Goal: Information Seeking & Learning: Learn about a topic

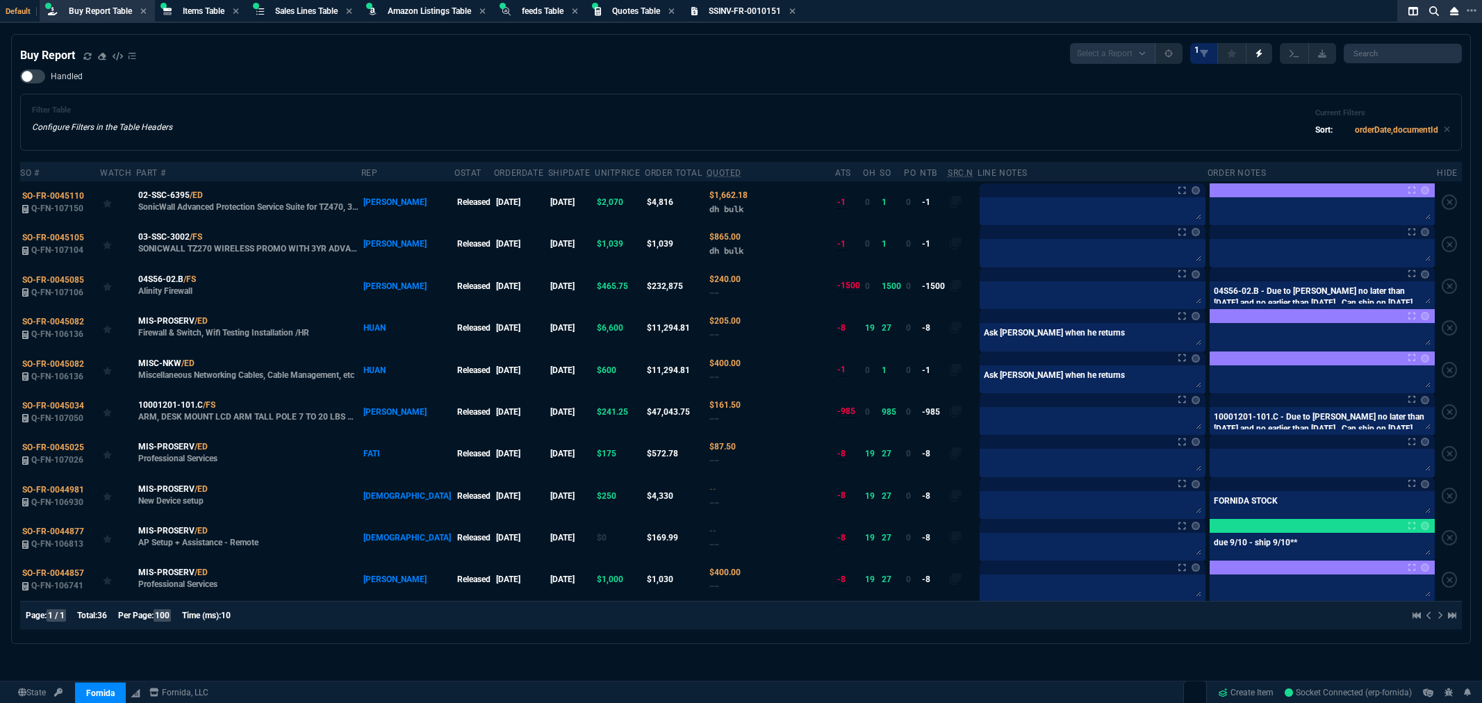
select select "8: NEPT"
click at [716, 100] on div "Filter Table Configure Filters in the Table Headers Current Filters Sort: order…" at bounding box center [741, 122] width 1442 height 57
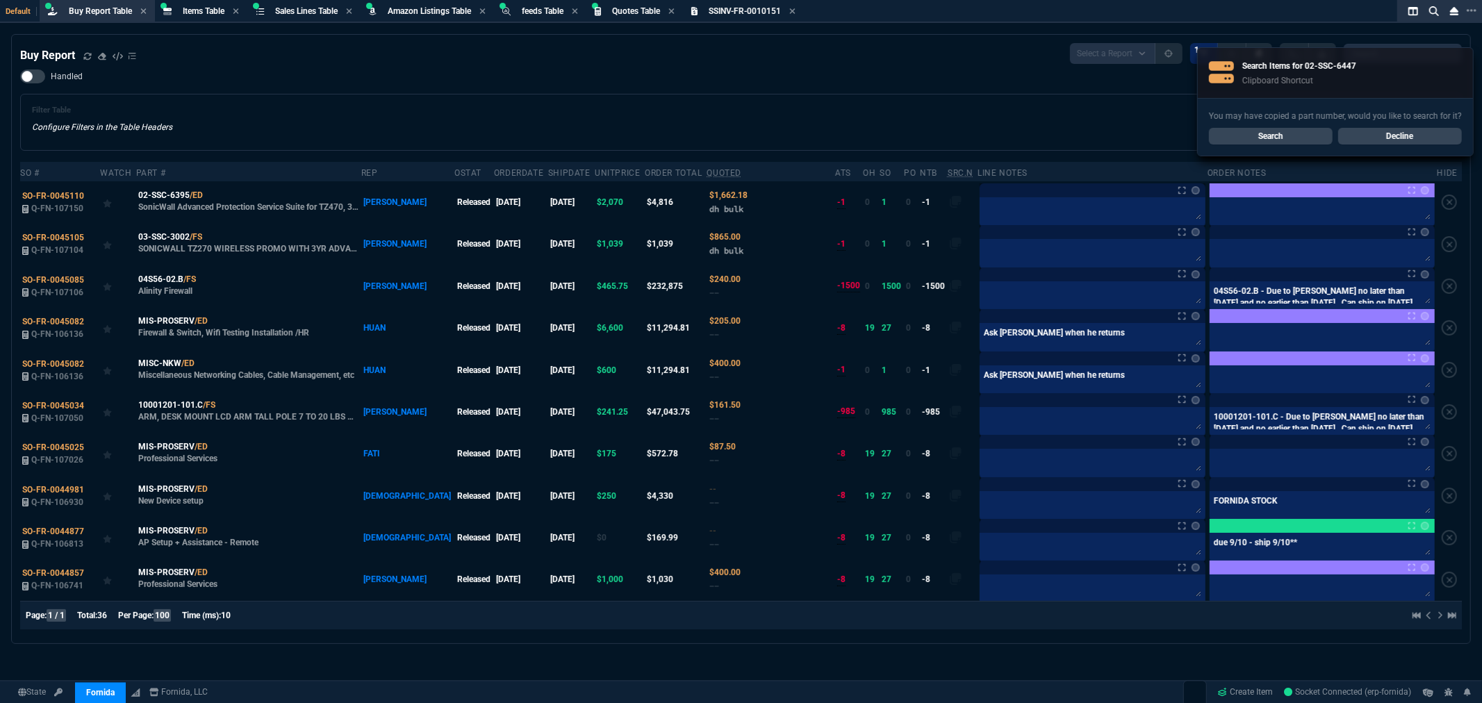
click at [782, 119] on div "Filter Table Configure Filters in the Table Headers Current Filters Sort: order…" at bounding box center [741, 122] width 1418 height 33
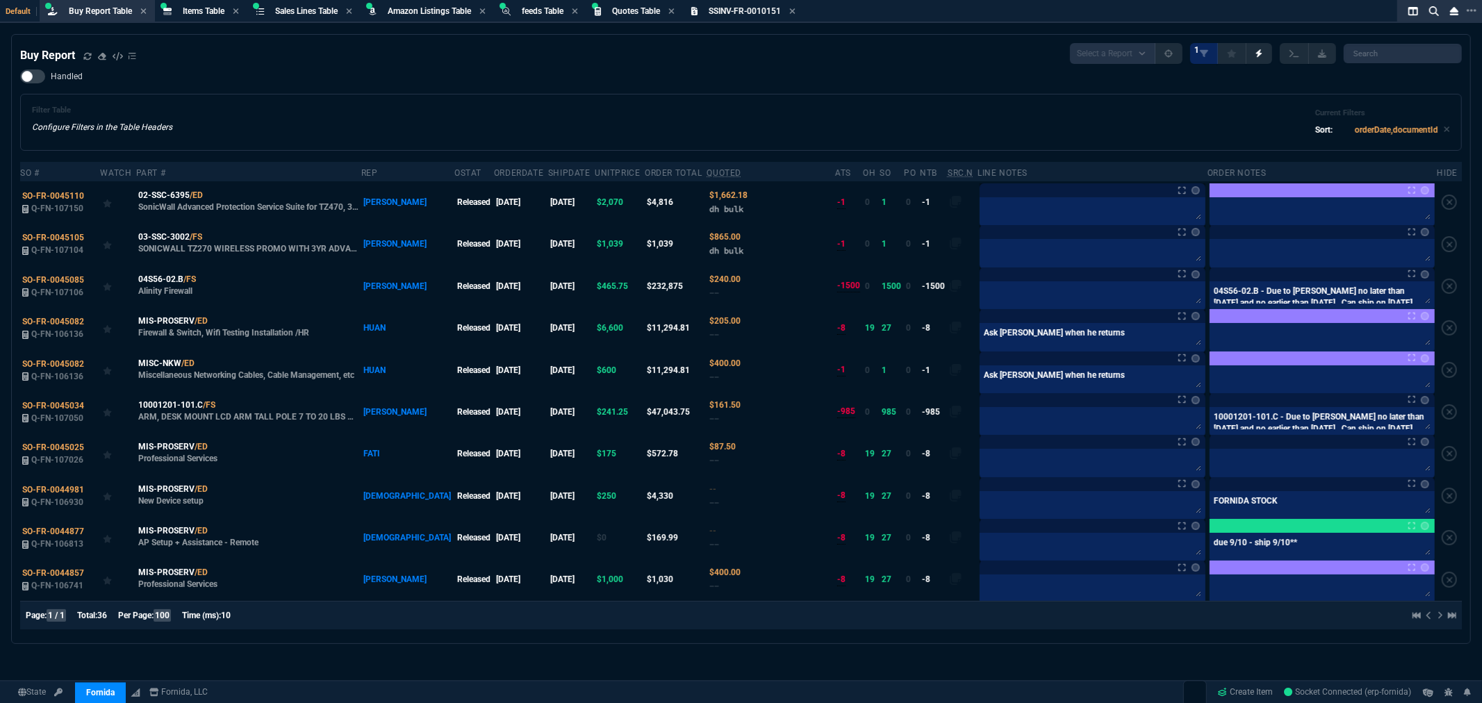
click at [623, 115] on div "Filter Table Configure Filters in the Table Headers Current Filters Sort: order…" at bounding box center [741, 122] width 1418 height 33
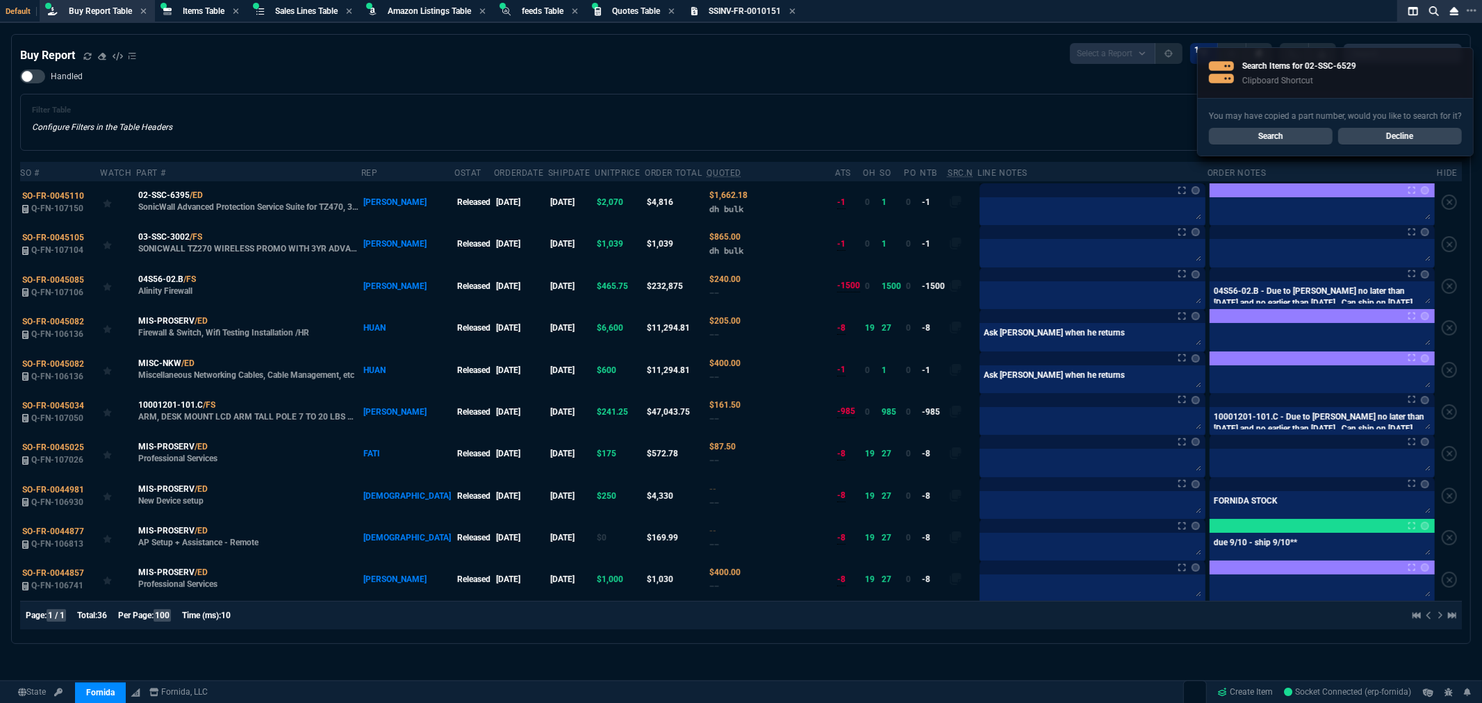
click at [1274, 135] on link "Search" at bounding box center [1271, 136] width 124 height 17
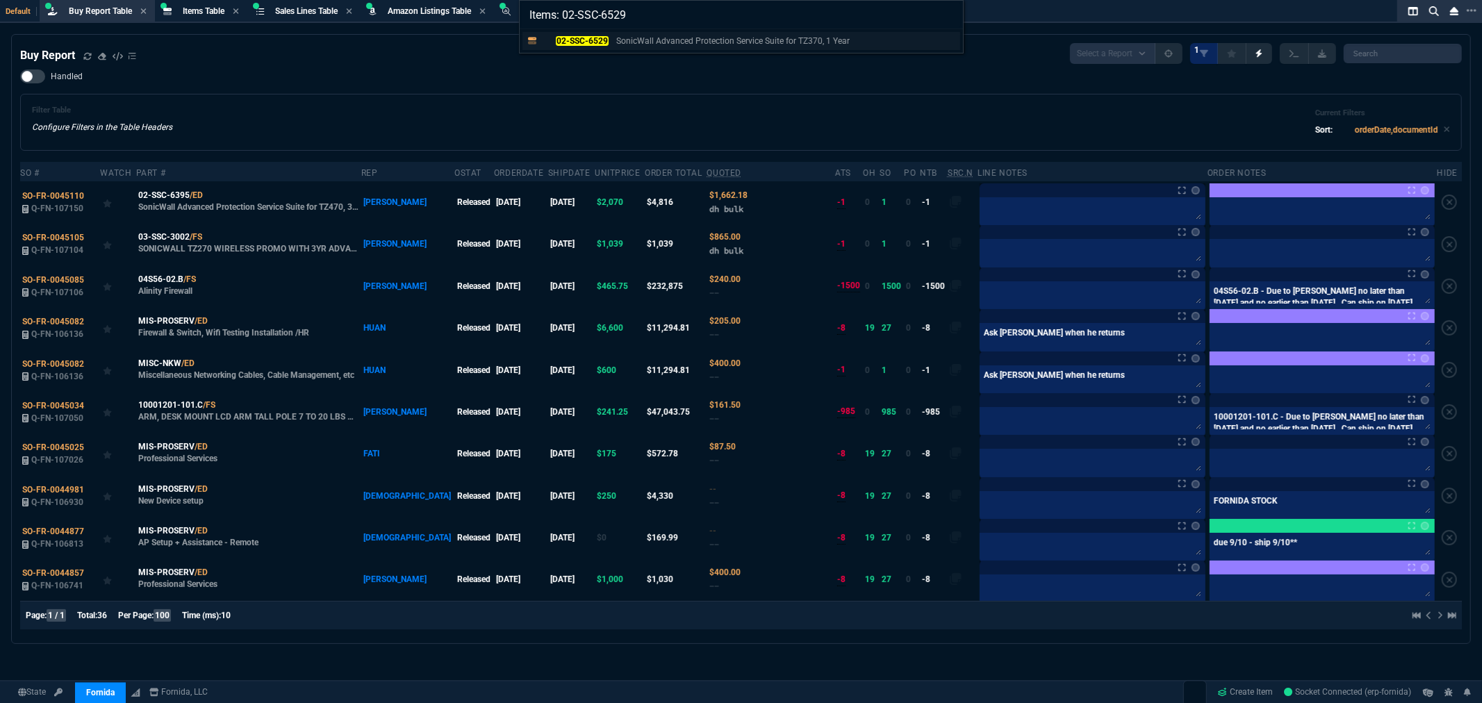
click at [584, 38] on mark "02-SSC-6529" at bounding box center [582, 41] width 52 height 10
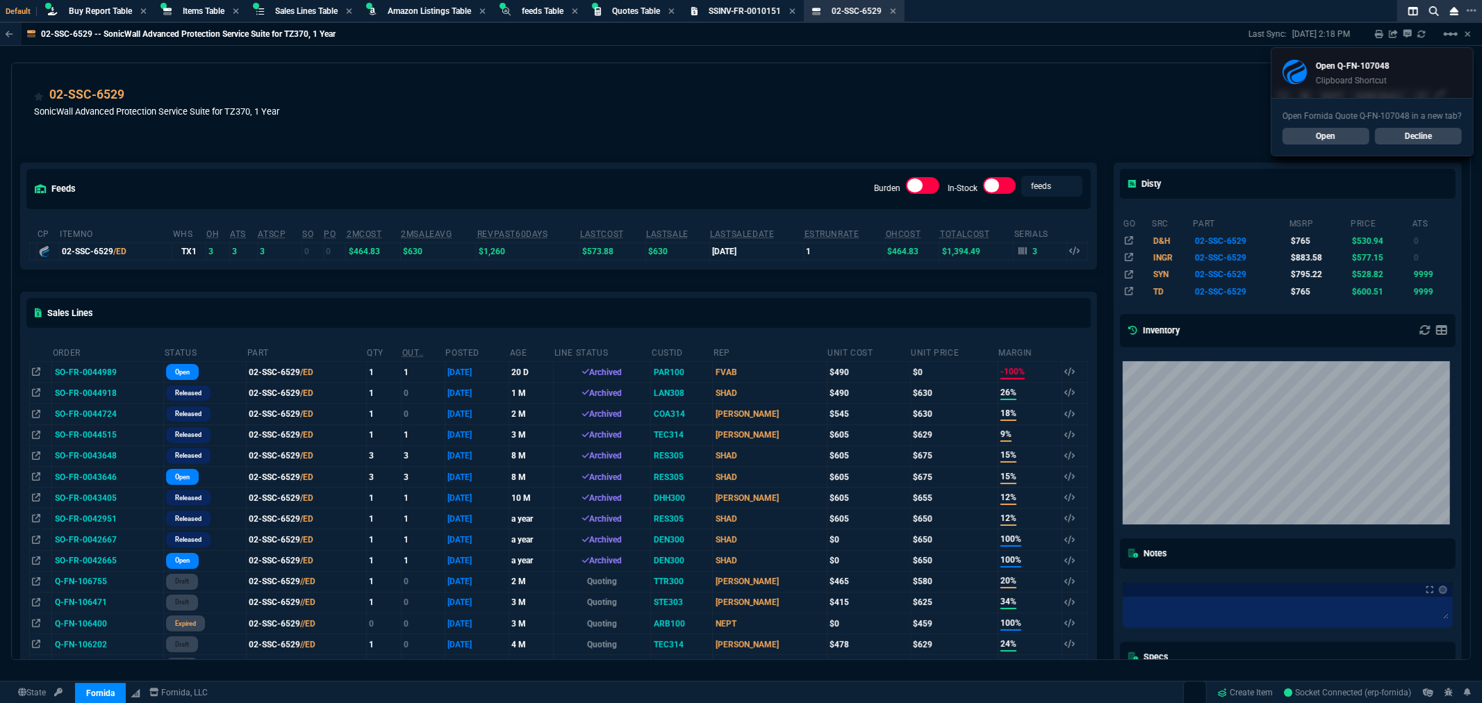
click at [1307, 131] on link "Open" at bounding box center [1326, 136] width 87 height 17
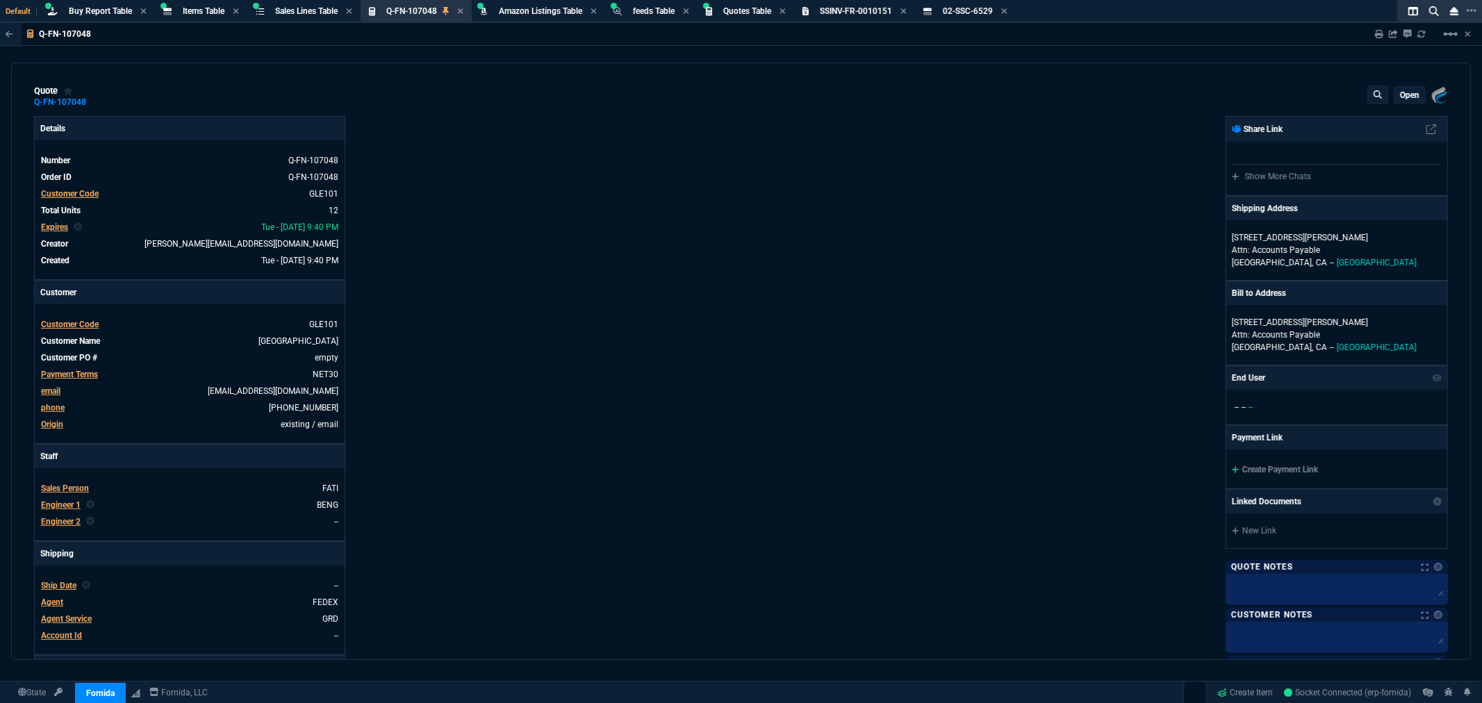
type input "0"
type input "29"
type input "2960"
type input "29"
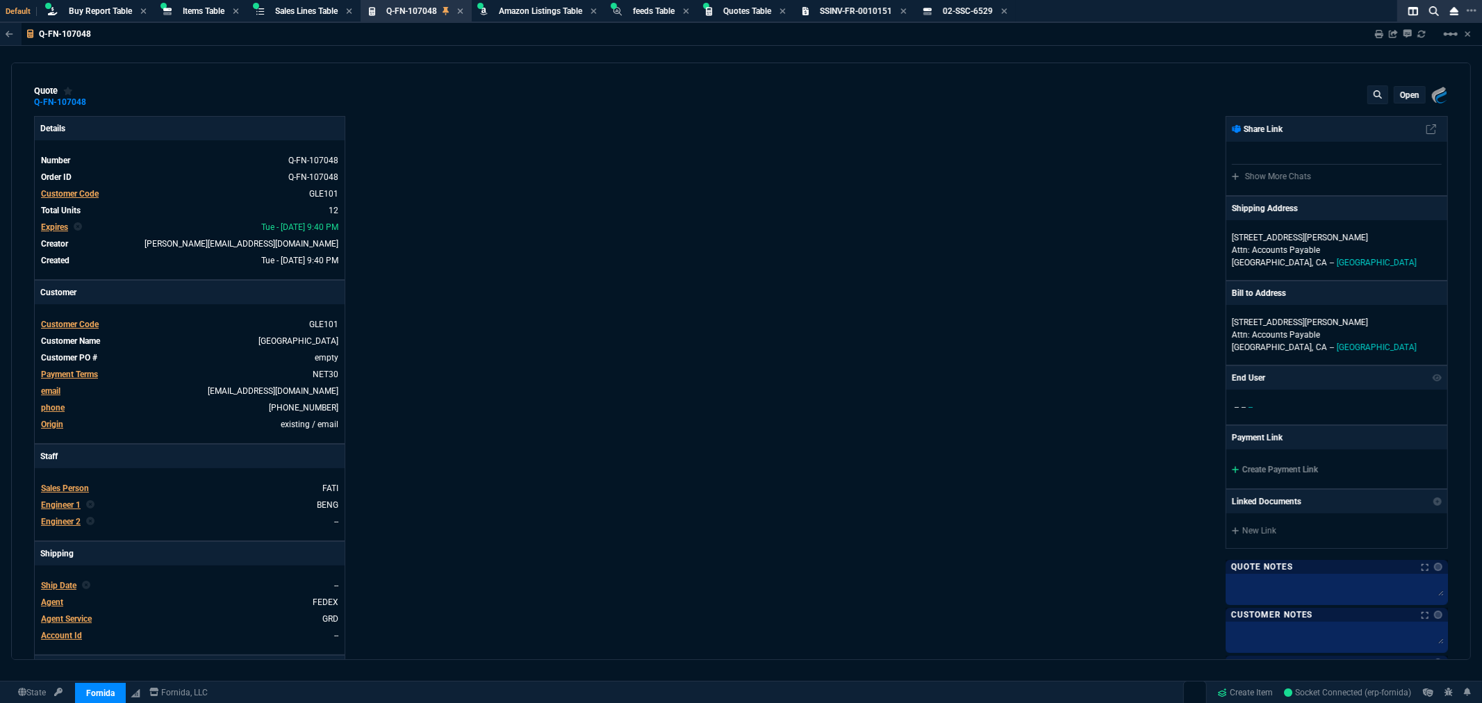
type input "3707"
type input "70"
click at [1400, 90] on p "open" at bounding box center [1409, 95] width 19 height 11
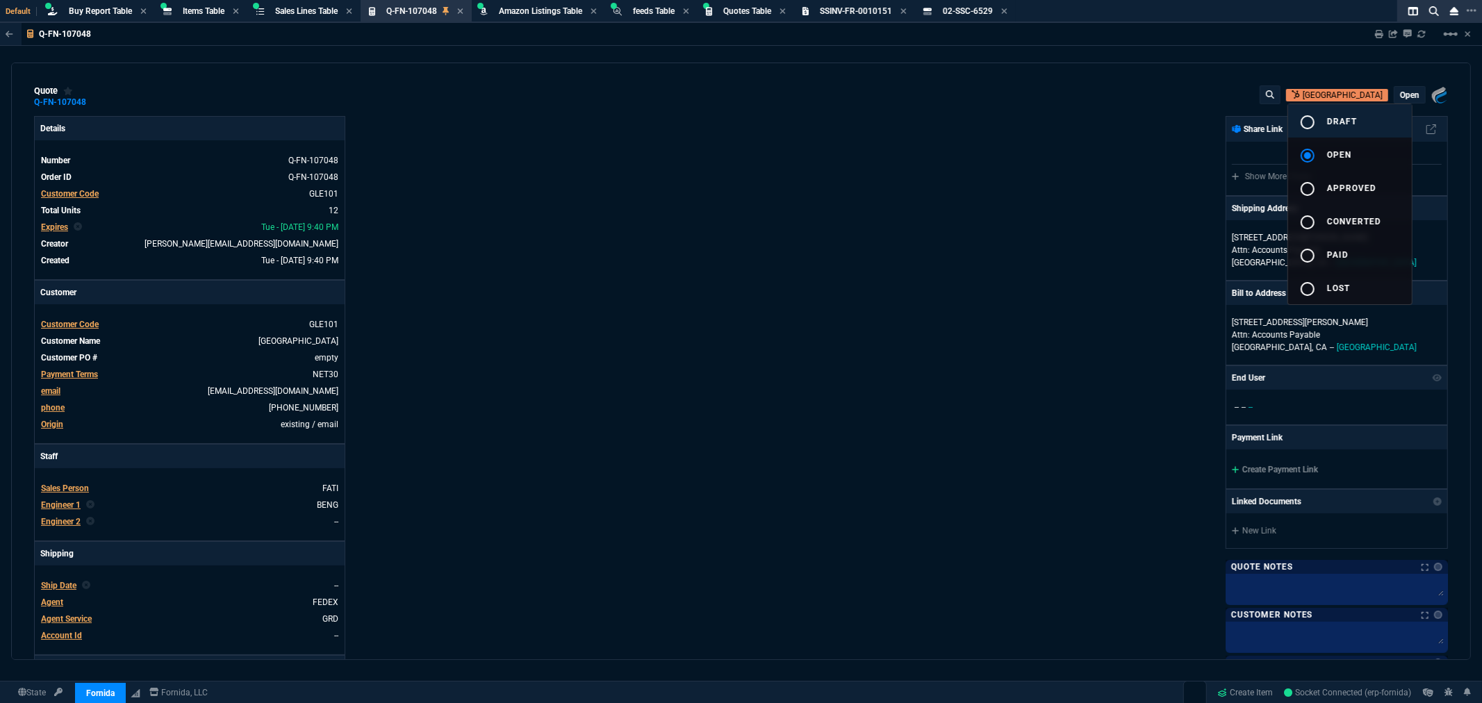
click at [1337, 117] on span "draft" at bounding box center [1342, 122] width 30 height 10
type input "0"
type input "29"
type input "2960"
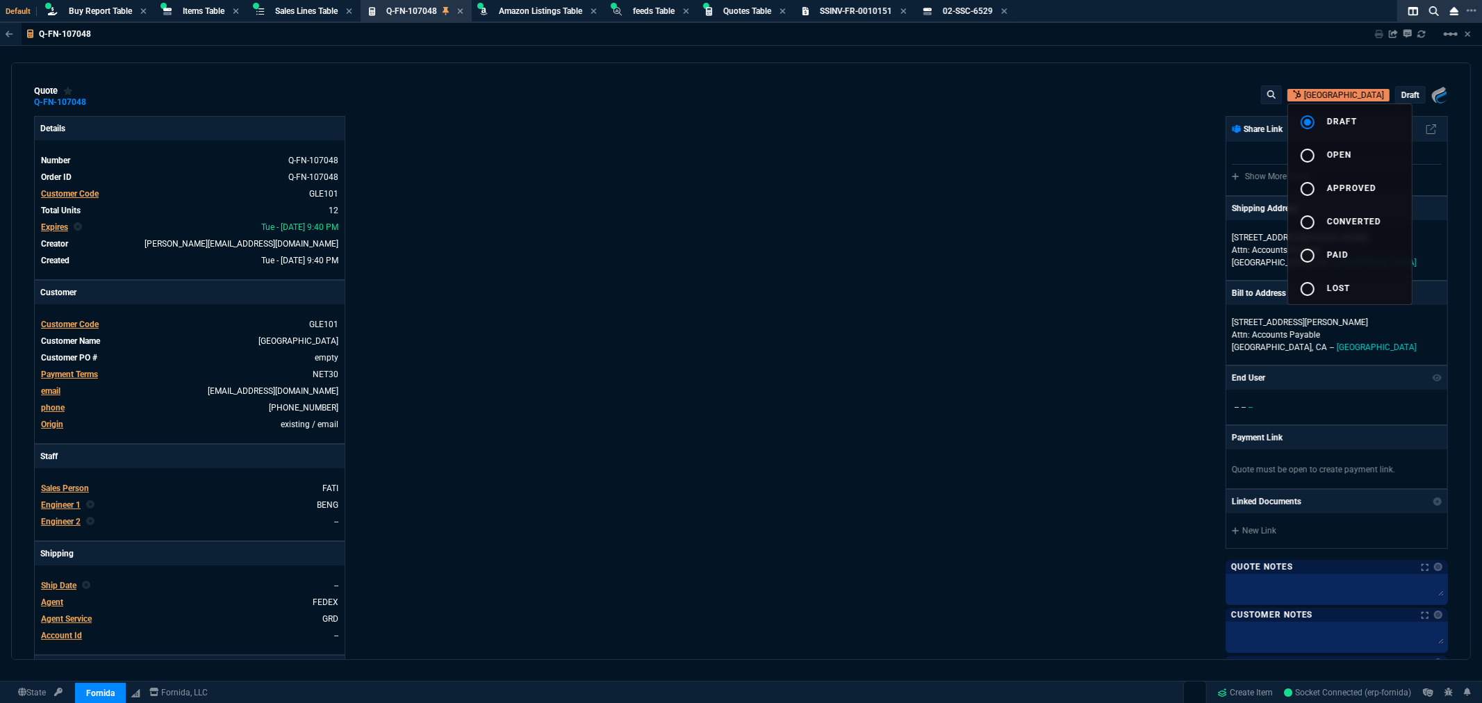
type input "29"
type input "3707"
type input "70"
click at [1242, 249] on div at bounding box center [741, 351] width 1482 height 703
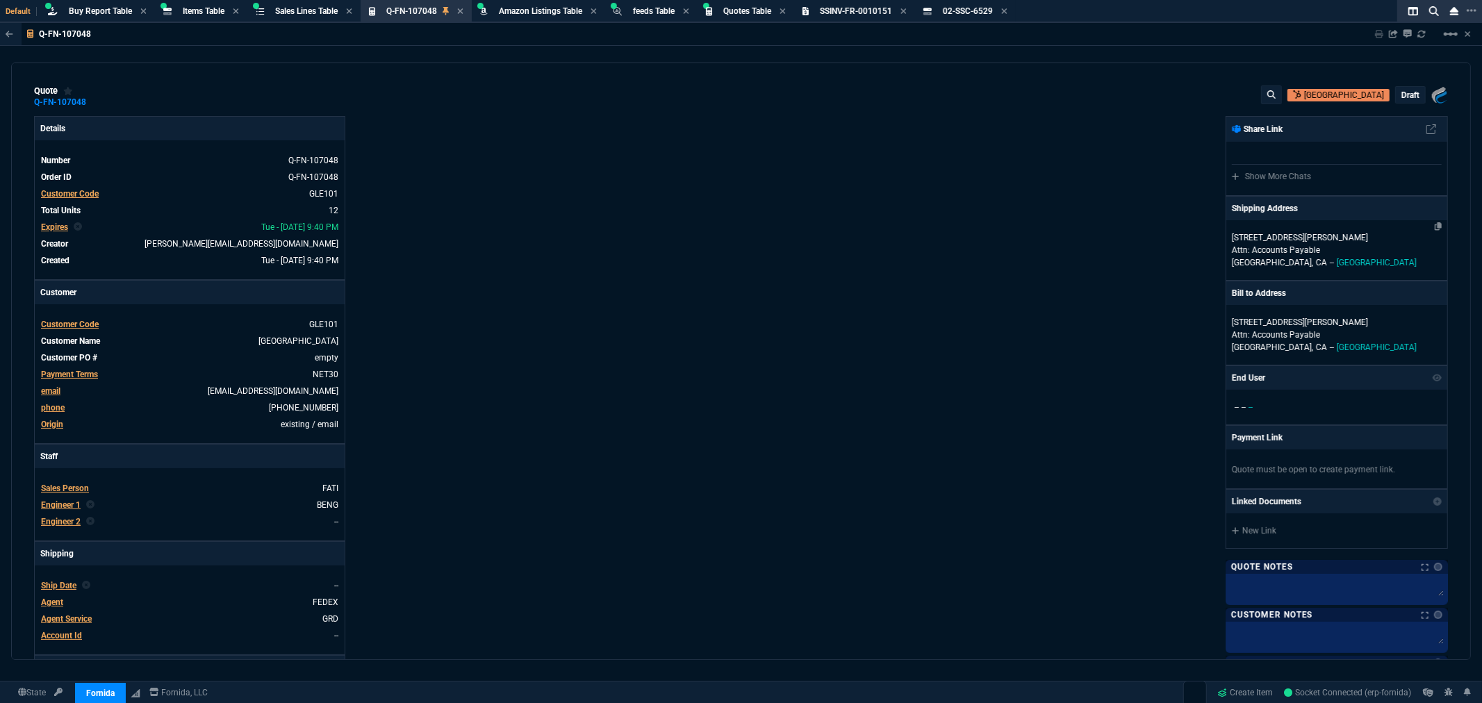
click at [1245, 247] on p "Attn: Accounts Payable" at bounding box center [1337, 250] width 210 height 13
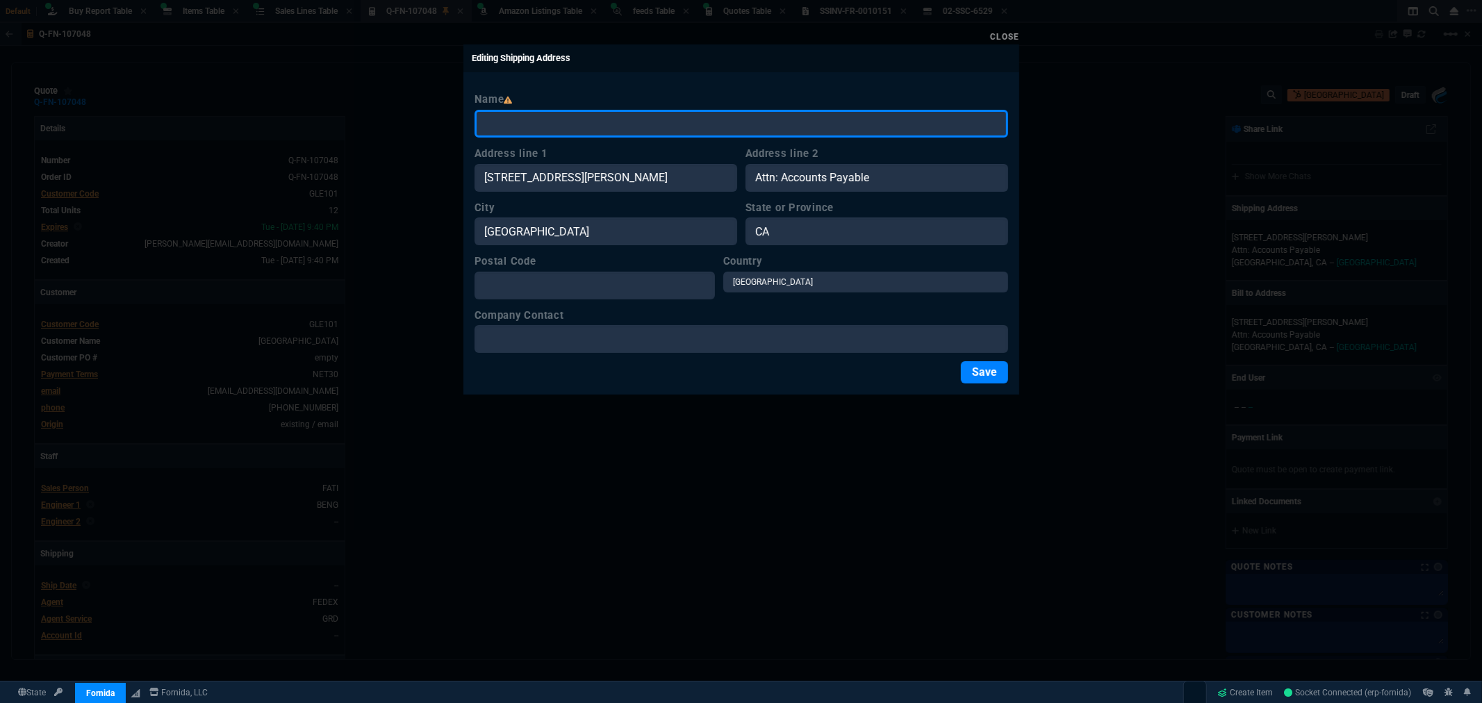
click at [561, 118] on input "Name" at bounding box center [742, 124] width 534 height 28
type input "Glendale Unified School District"
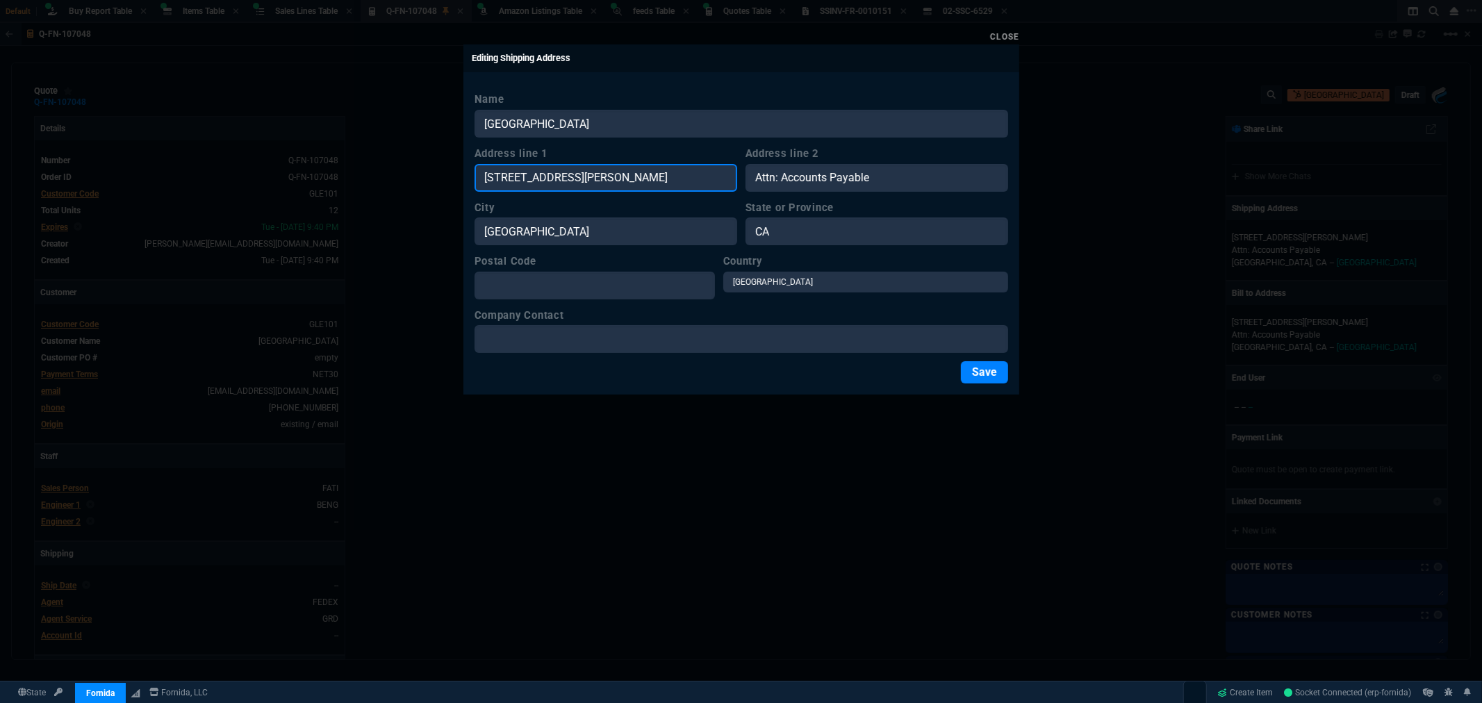
drag, startPoint x: 510, startPoint y: 172, endPoint x: 434, endPoint y: 169, distance: 76.5
click at [435, 169] on div "Close Editing Shipping Address Name Glendale Unified School District Address li…" at bounding box center [741, 351] width 1482 height 703
paste input "361 W. Magnolia Avenue"
type input "361 W. Magnolia Avenue"
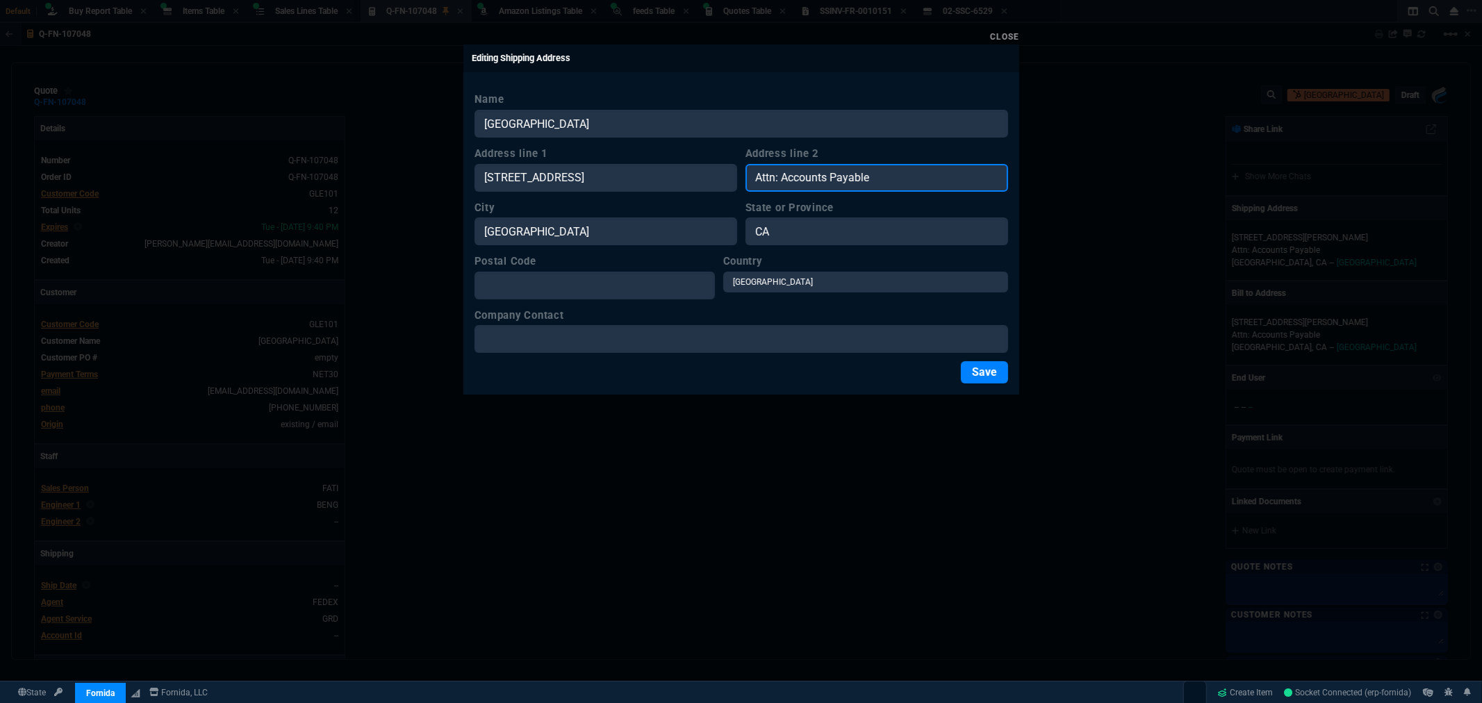
drag, startPoint x: 934, startPoint y: 183, endPoint x: 738, endPoint y: 175, distance: 196.8
click at [739, 175] on div "Address line 1 361 W. Magnolia Avenue Address line 2 Attn: Accounts Payable" at bounding box center [742, 169] width 534 height 46
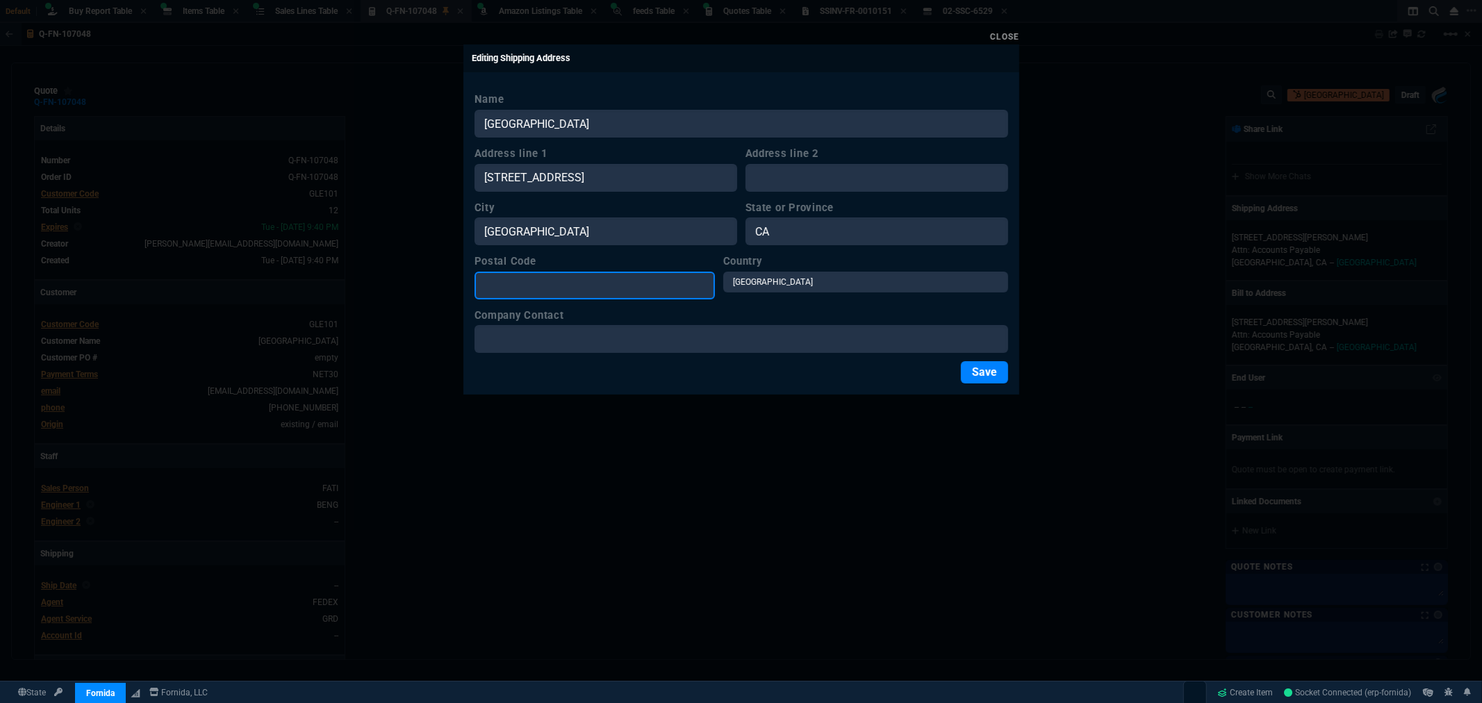
click at [544, 282] on input "Postal Code" at bounding box center [595, 286] width 240 height 28
type input "92104"
click at [973, 372] on button "Save" at bounding box center [984, 372] width 47 height 22
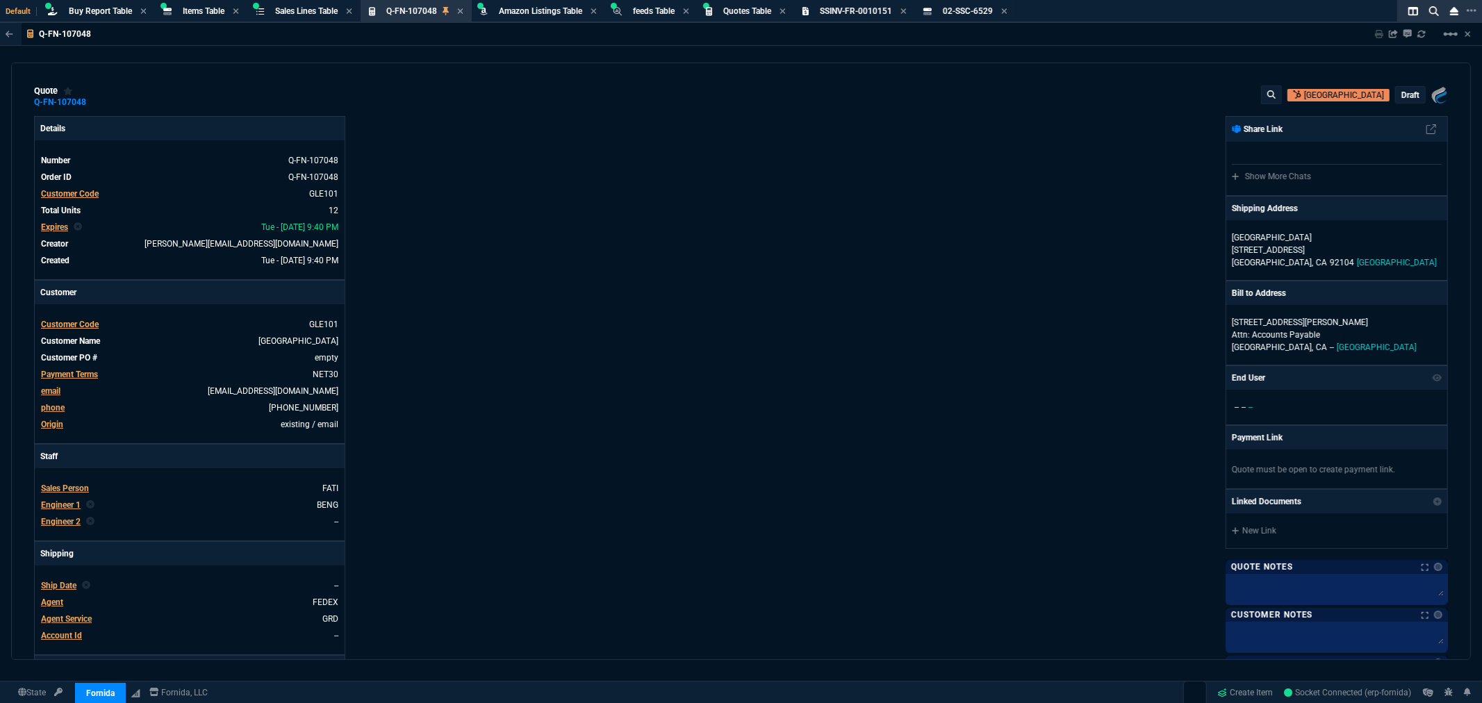
click at [1401, 98] on p "draft" at bounding box center [1410, 95] width 18 height 11
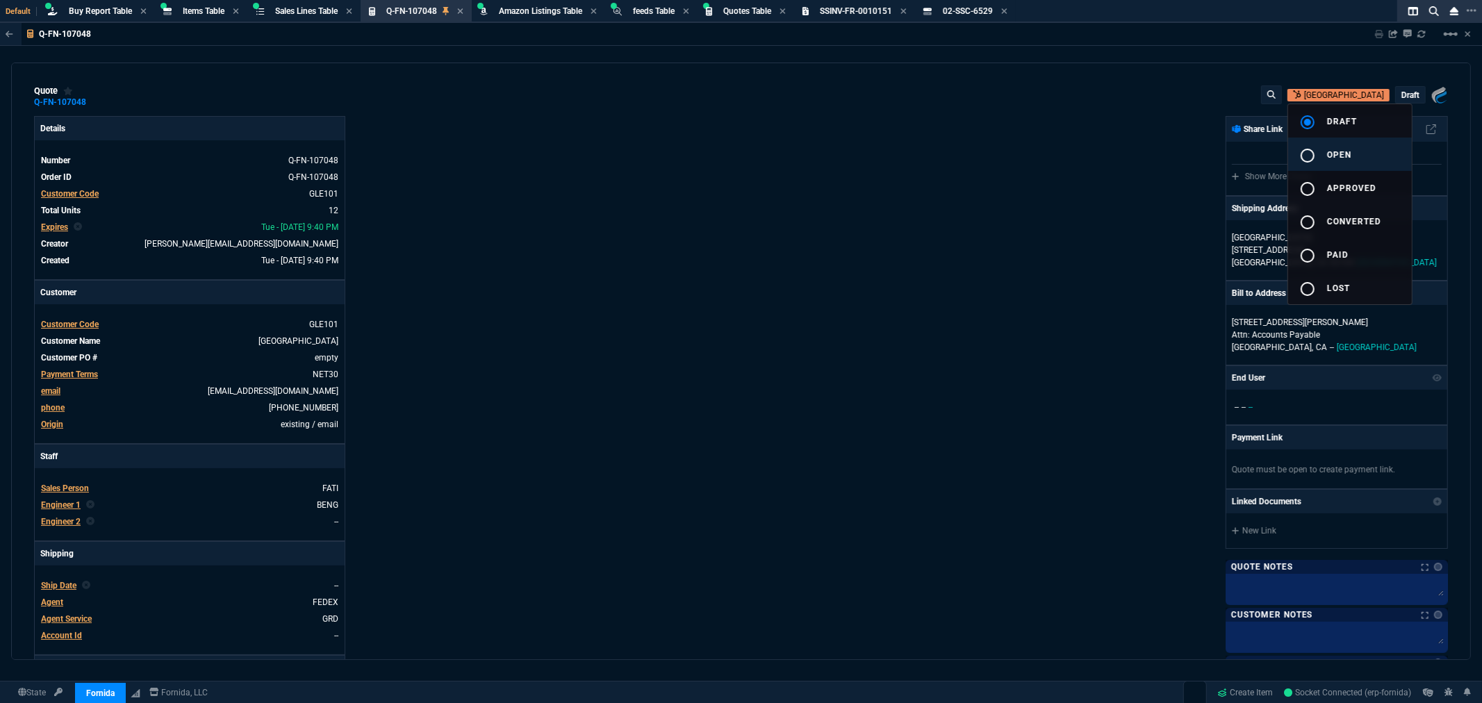
click at [1321, 151] on div "radio_button_unchecked" at bounding box center [1313, 155] width 28 height 17
type input "0"
type input "29"
type input "2960"
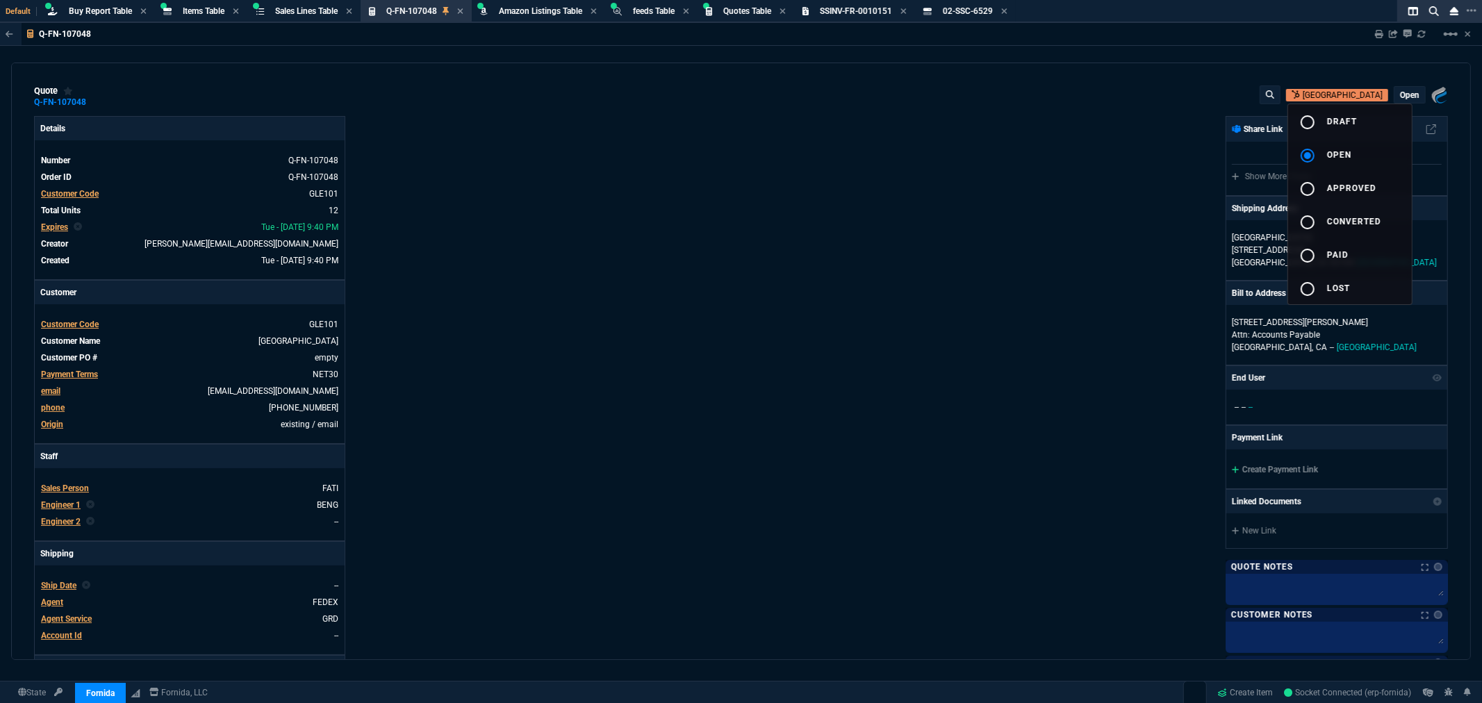
type input "29"
type input "3707"
type input "70"
click at [1092, 116] on div at bounding box center [741, 351] width 1482 height 703
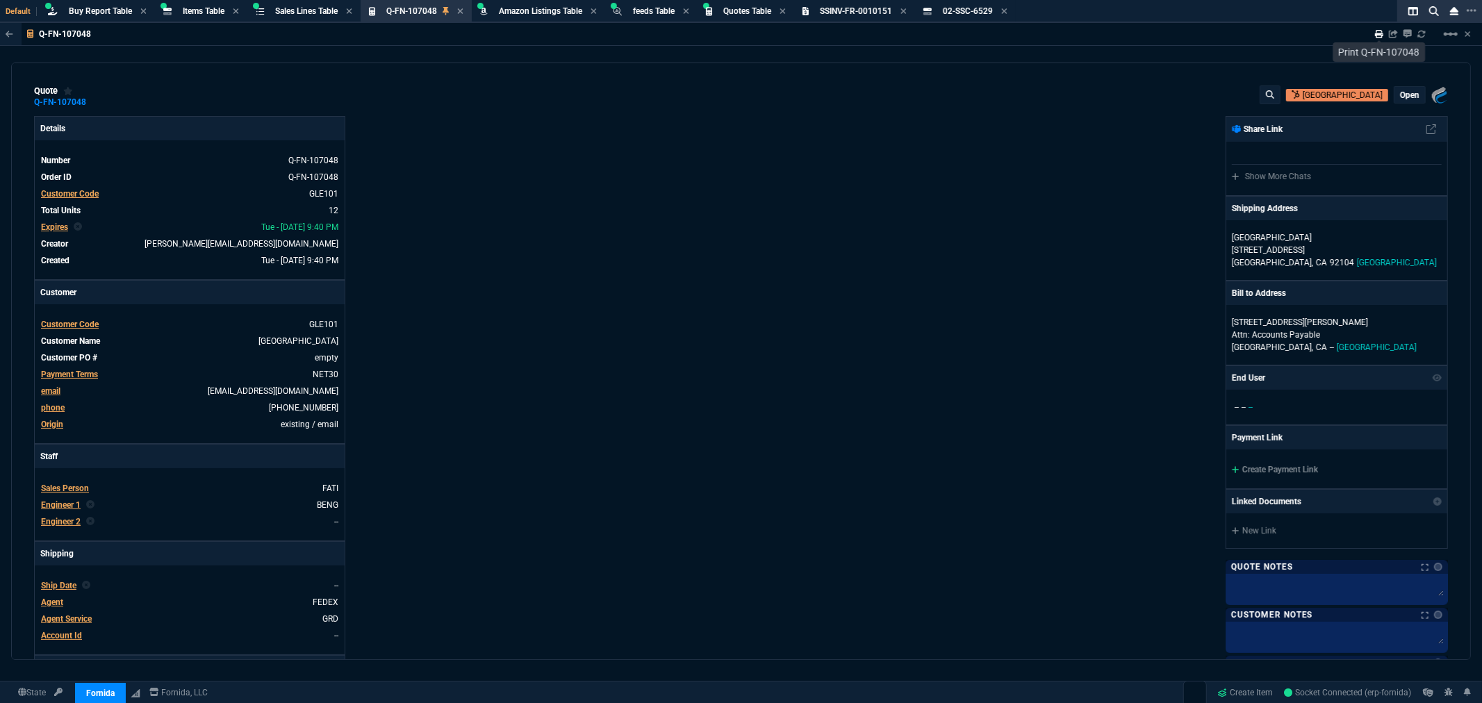
click at [1377, 33] on icon at bounding box center [1379, 34] width 8 height 8
type input "0"
type input "29"
type input "2960"
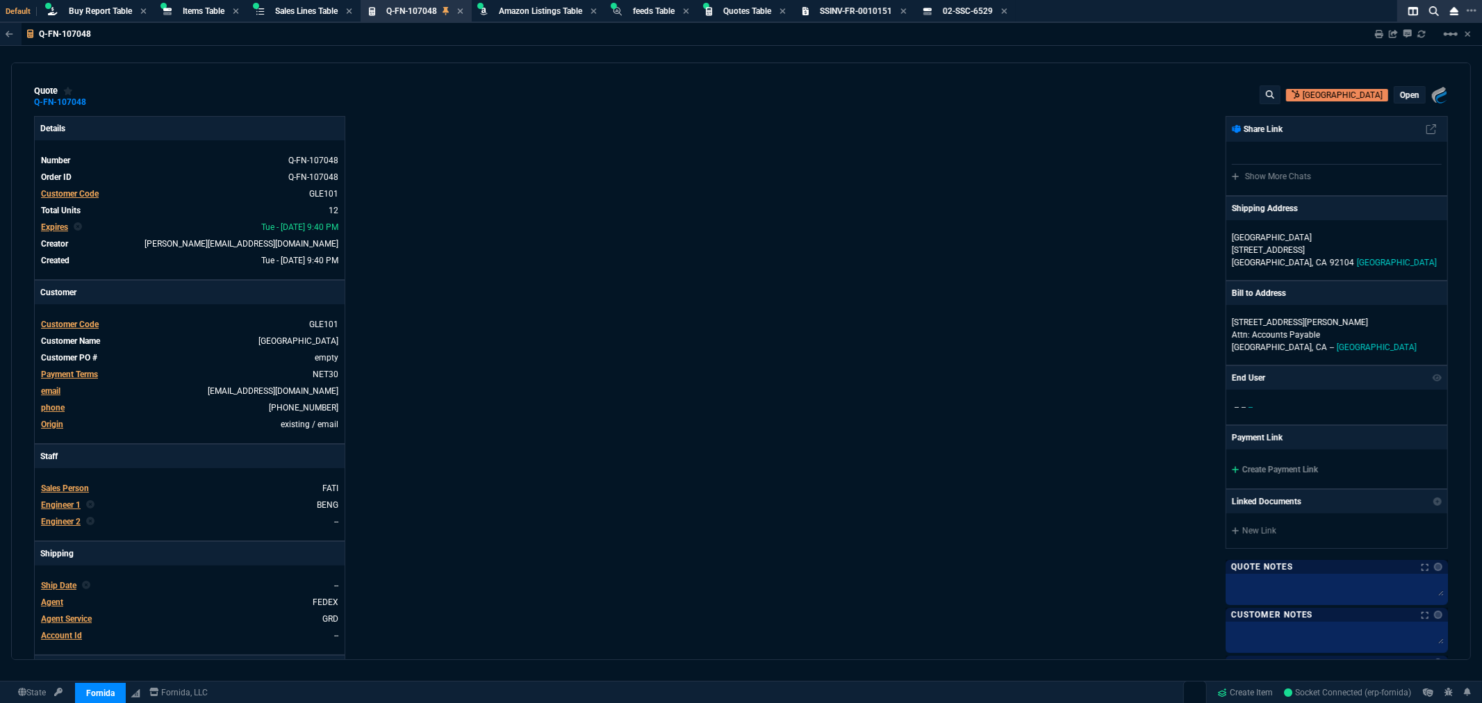
type input "29"
type input "3707"
type input "70"
click at [1057, 522] on div "Fornida, LLC 2609 Technology Dr Suite 300 Plano, TX 75074 Share Link Show More …" at bounding box center [1094, 474] width 707 height 717
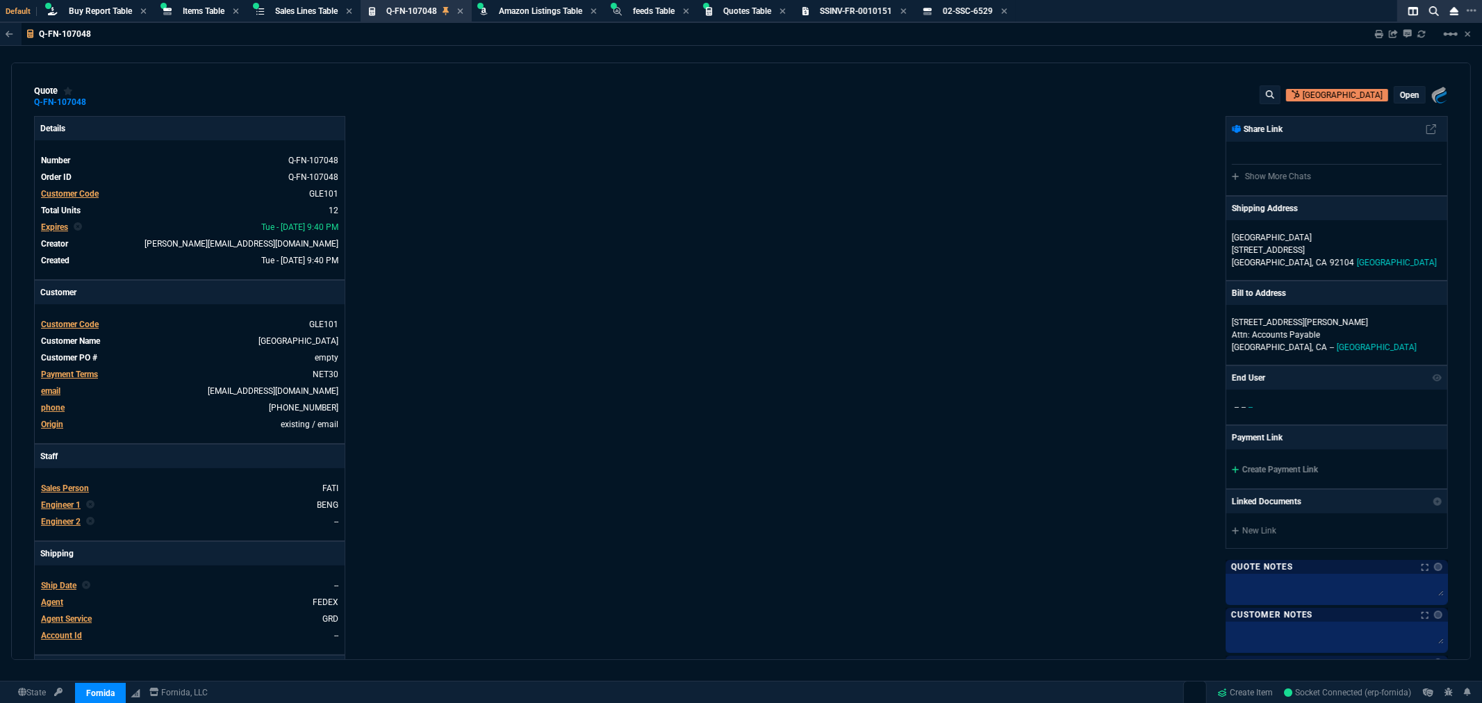
drag, startPoint x: 1377, startPoint y: 33, endPoint x: 1373, endPoint y: 39, distance: 7.5
click at [1377, 33] on icon at bounding box center [1379, 34] width 8 height 8
type input "0"
type input "29"
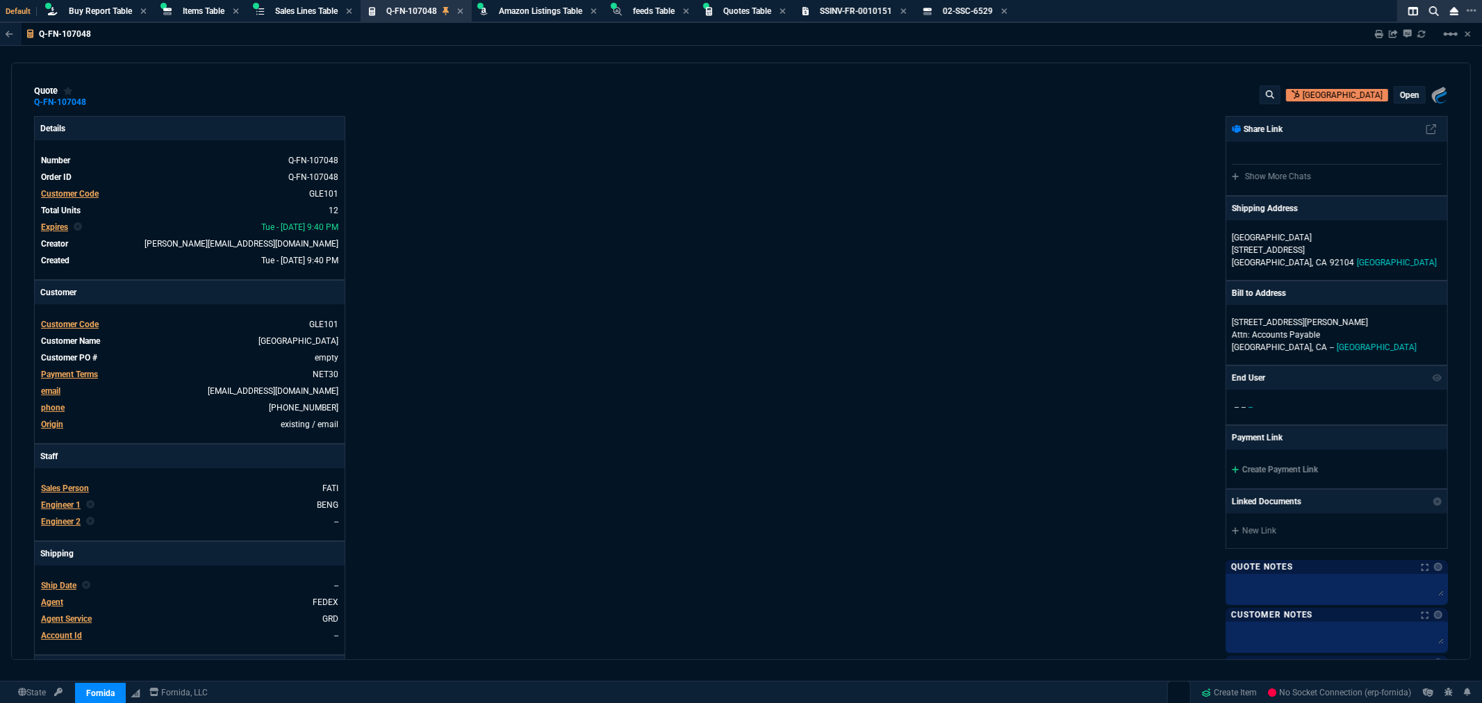
type input "2960"
type input "29"
type input "3707"
type input "70"
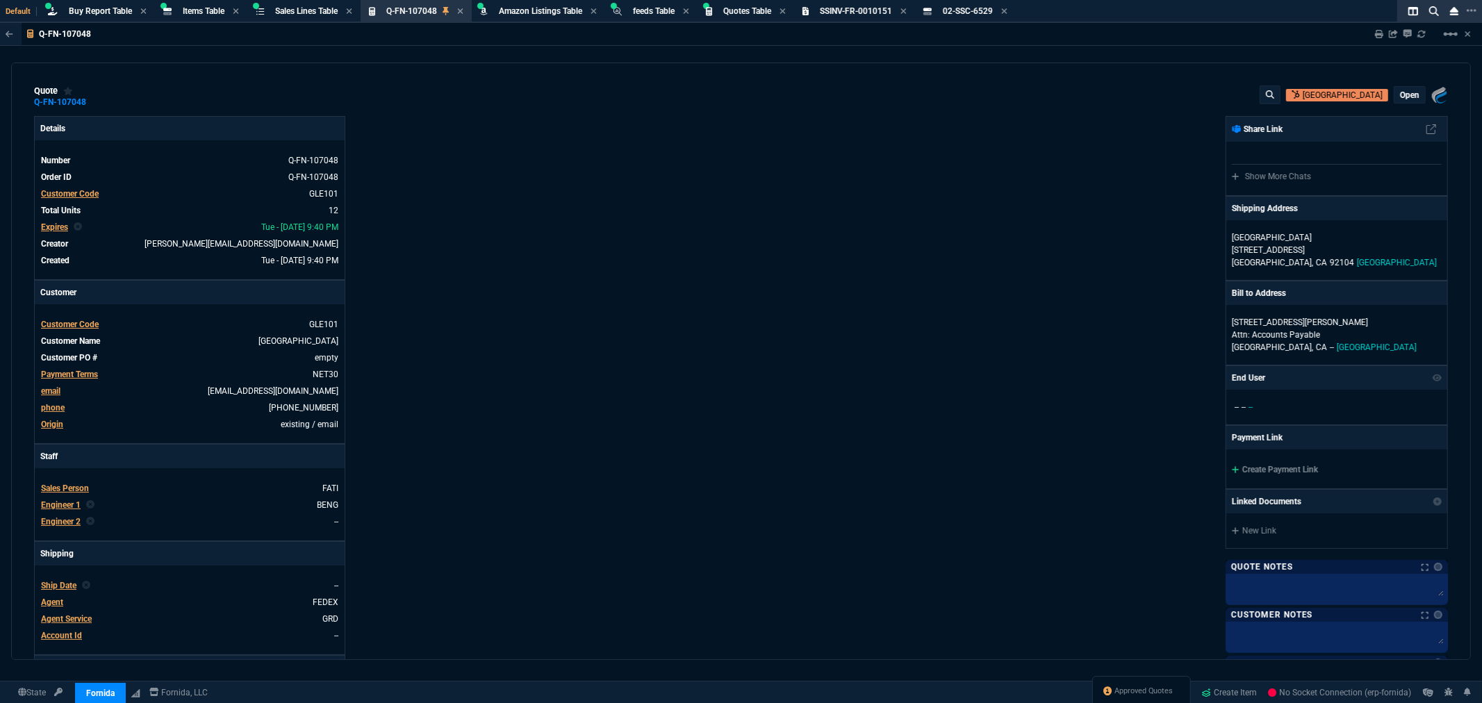
click at [481, 197] on div "Details Number Q-FN-107048 Order ID Q-FN-107048 Customer Code GLE101 Total Unit…" at bounding box center [387, 474] width 707 height 717
drag, startPoint x: 101, startPoint y: 10, endPoint x: 108, endPoint y: 10, distance: 7.0
click at [101, 10] on span "Buy Report Table" at bounding box center [100, 11] width 63 height 10
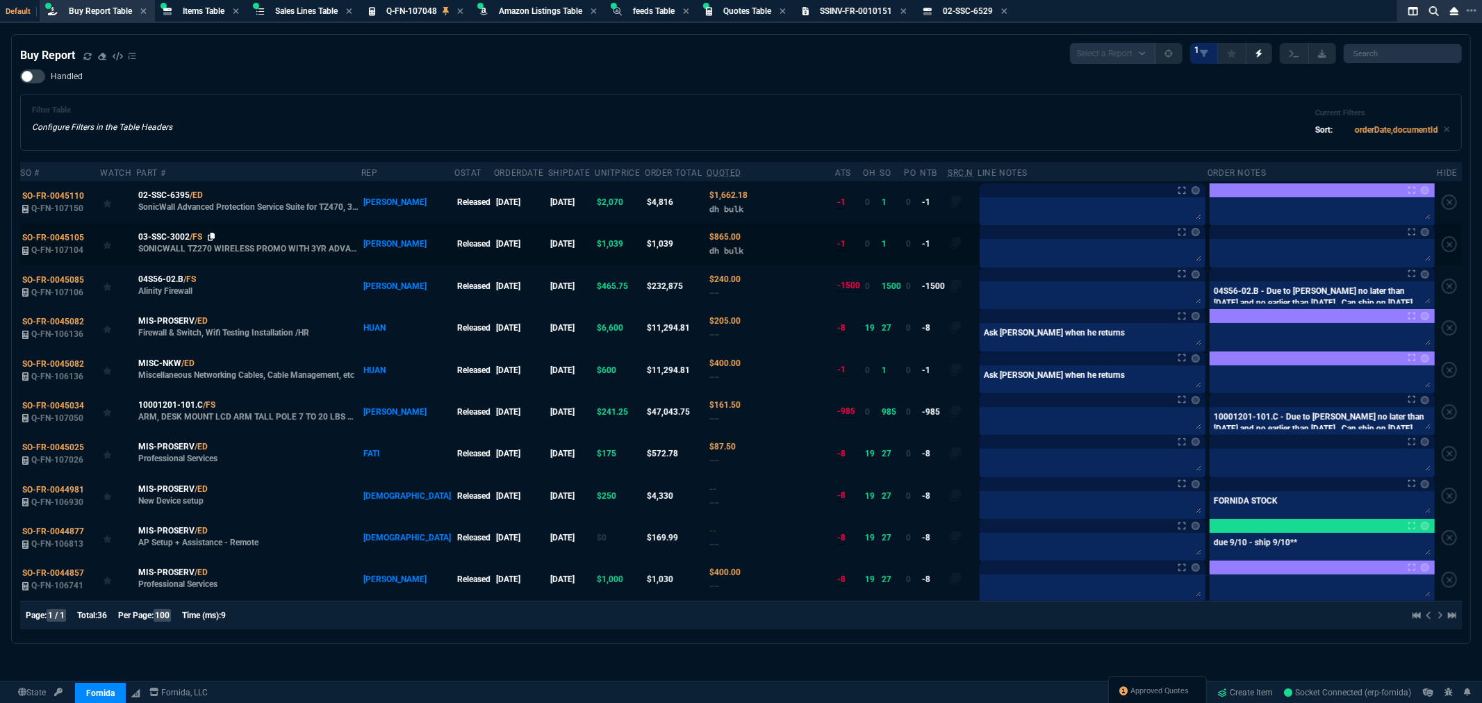
click at [212, 233] on icon at bounding box center [212, 237] width 8 height 8
drag, startPoint x: 213, startPoint y: 237, endPoint x: 253, endPoint y: 234, distance: 39.7
click at [213, 237] on icon at bounding box center [212, 237] width 8 height 8
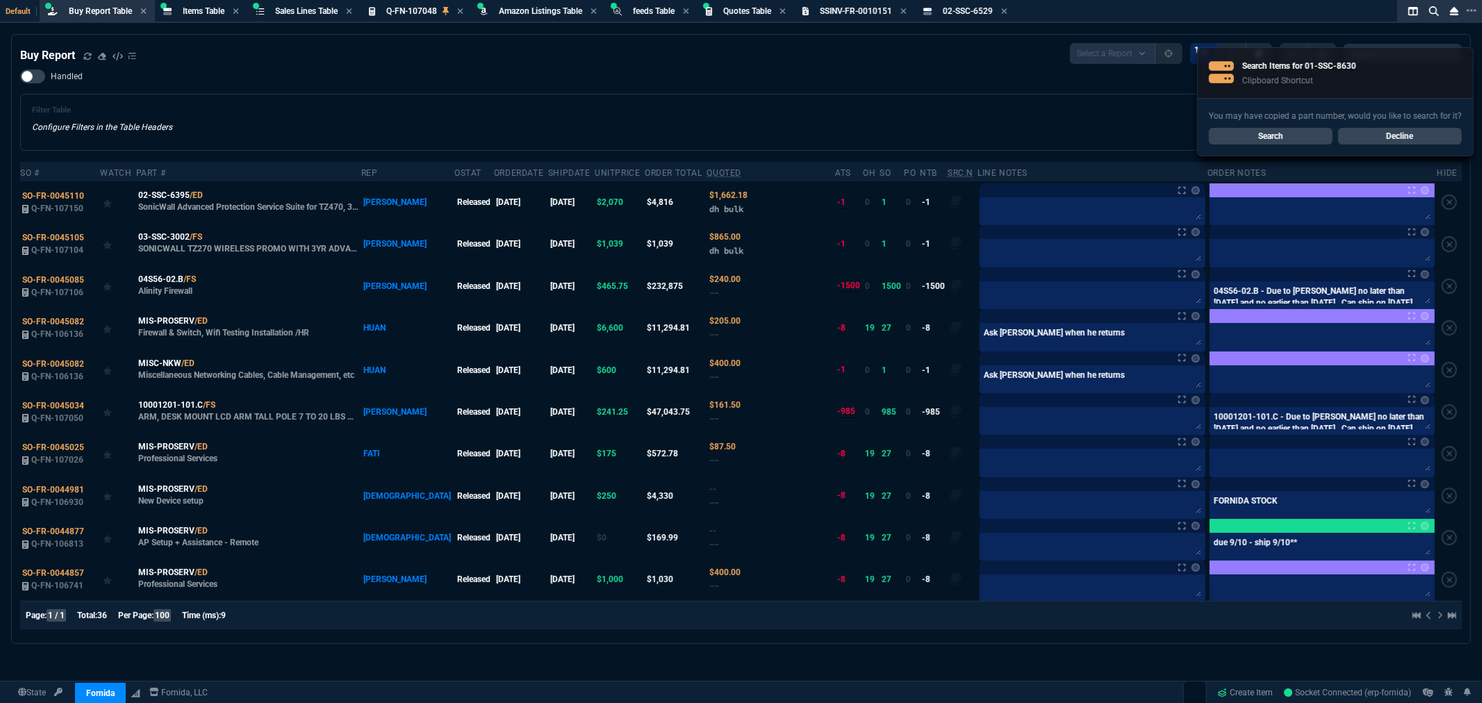
click at [1278, 137] on link "Search" at bounding box center [1271, 136] width 124 height 17
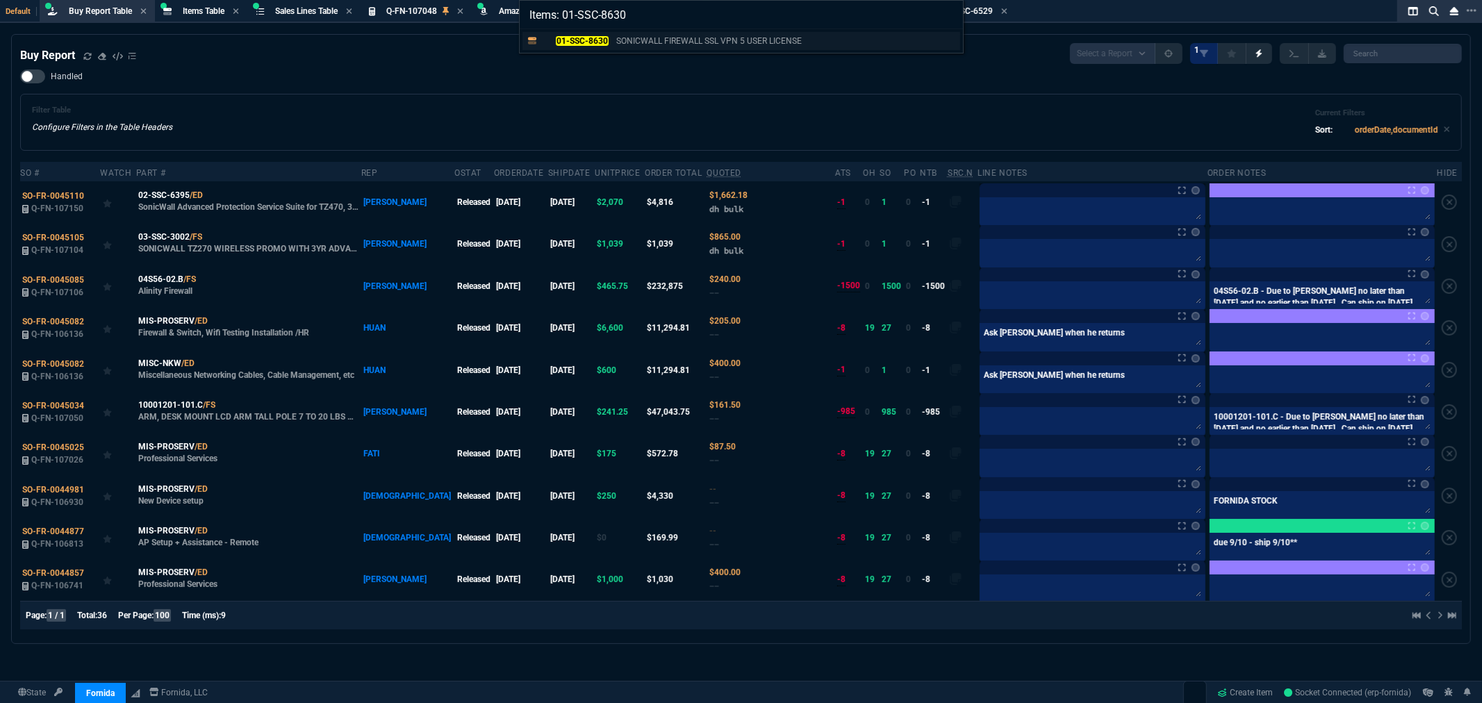
click at [591, 39] on mark "01-SSC-8630" at bounding box center [582, 41] width 52 height 10
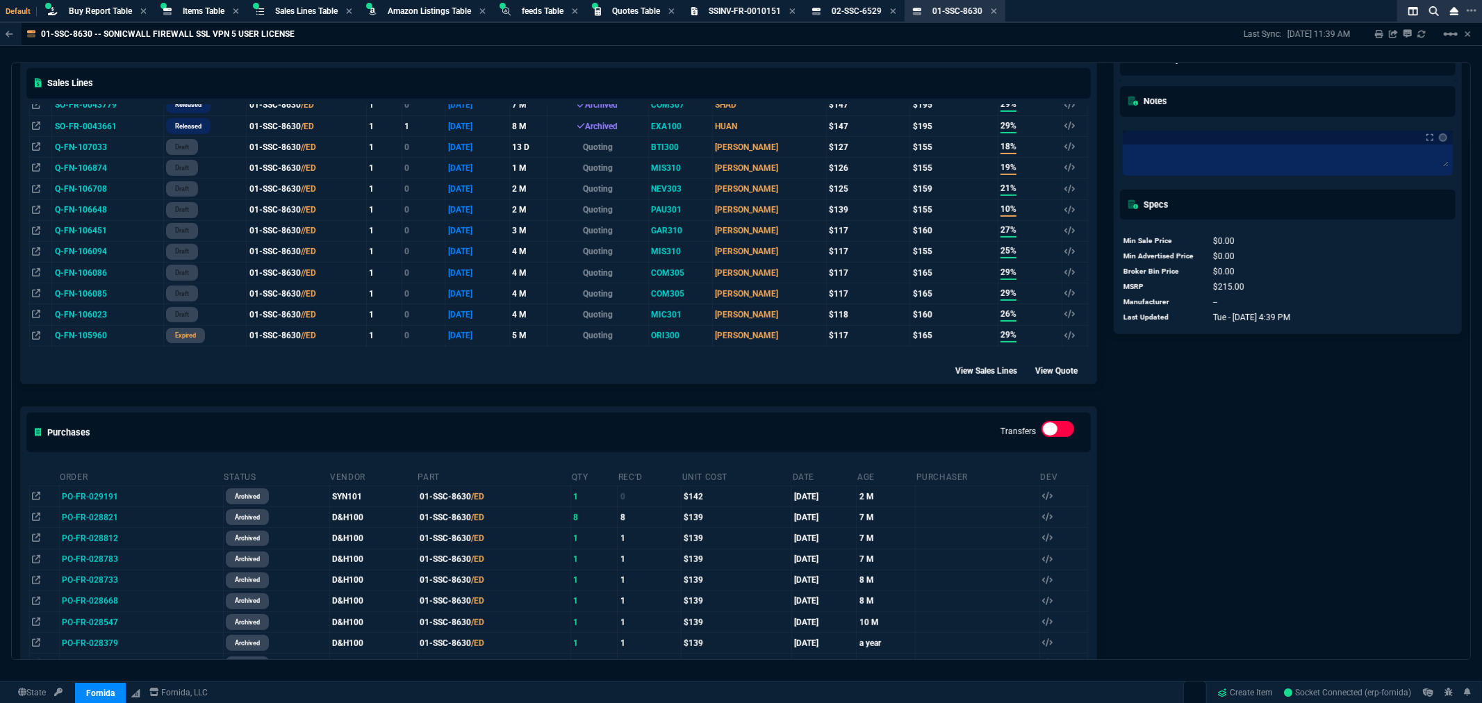
scroll to position [463, 0]
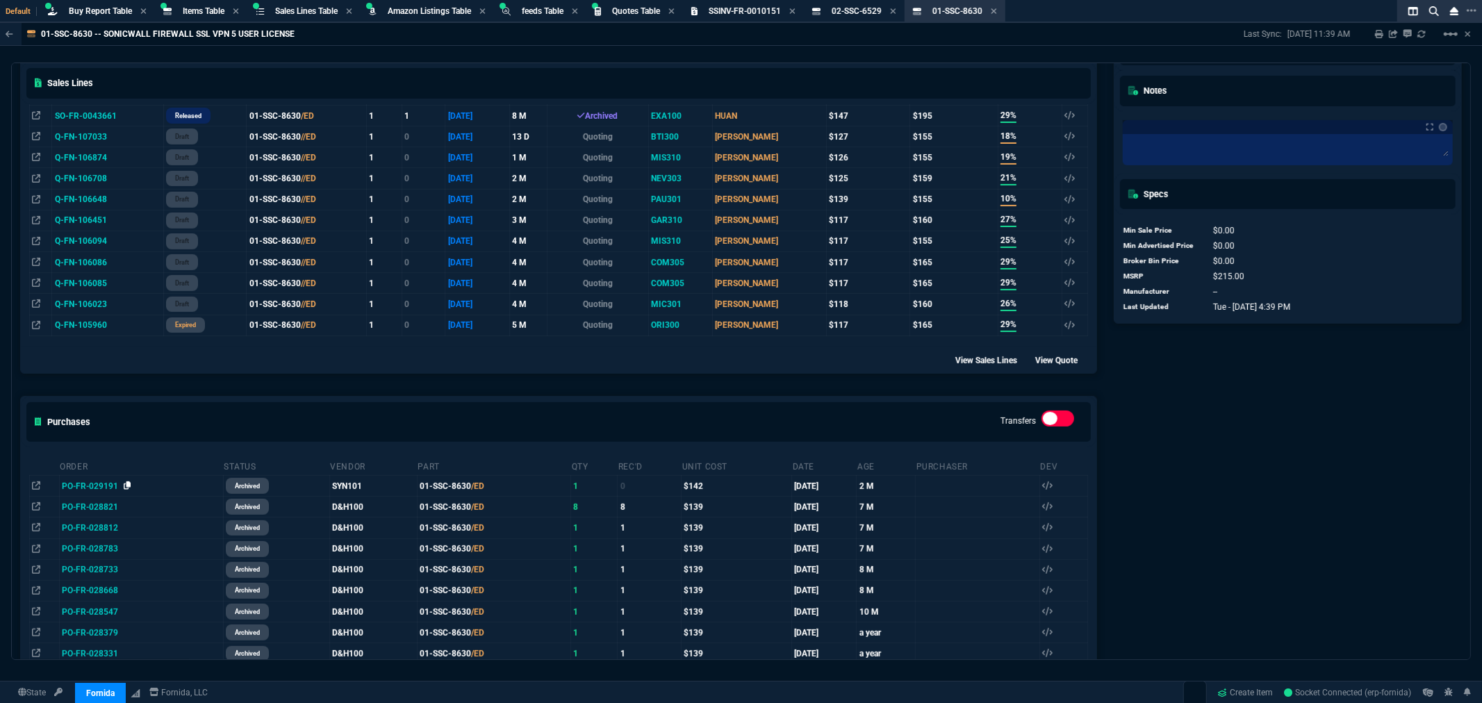
click at [127, 490] on icon at bounding box center [128, 485] width 8 height 8
click at [94, 8] on span "Buy Report Table" at bounding box center [100, 11] width 63 height 10
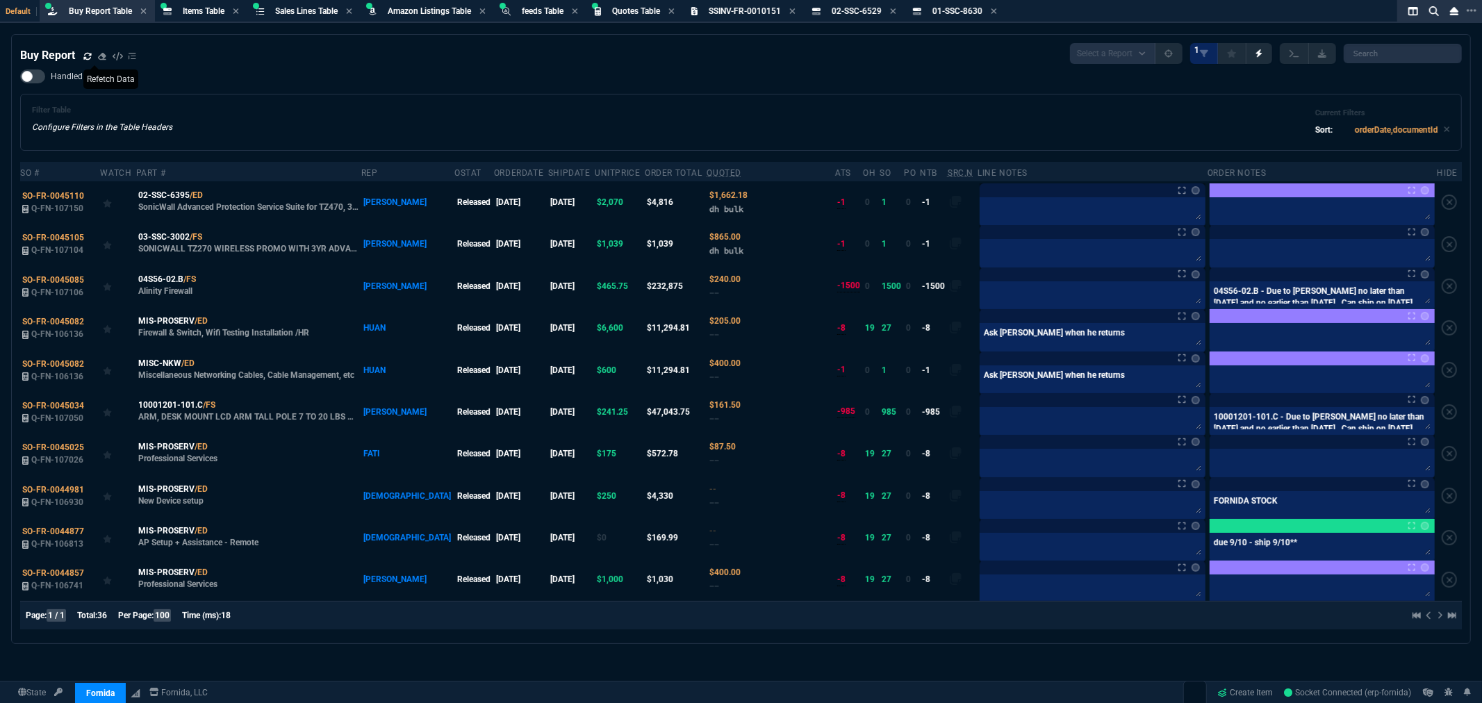
click at [85, 52] on icon at bounding box center [87, 55] width 8 height 7
click at [172, 232] on span "03-SSC-3002" at bounding box center [163, 237] width 51 height 13
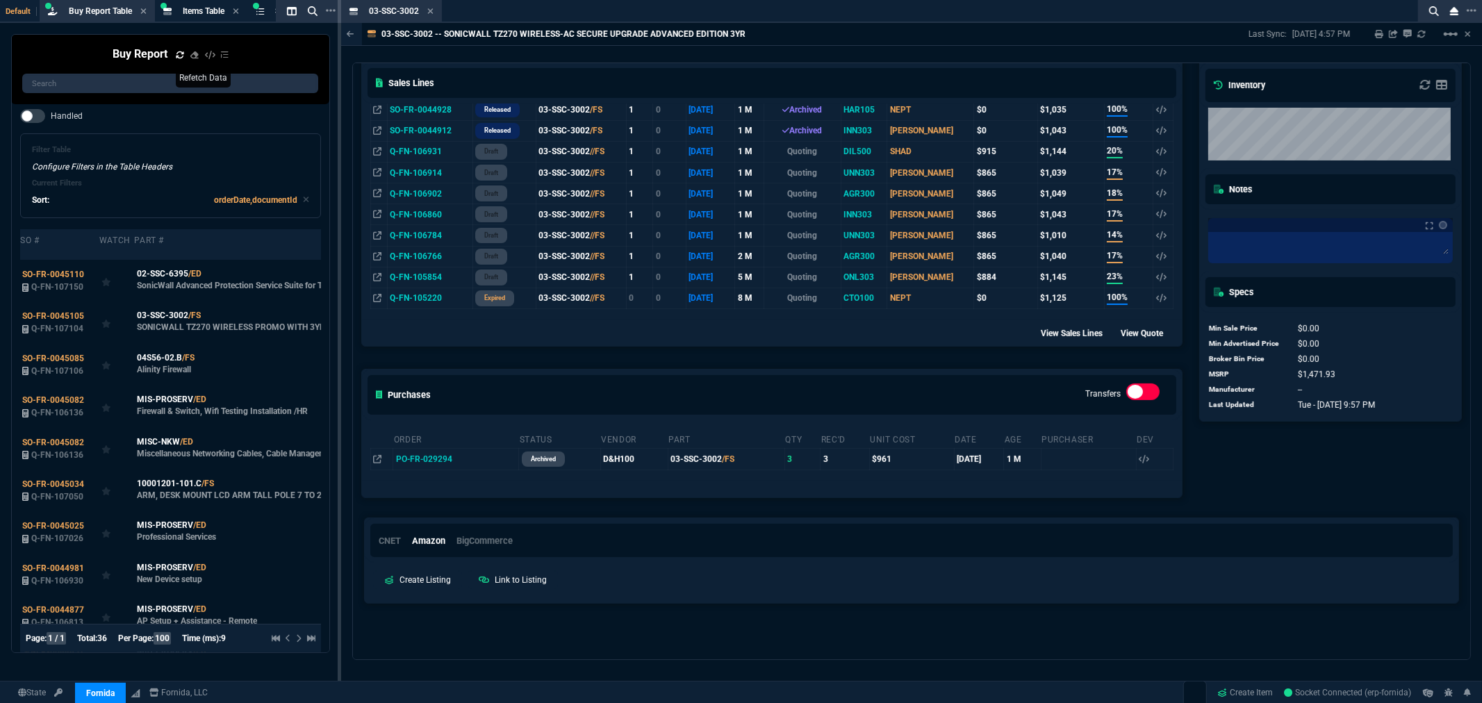
scroll to position [0, 0]
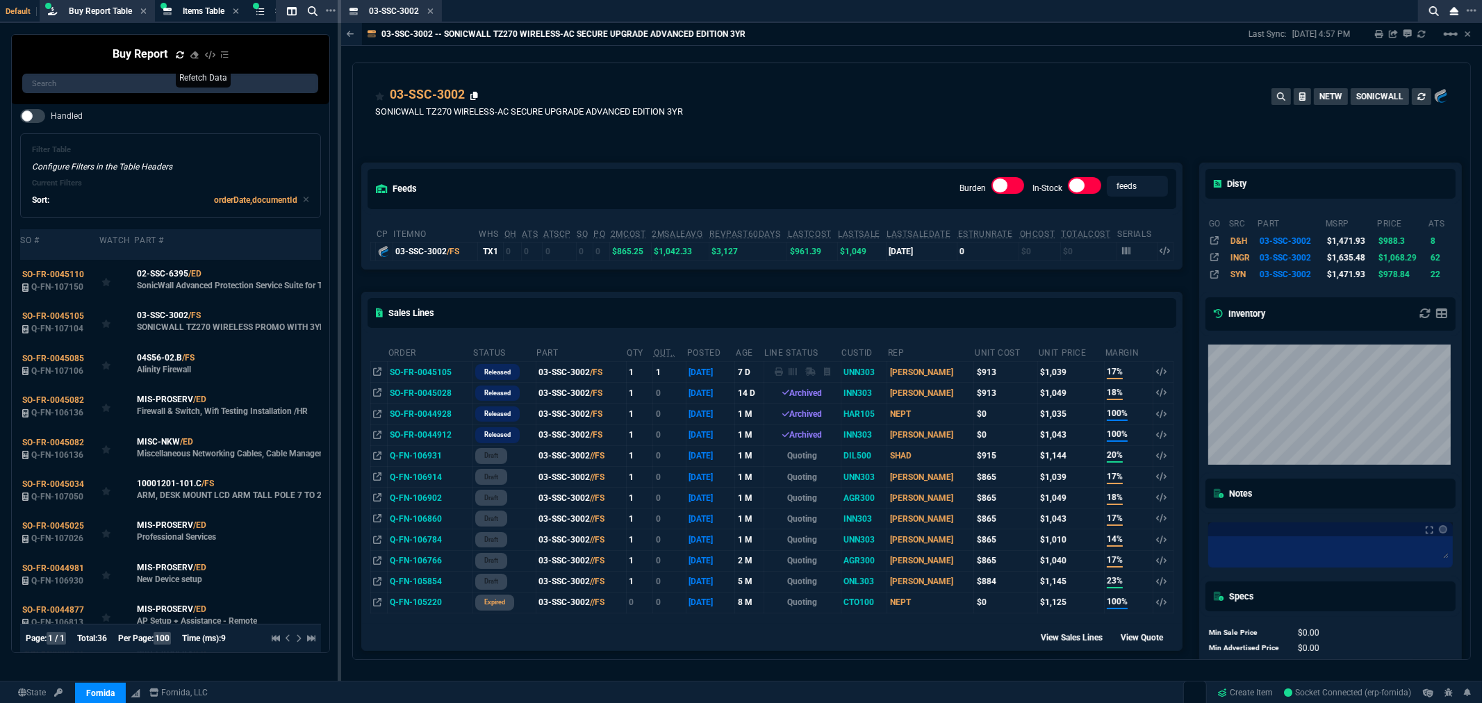
click at [472, 94] on icon at bounding box center [474, 96] width 8 height 8
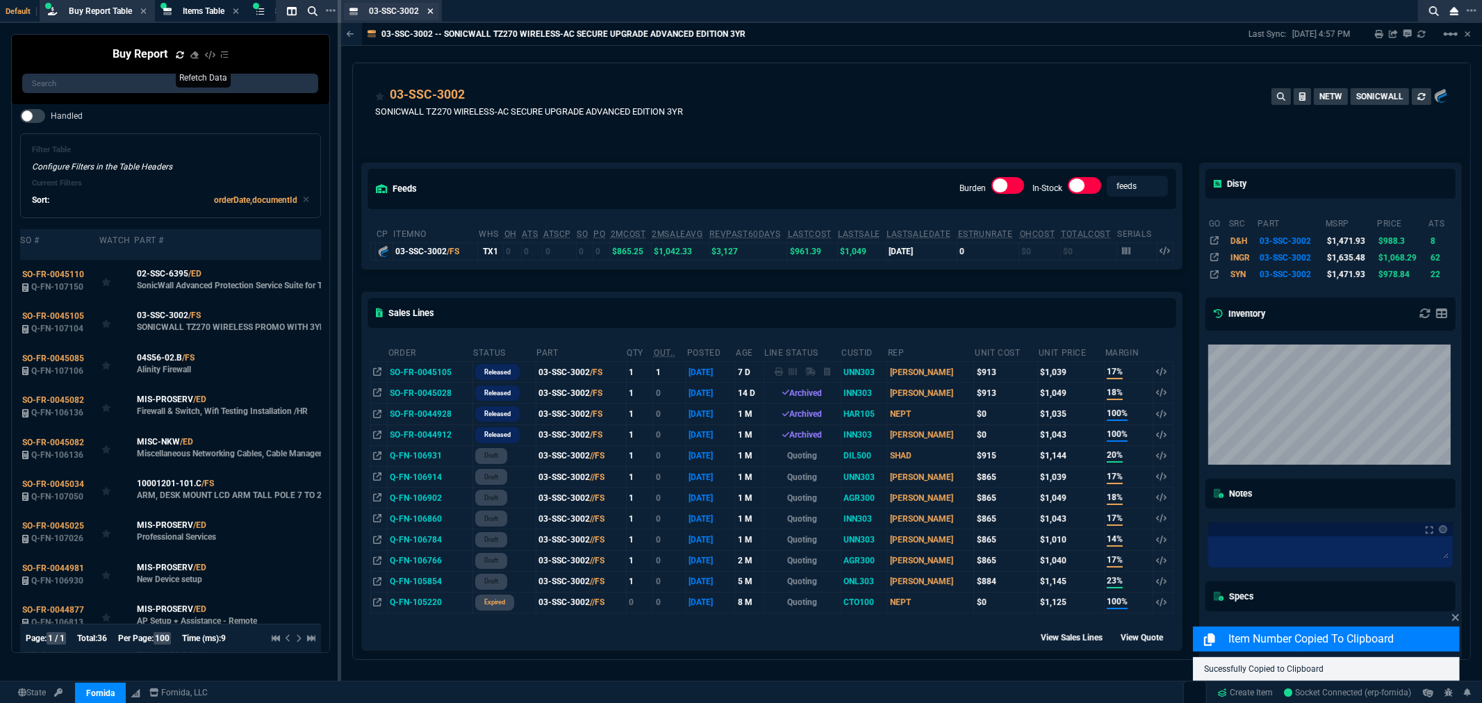
click at [427, 8] on icon at bounding box center [430, 11] width 6 height 8
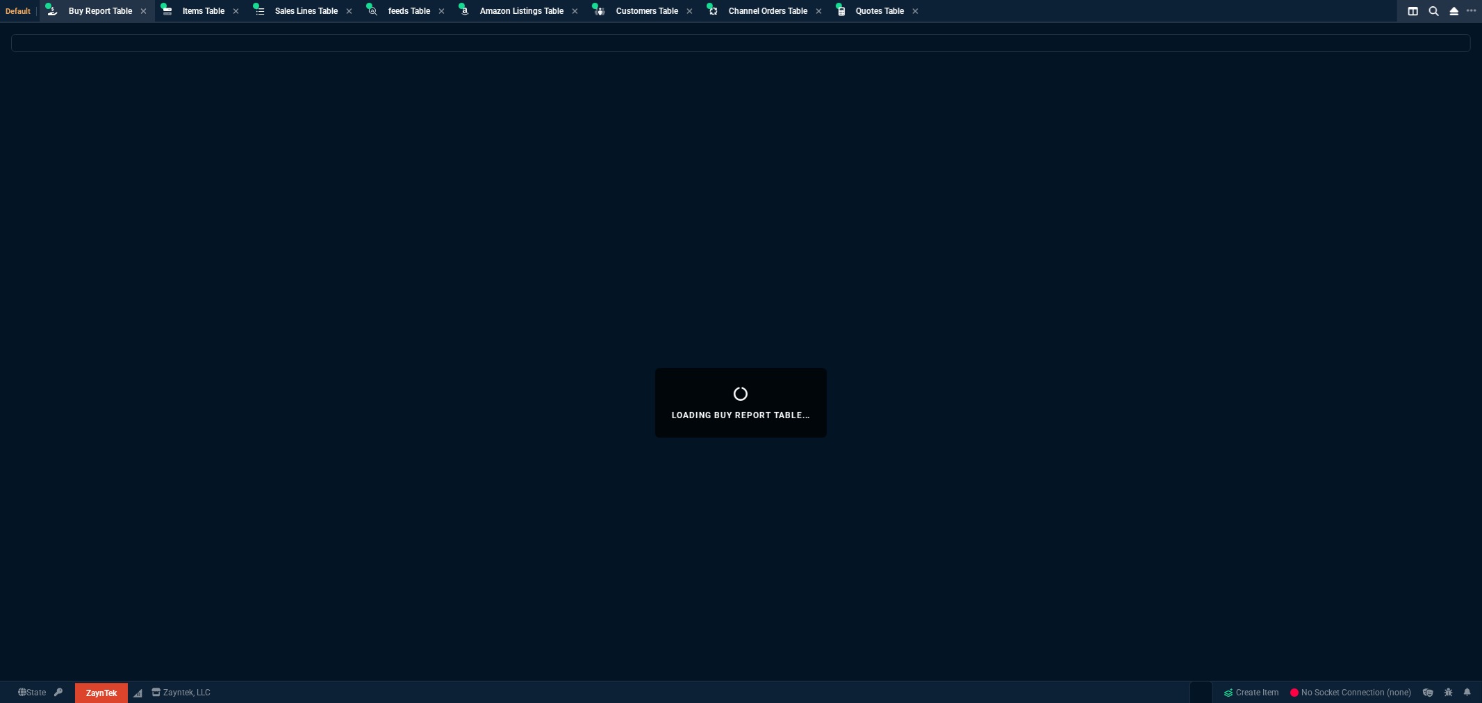
select select "8: NEPT"
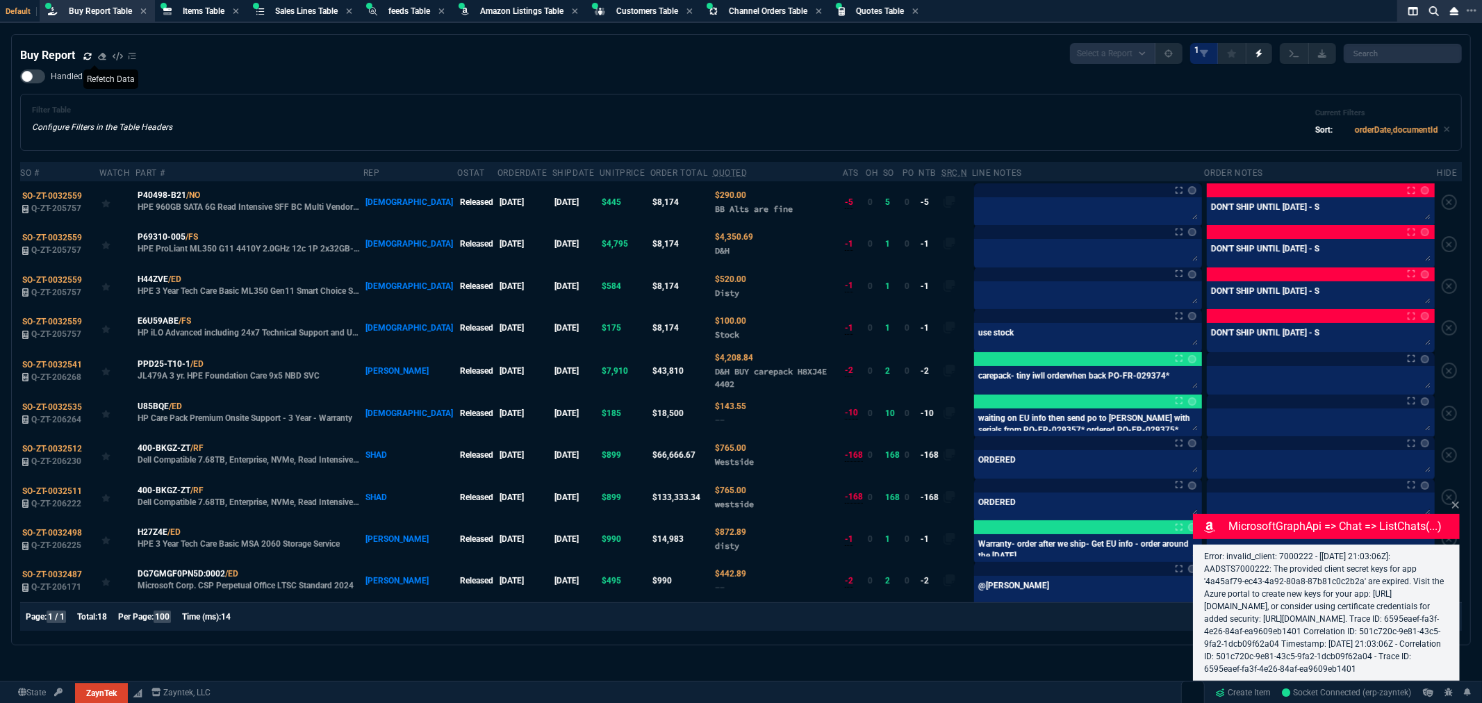
click at [88, 53] on icon at bounding box center [87, 56] width 8 height 8
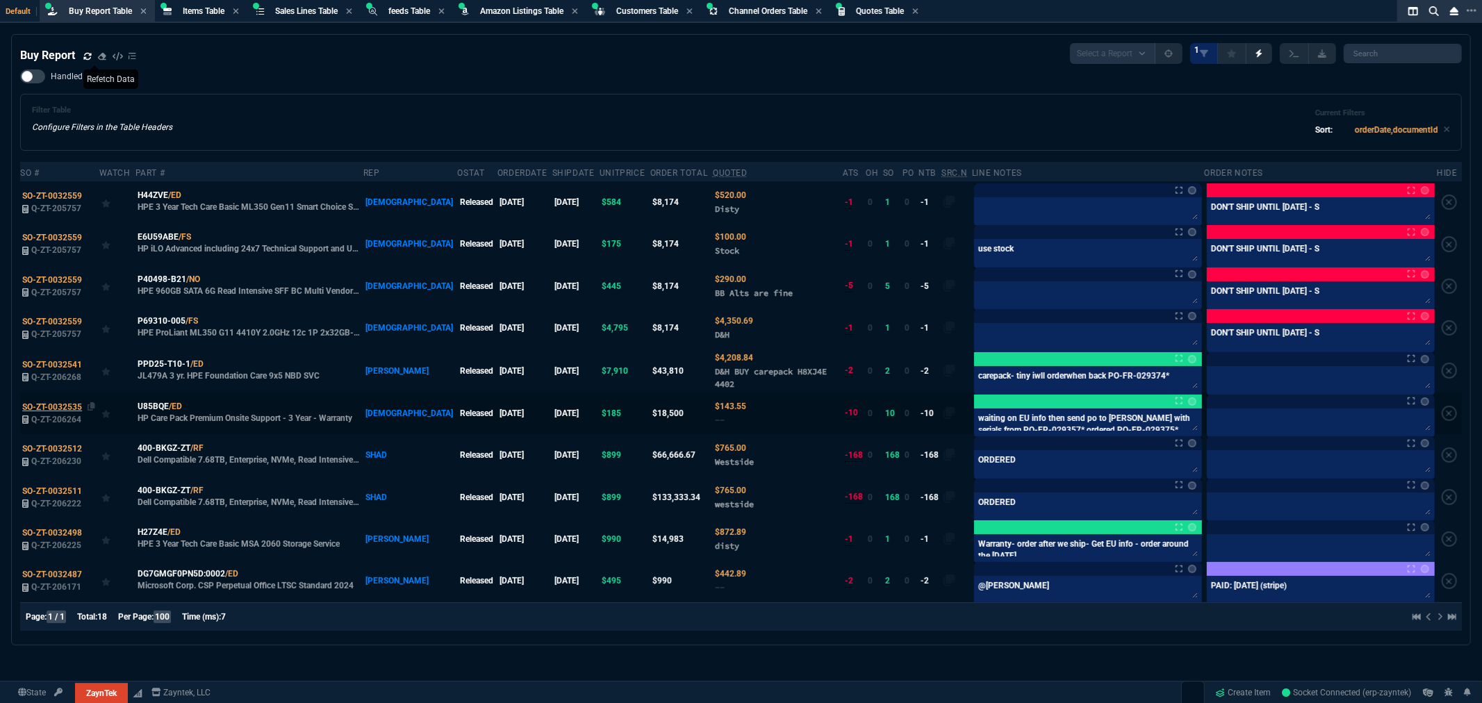
click at [72, 405] on span "SO-ZT-0032535" at bounding box center [52, 407] width 60 height 10
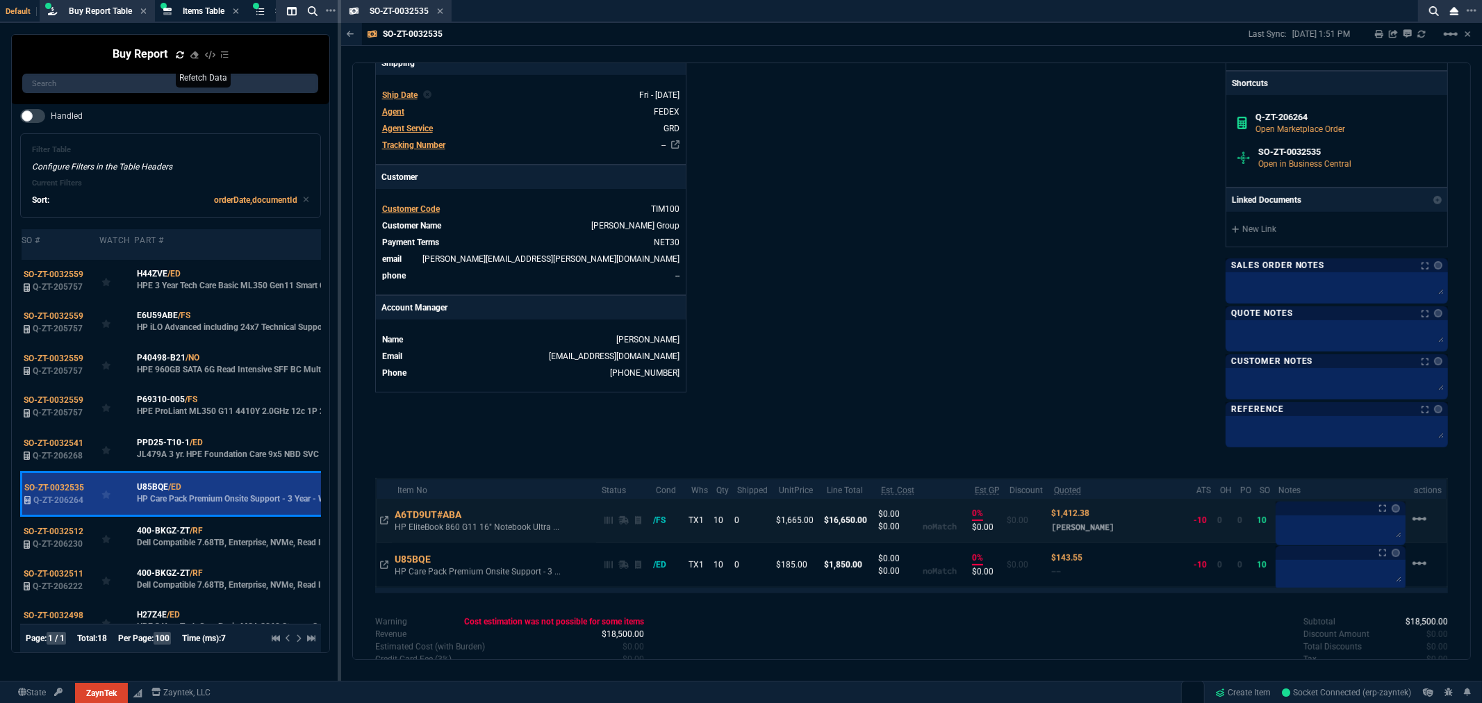
scroll to position [463, 0]
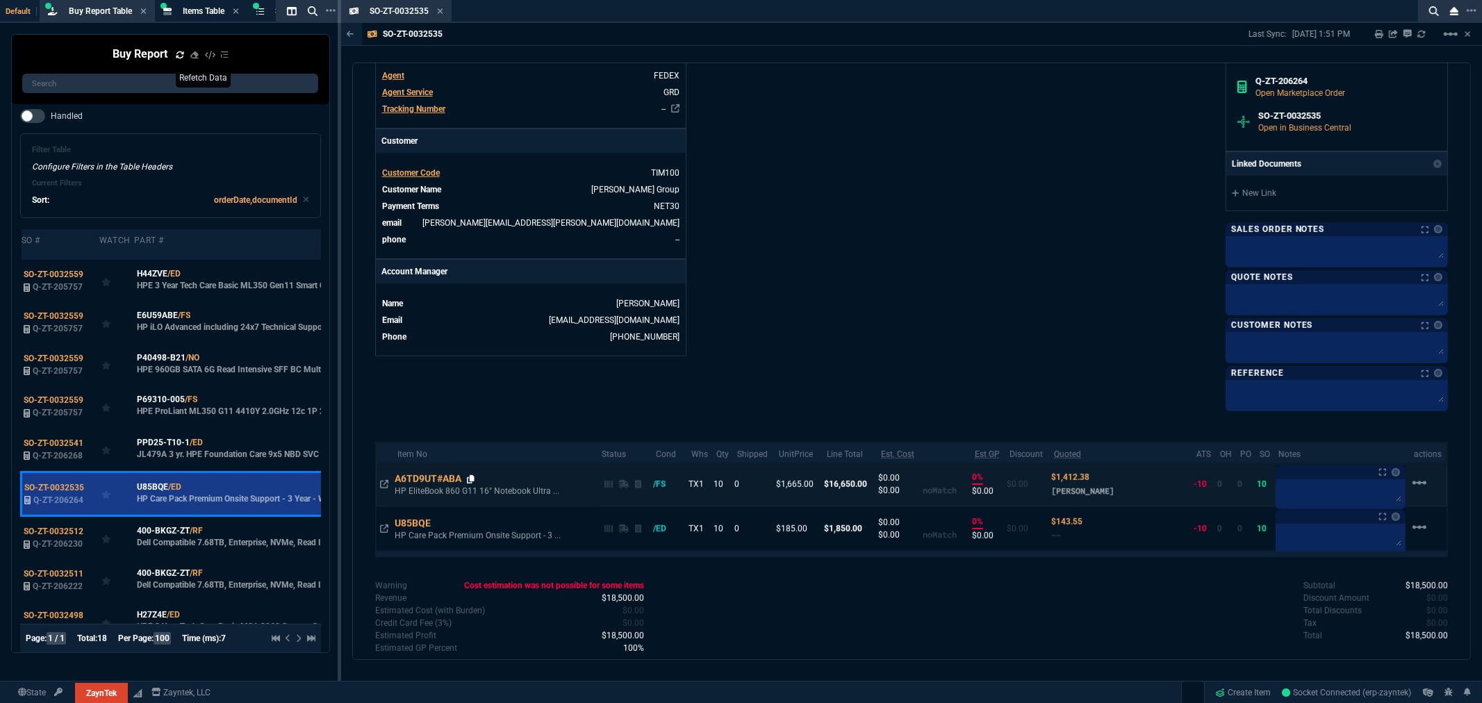
click at [472, 480] on icon at bounding box center [471, 479] width 8 height 8
click at [438, 12] on icon at bounding box center [440, 11] width 6 height 8
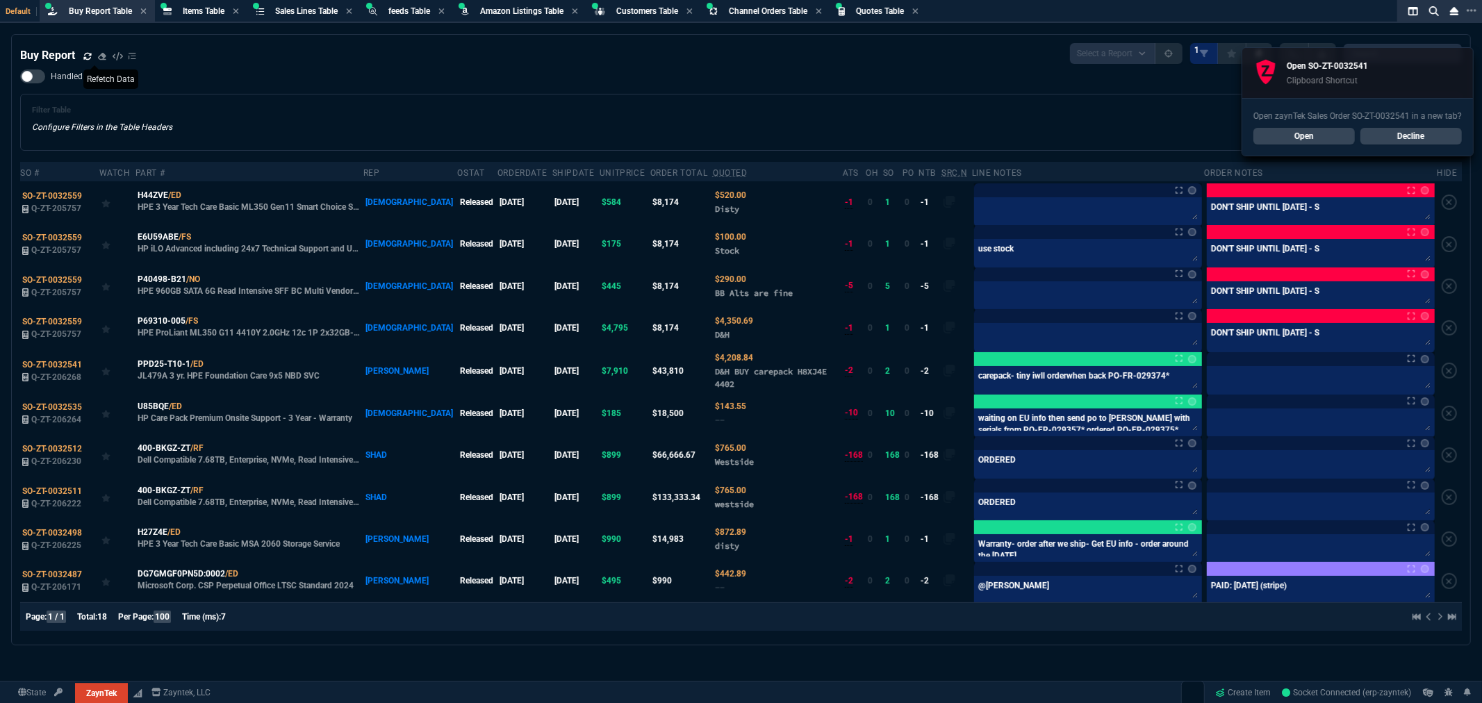
click at [274, 65] on div "Buy Report Select a Report Not Purchased 1 Handled Filter Table Configure Filte…" at bounding box center [741, 339] width 1442 height 593
click at [1337, 136] on link "Open" at bounding box center [1303, 136] width 101 height 17
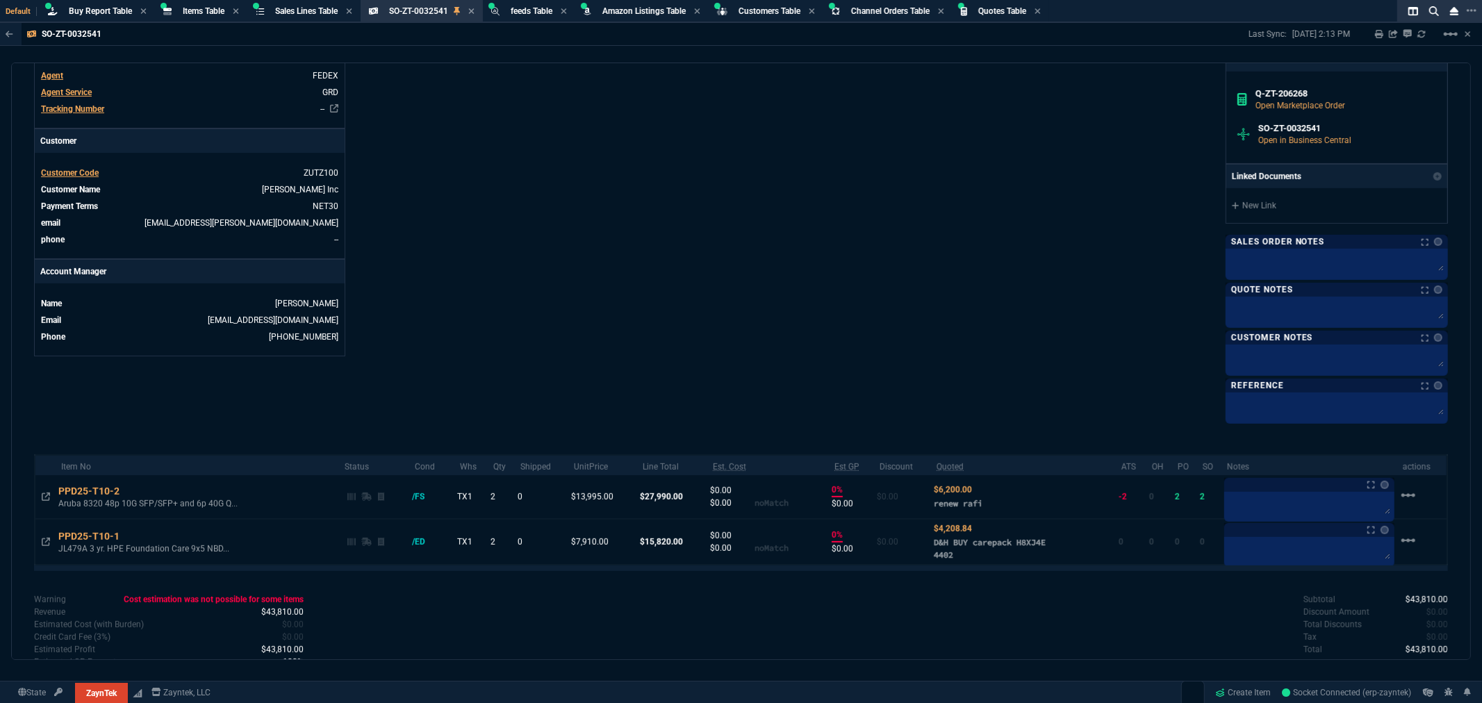
drag, startPoint x: 44, startPoint y: 500, endPoint x: 88, endPoint y: 485, distance: 46.4
click at [44, 500] on icon at bounding box center [46, 497] width 8 height 8
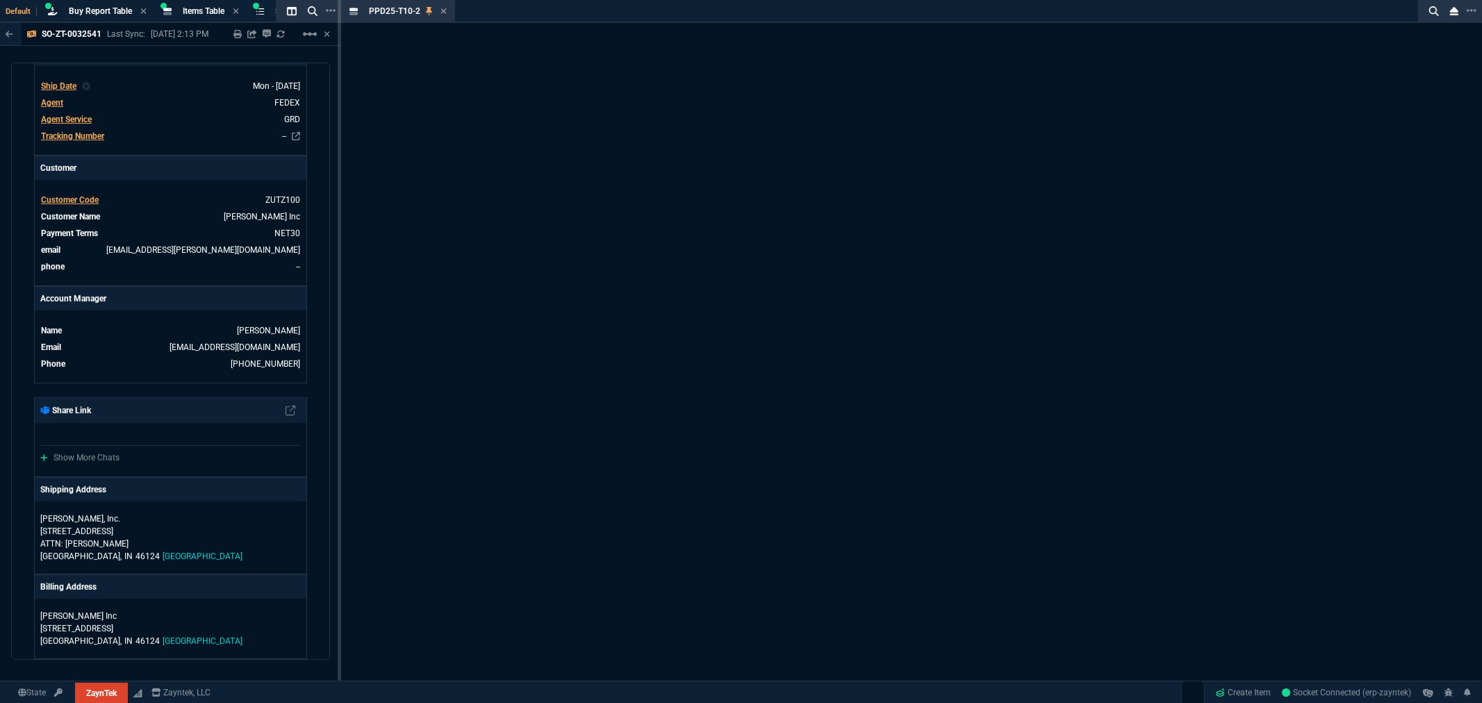
scroll to position [481, 0]
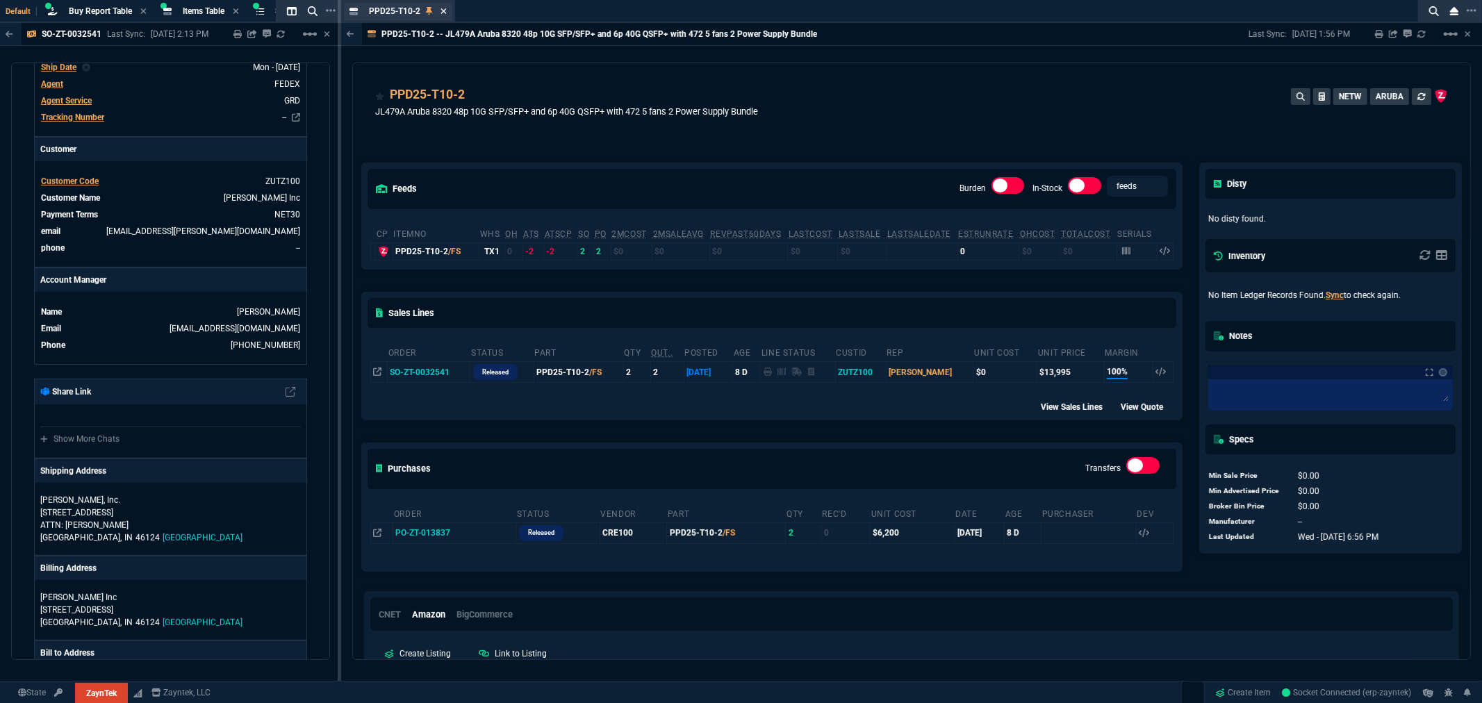
click at [441, 10] on icon at bounding box center [443, 11] width 6 height 8
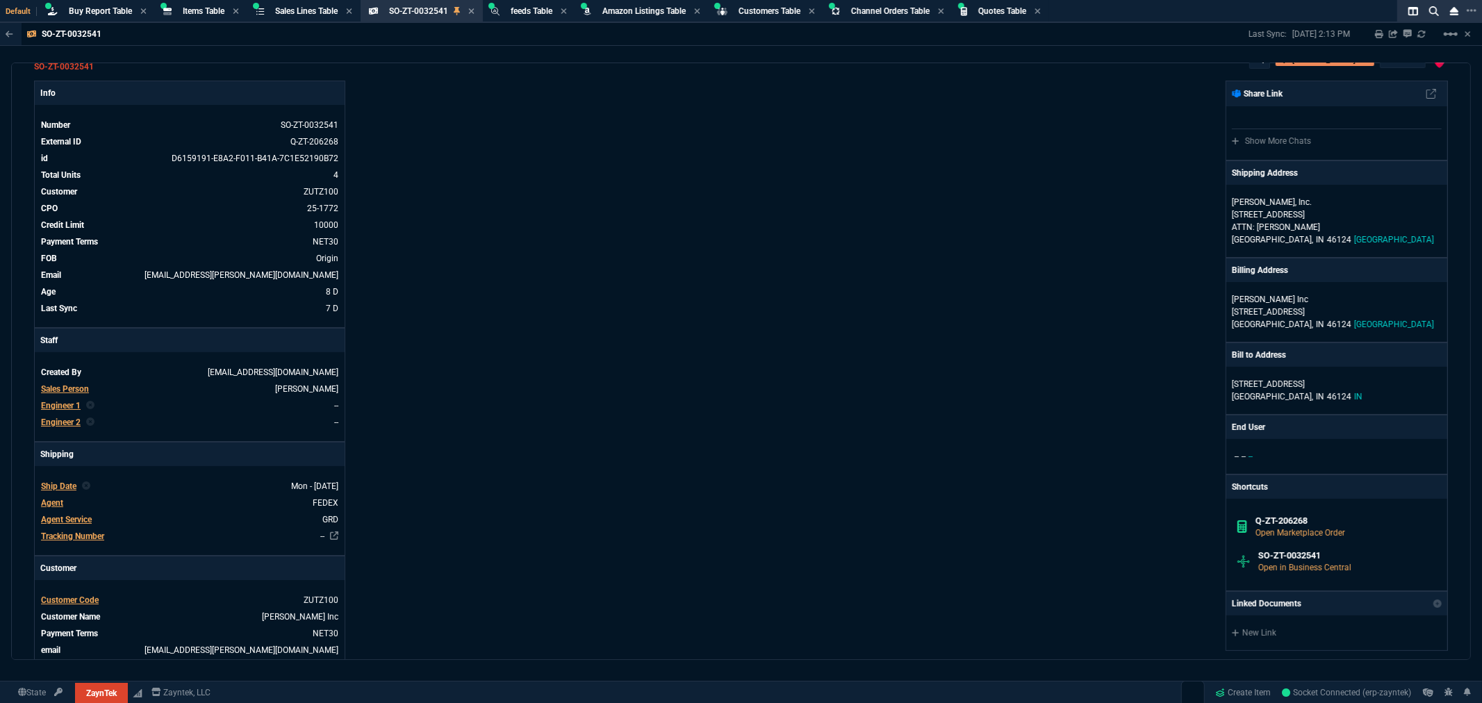
scroll to position [0, 0]
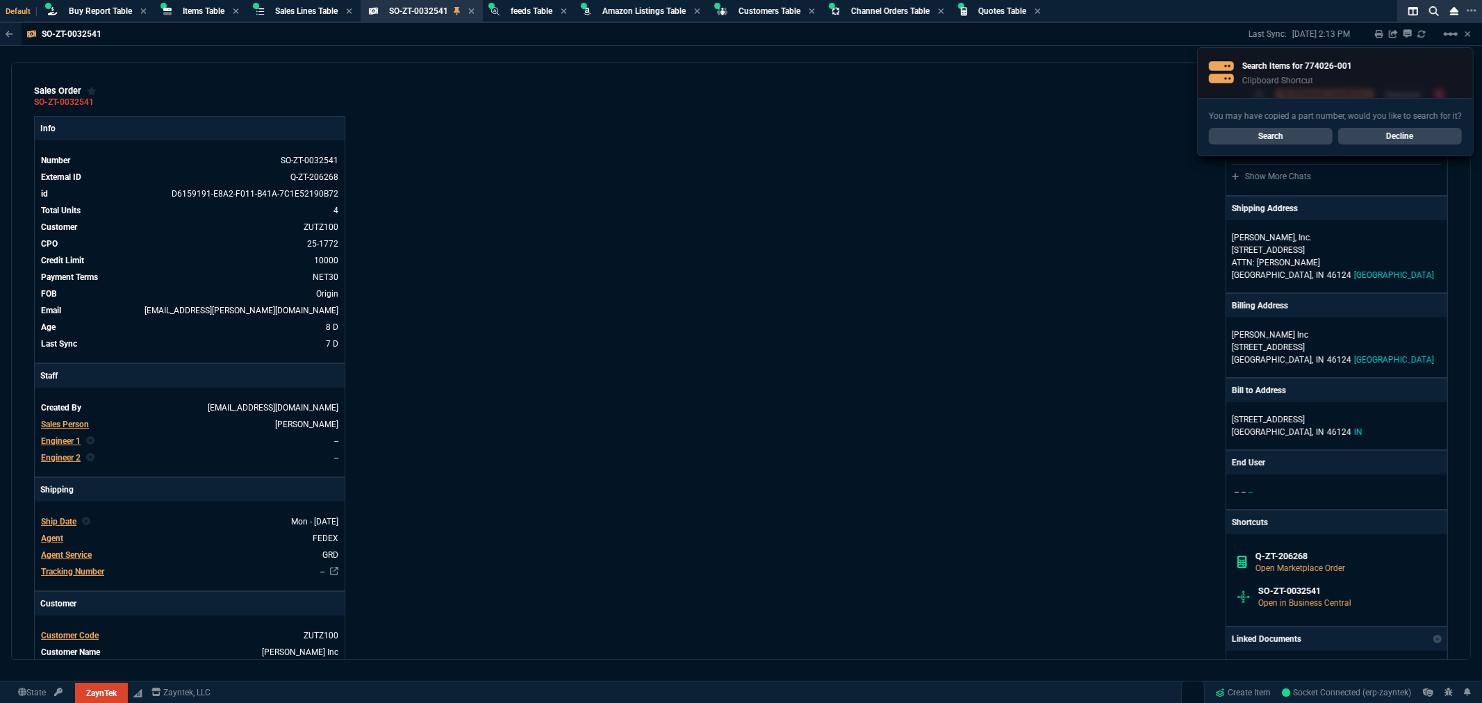
click at [1278, 139] on link "Search" at bounding box center [1271, 136] width 124 height 17
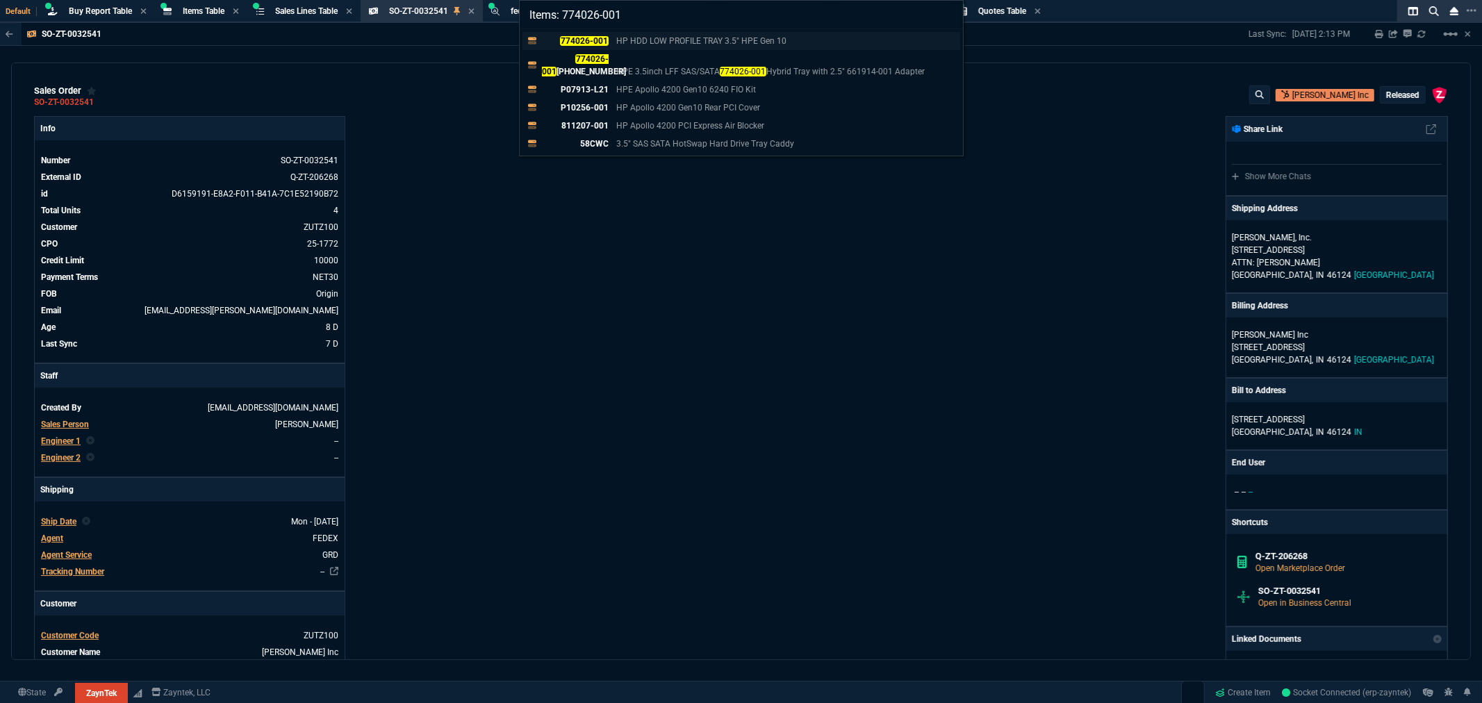
click at [570, 32] on link "774026-001 HP HDD LOW PROFILE TRAY 3.5" HPE Gen 10" at bounding box center [741, 41] width 438 height 18
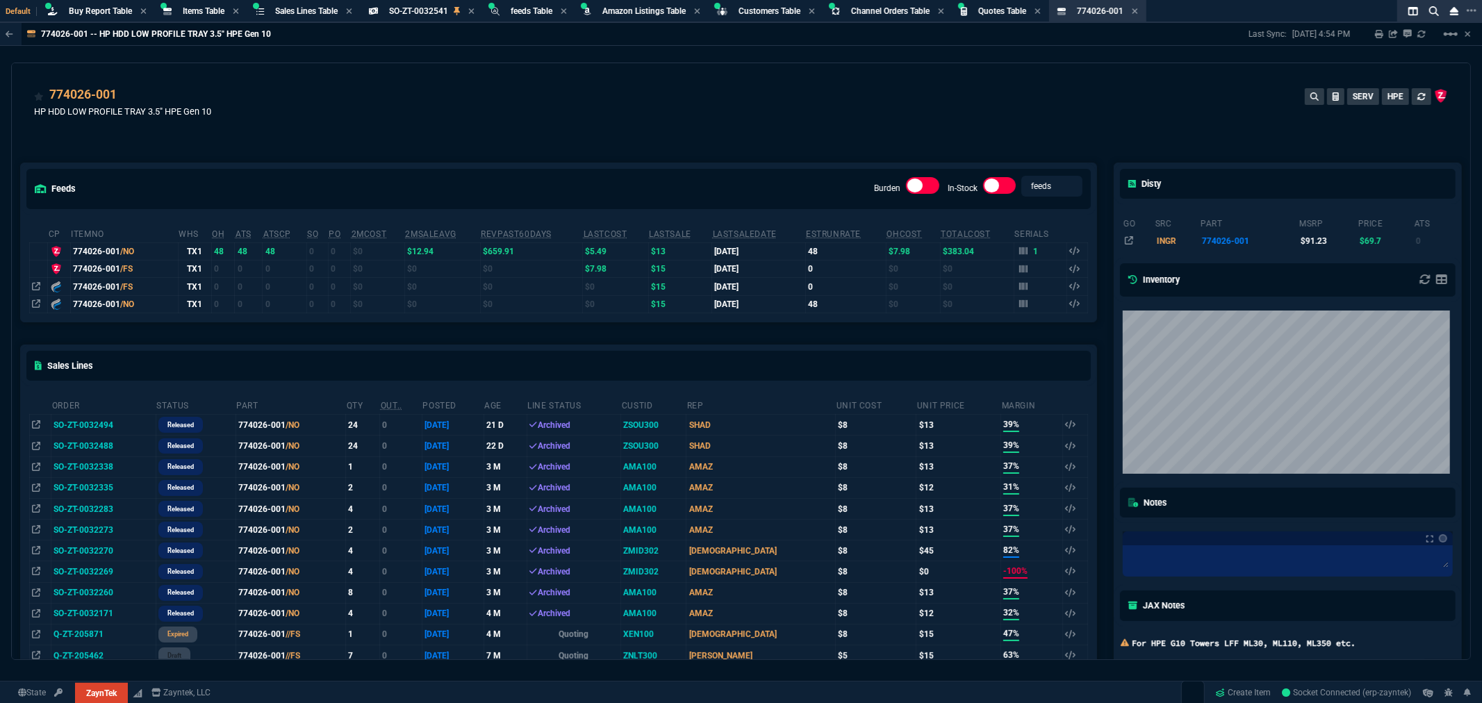
click at [932, 101] on div "774026-001 HP HDD LOW PROFILE TRAY 3.5" HPE Gen 10 SERV HPE" at bounding box center [741, 109] width 1414 height 49
click at [782, 90] on div "774026-001 HP HDD LOW PROFILE TRAY 3.5" HPE Gen 10 SERV HPE" at bounding box center [741, 109] width 1414 height 49
click at [523, 96] on div "774026-001 HP HDD LOW PROFILE TRAY 3.5" HPE Gen 10 SERV HPE" at bounding box center [741, 109] width 1414 height 49
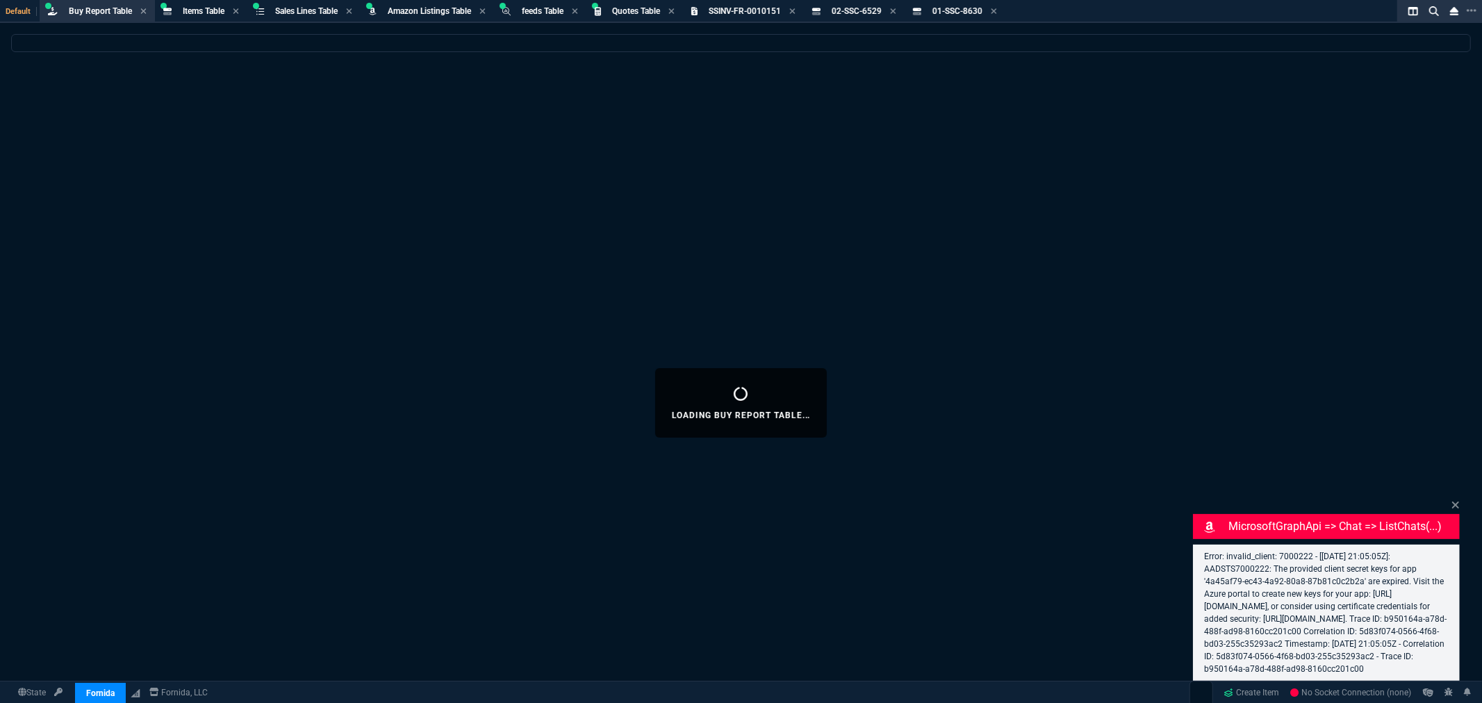
select select "8: NEPT"
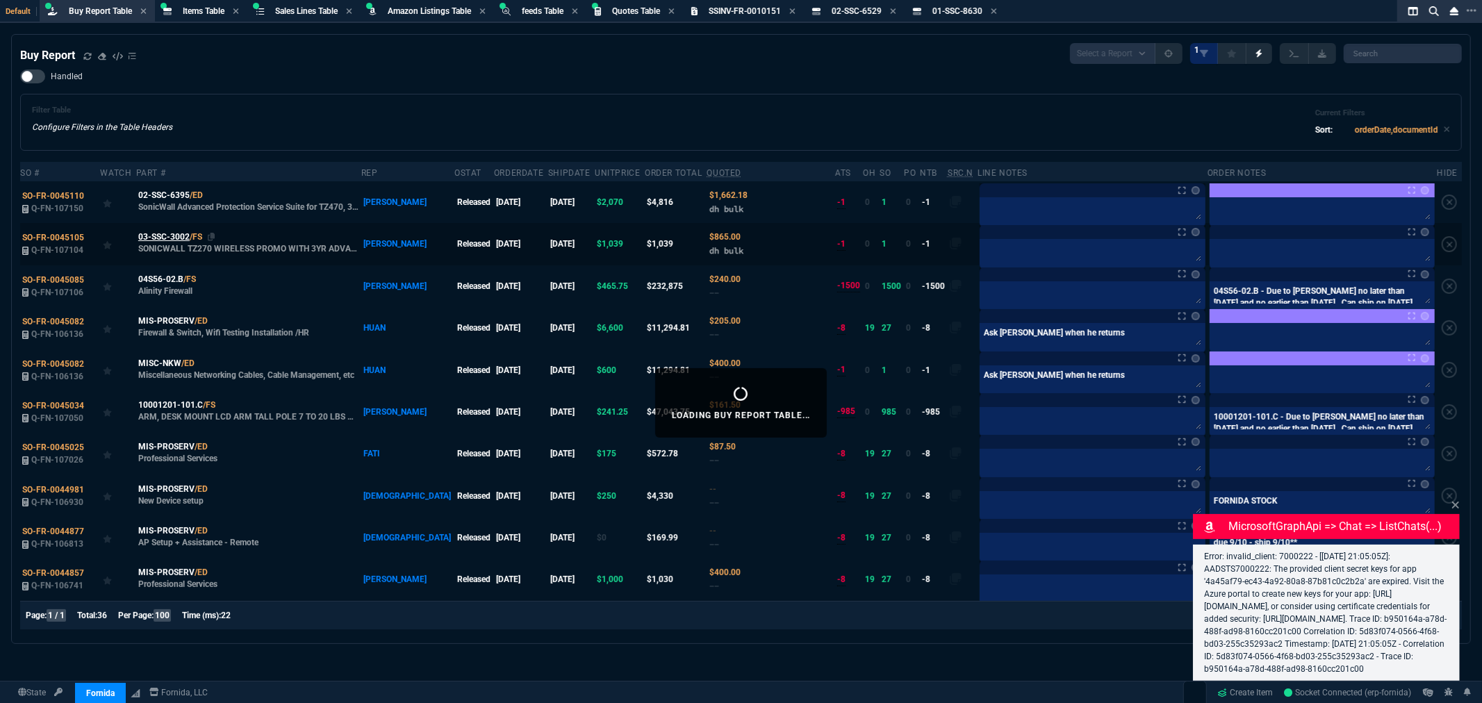
click at [156, 233] on span "03-SSC-3002" at bounding box center [163, 237] width 51 height 13
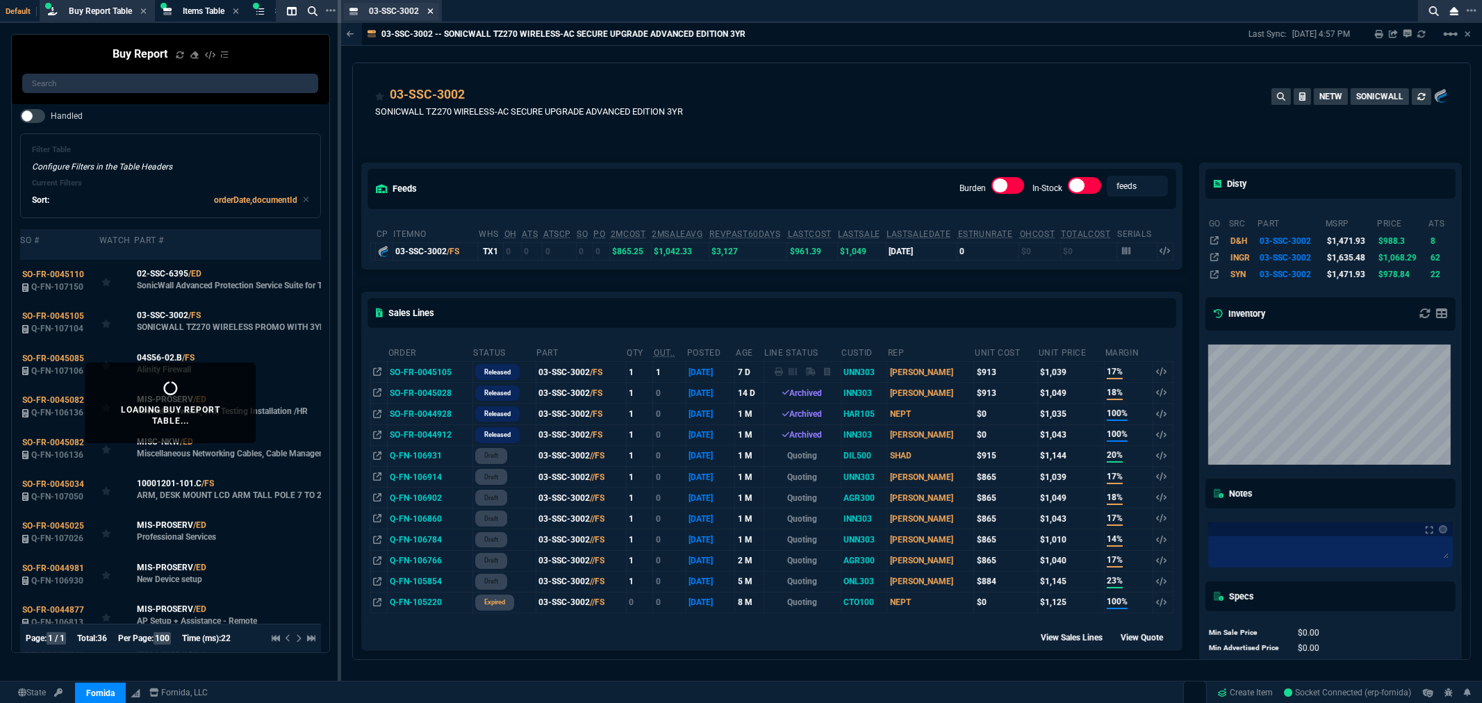
click at [428, 10] on icon at bounding box center [430, 11] width 6 height 8
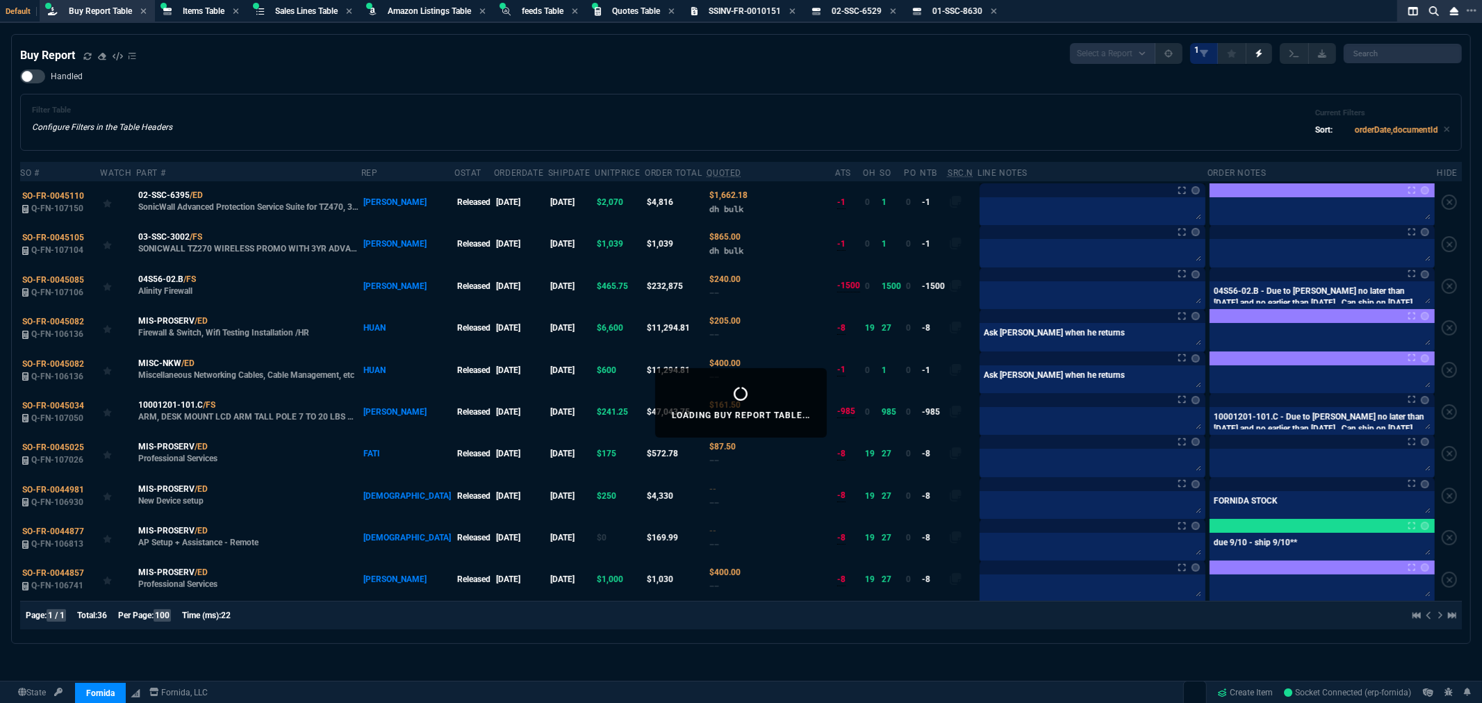
click at [537, 121] on div "Filter Table Configure Filters in the Table Headers Current Filters Sort: order…" at bounding box center [741, 122] width 1418 height 33
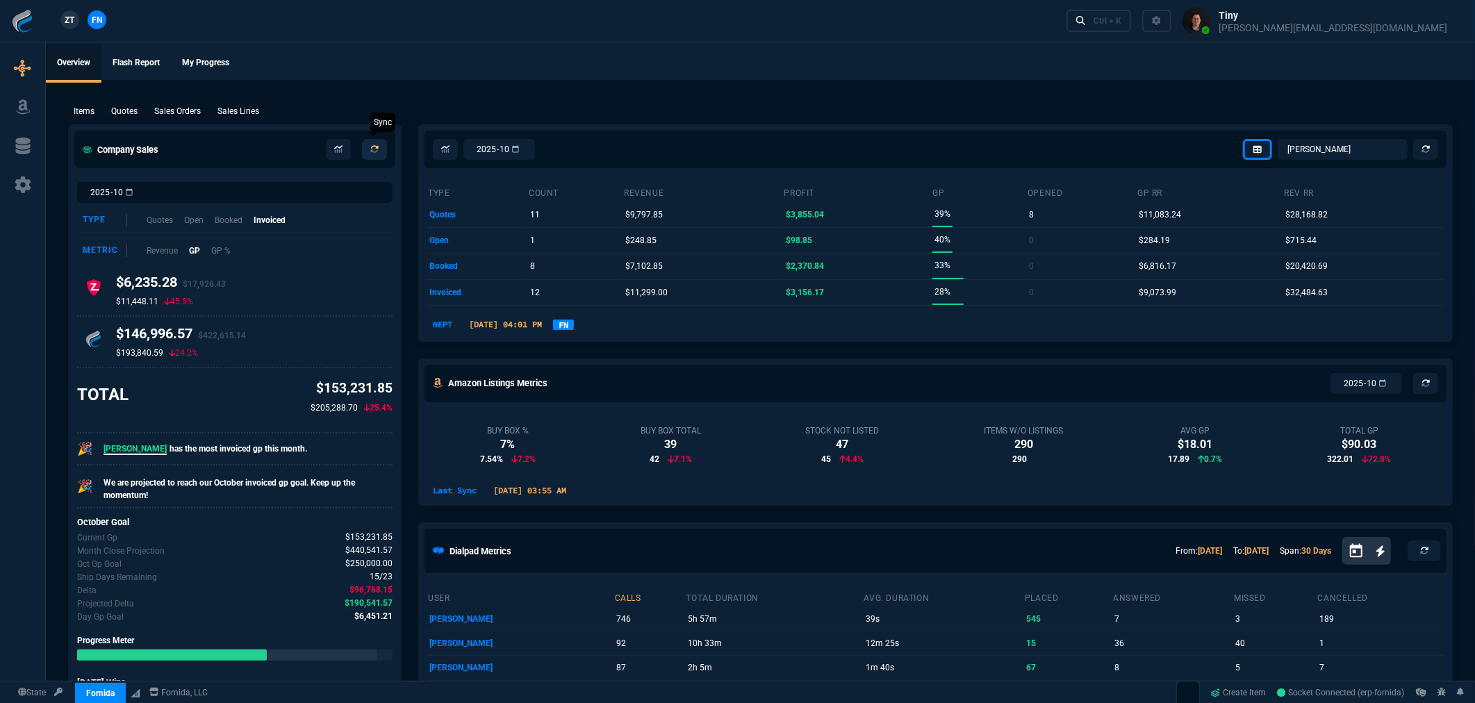
click at [379, 148] on link at bounding box center [374, 149] width 25 height 21
click at [1322, 140] on select "Omar Brian Over Farzad Vahid Steven Huang Seti Shadab Alicia Bostic Wafek Moham…" at bounding box center [1343, 149] width 130 height 21
click at [338, 151] on icon at bounding box center [338, 149] width 8 height 8
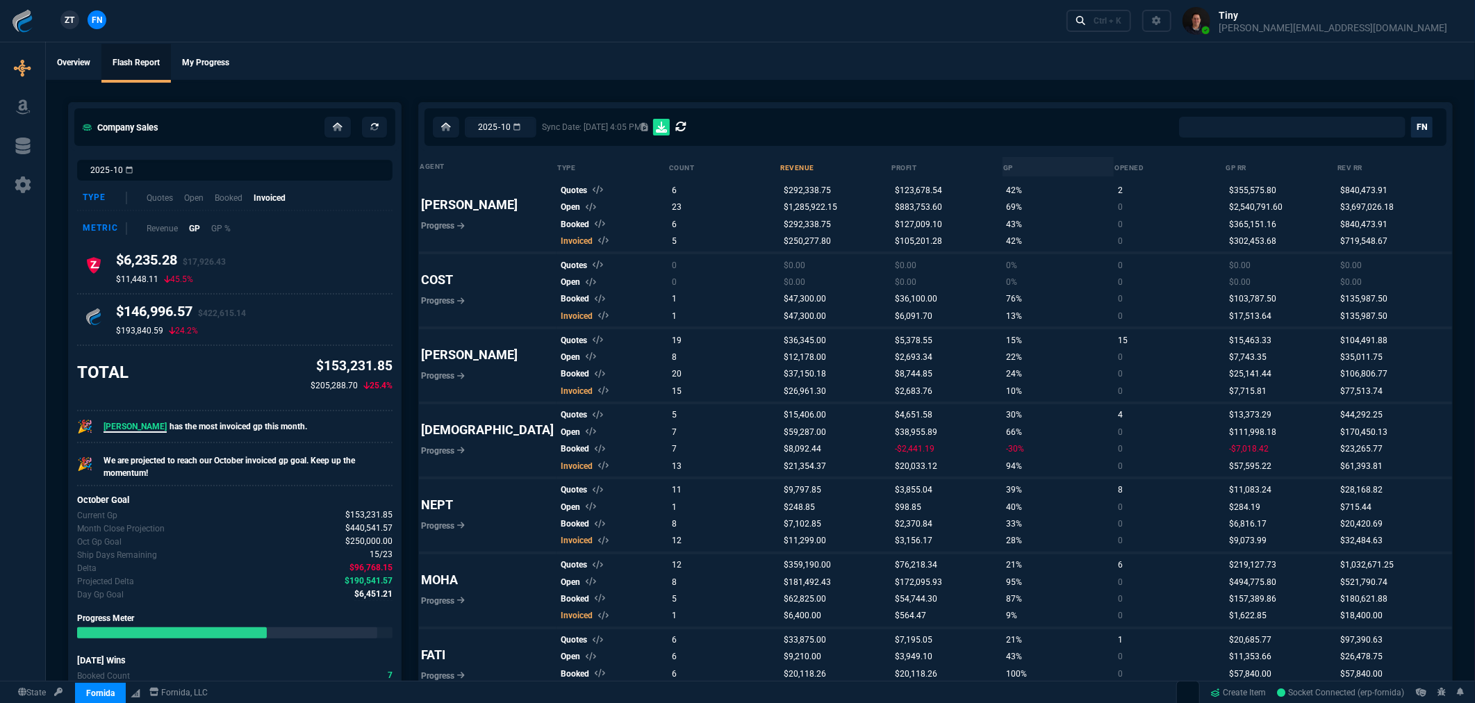
click at [1420, 123] on link "FN" at bounding box center [1422, 127] width 22 height 21
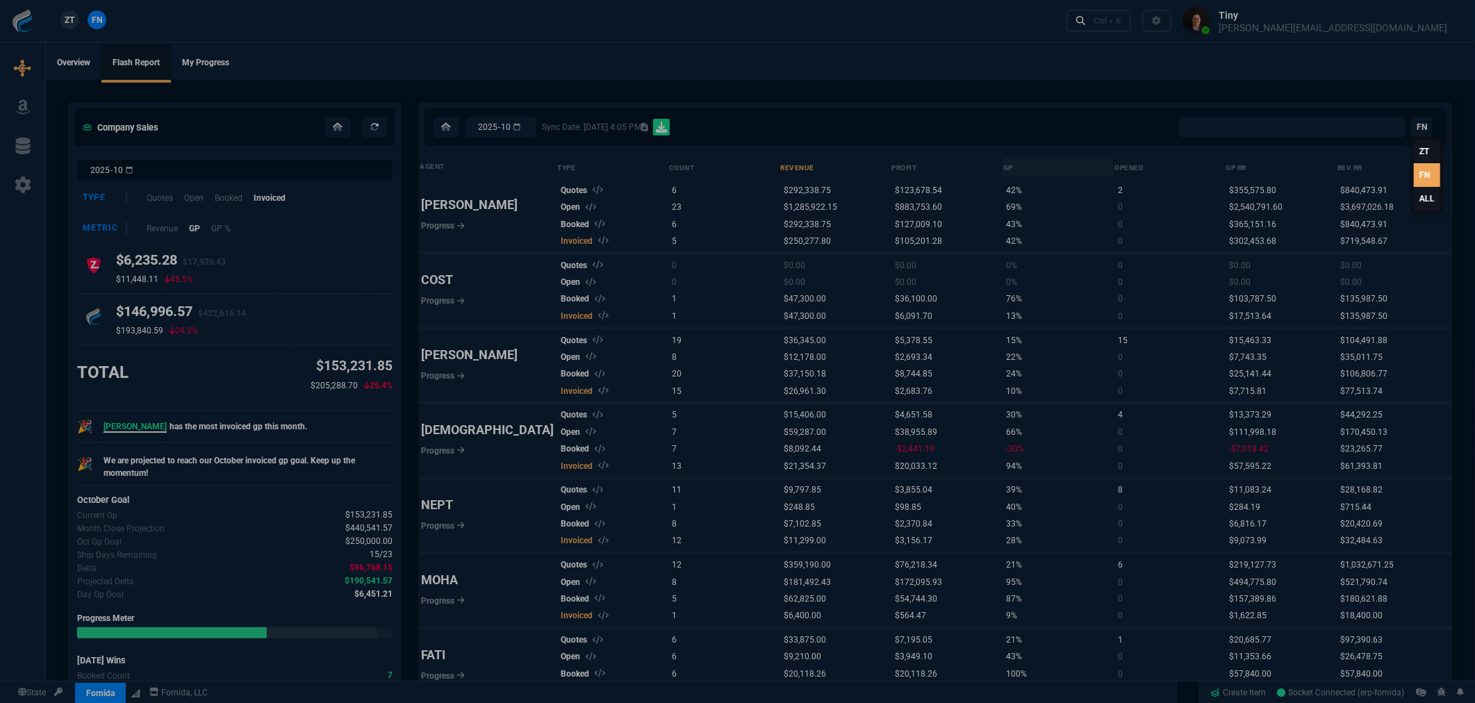
click at [1421, 195] on link "ALL" at bounding box center [1427, 199] width 26 height 24
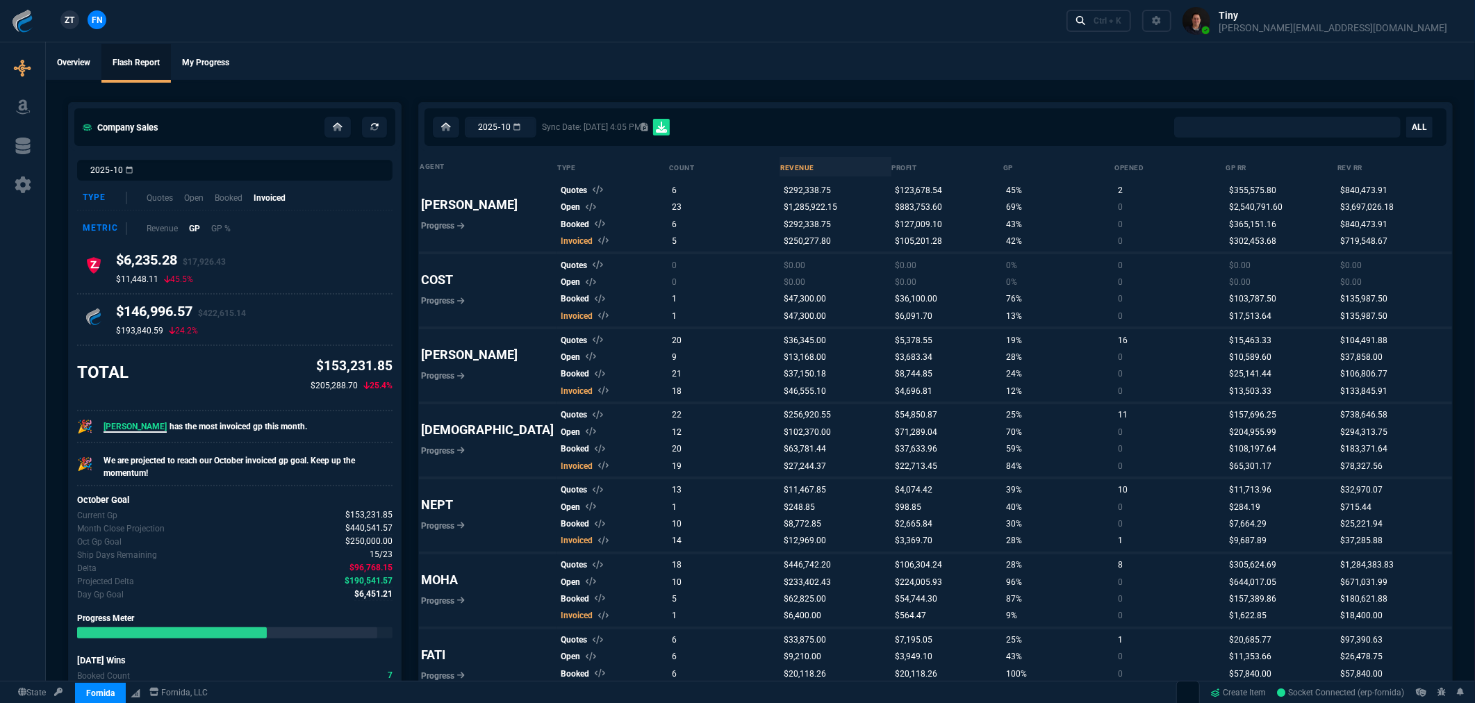
select select "0:"
click at [844, 103] on div "2025-10 Sync Date: 10/13/25, 4:05 PM All Client Totals All Rep Totals Alicia an…" at bounding box center [935, 127] width 1033 height 49
click at [338, 127] on icon at bounding box center [338, 127] width 10 height 8
select select "8: NEPT"
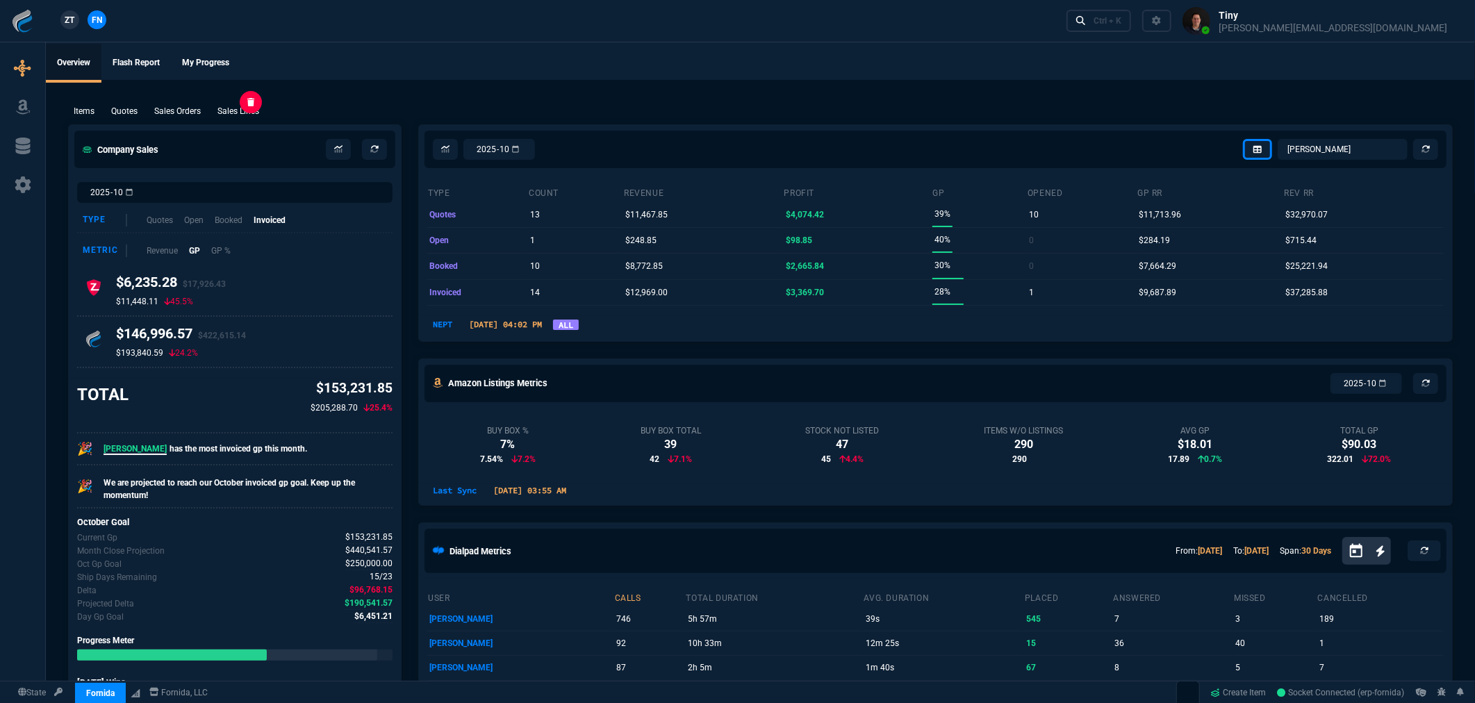
click at [248, 109] on p "Sales Lines" at bounding box center [238, 111] width 42 height 13
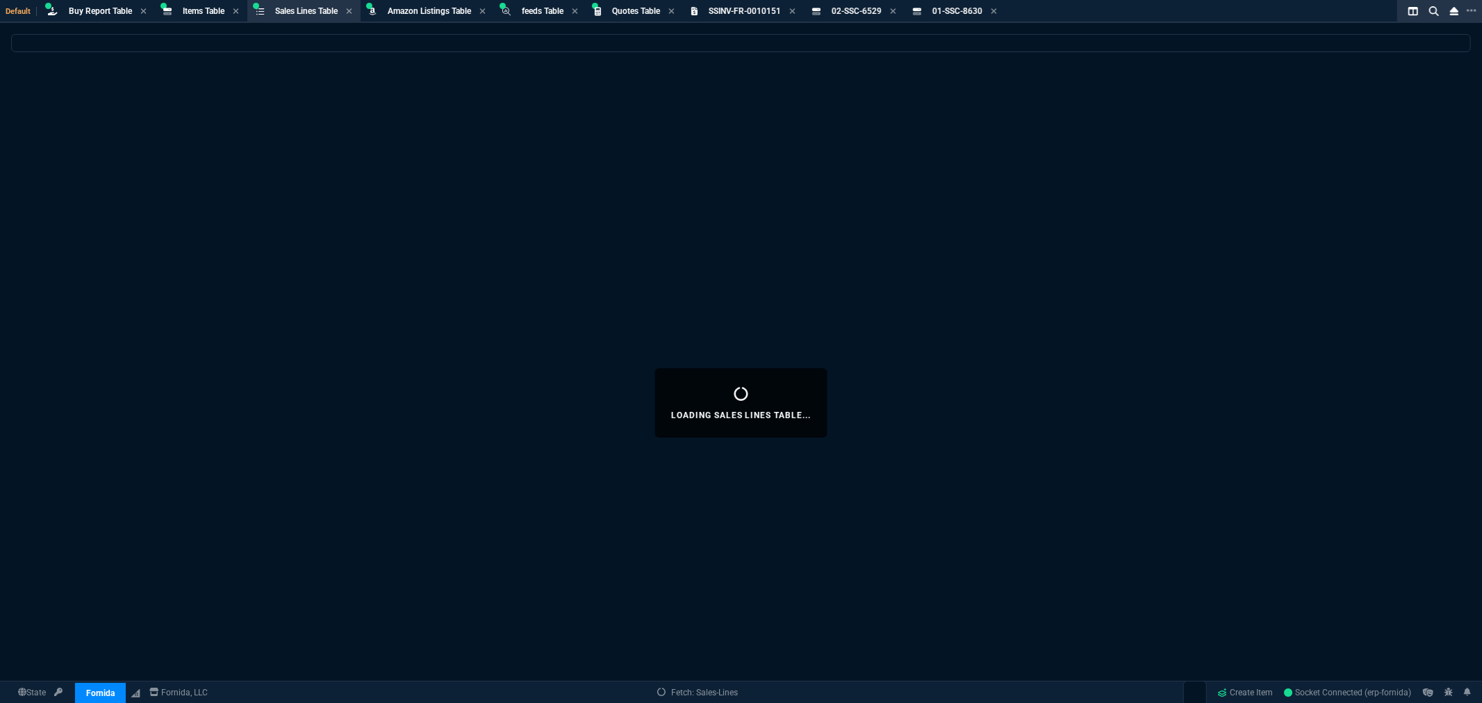
select select
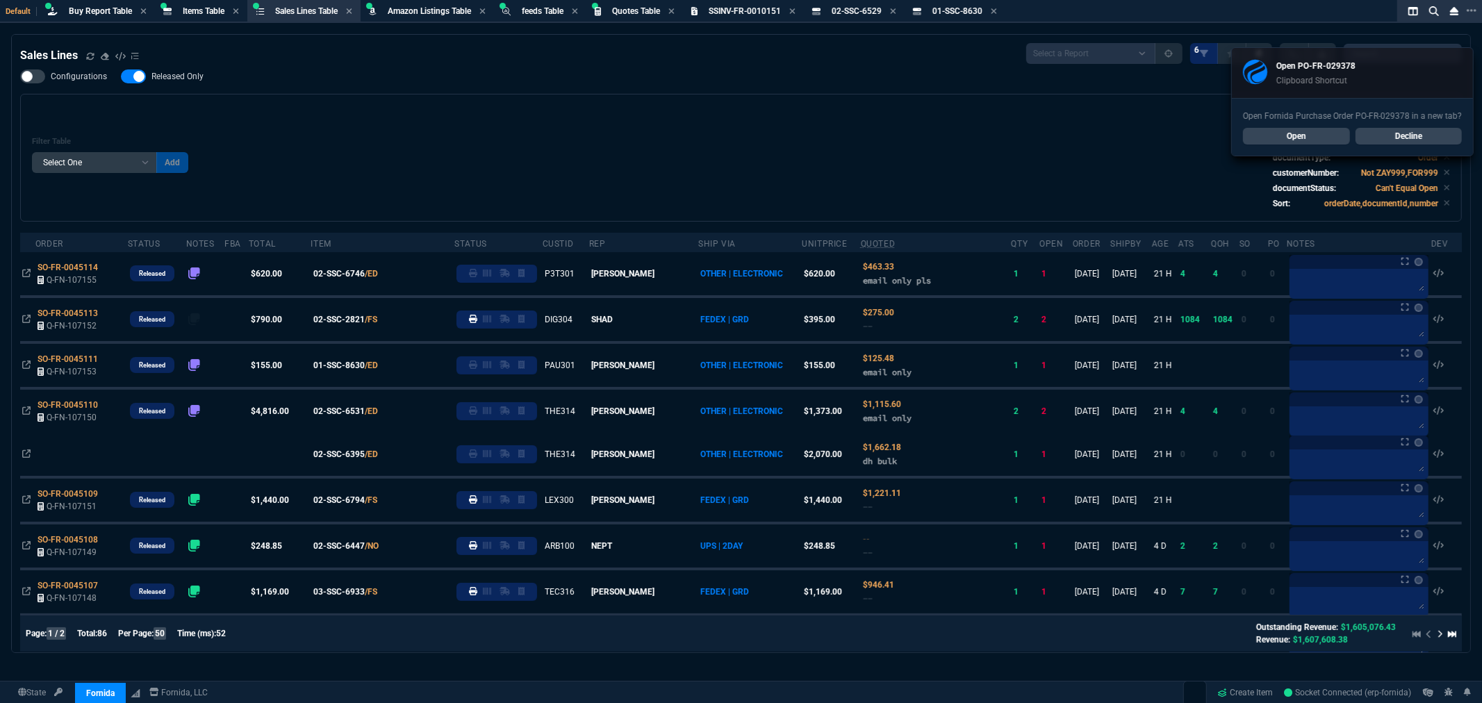
click at [274, 114] on div "Filter Table Select One Add Filter () Age () ATS () Cond (itemVariantCode) Cust…" at bounding box center [741, 158] width 1418 height 104
click at [315, 13] on span "Sales Lines Table" at bounding box center [306, 11] width 63 height 10
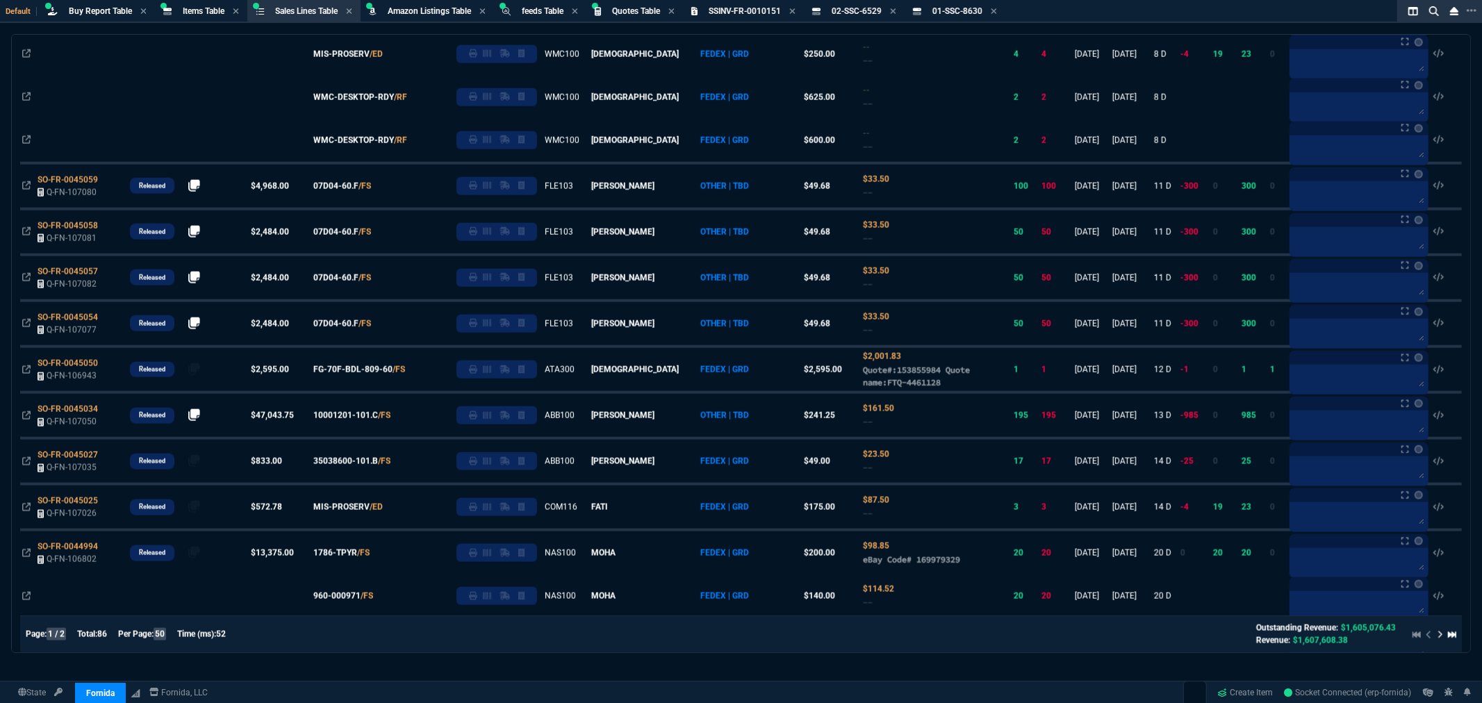
scroll to position [1544, 0]
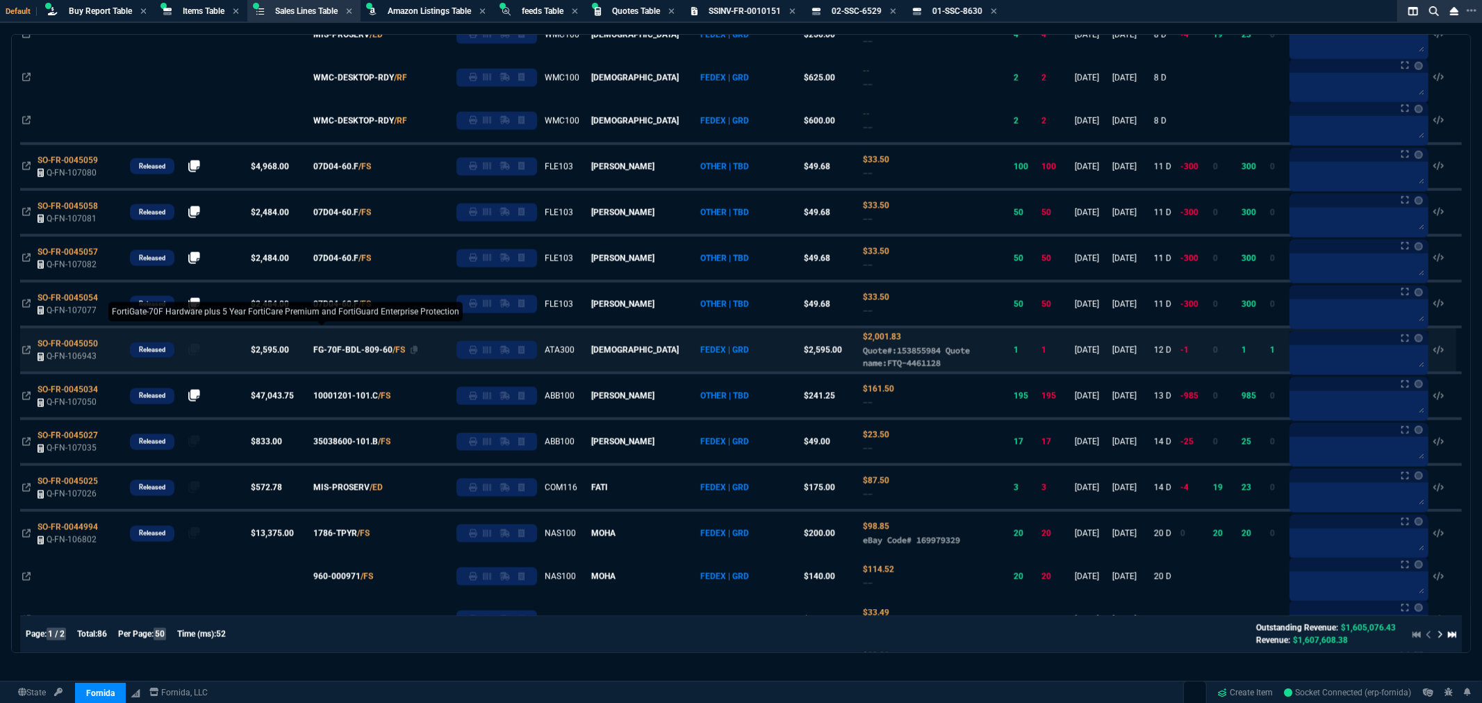
click at [378, 355] on span "FG-70F-BDL-809-60" at bounding box center [352, 350] width 79 height 13
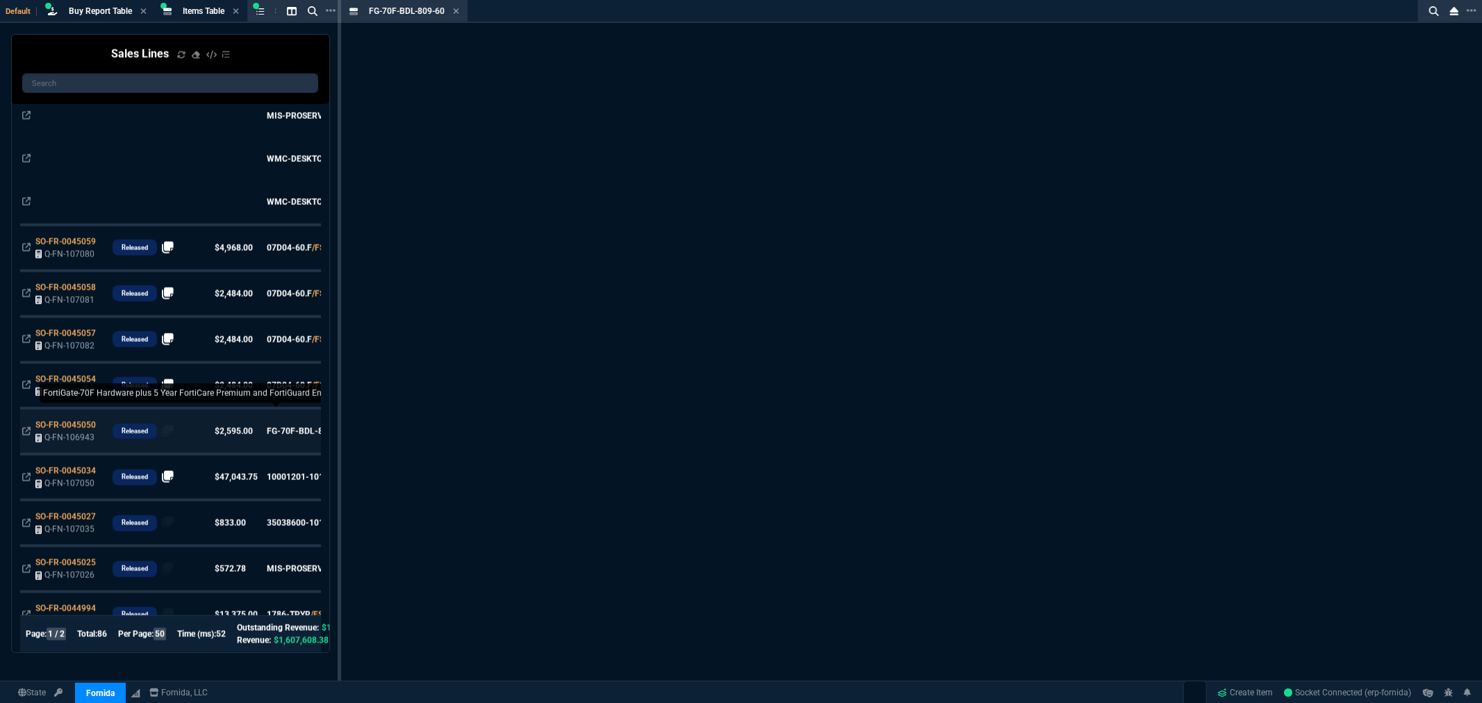
scroll to position [1624, 0]
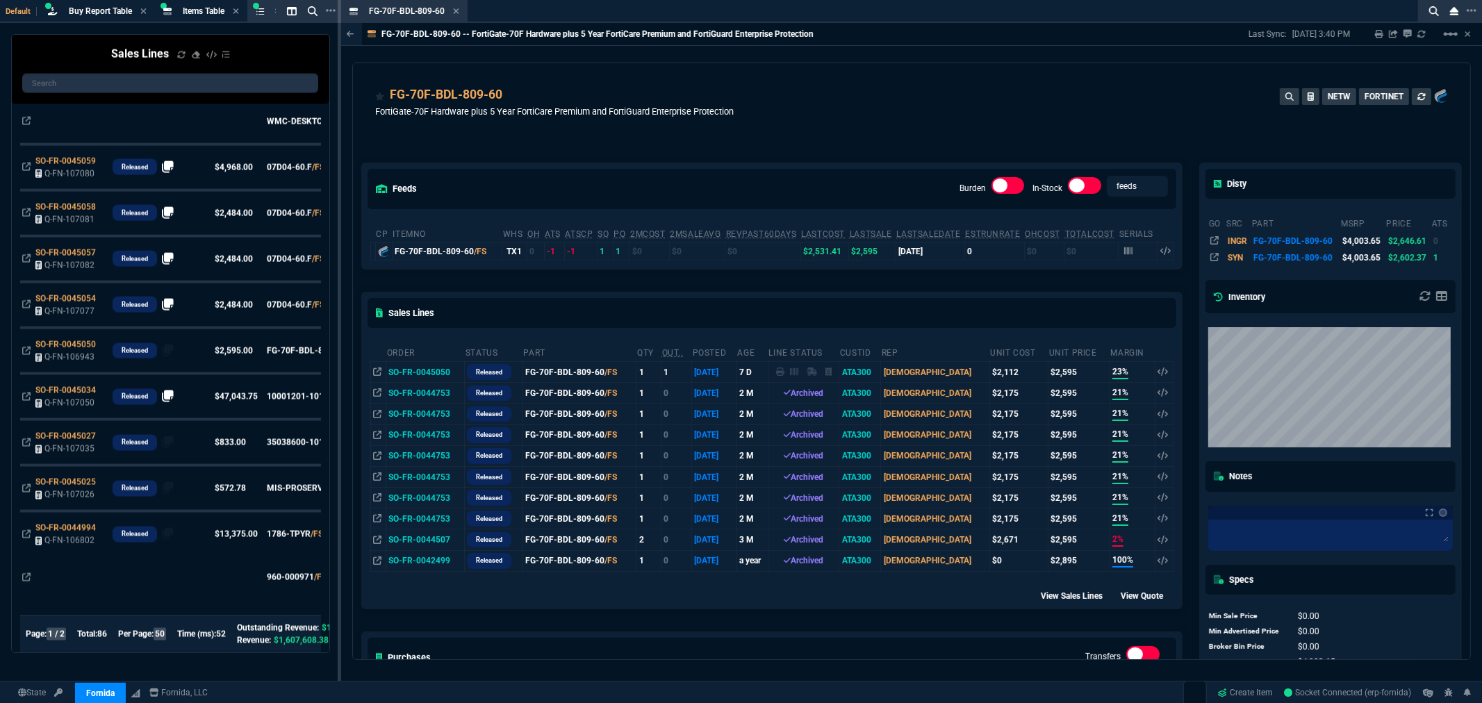
click at [425, 372] on td "SO-FR-0045050" at bounding box center [425, 372] width 79 height 21
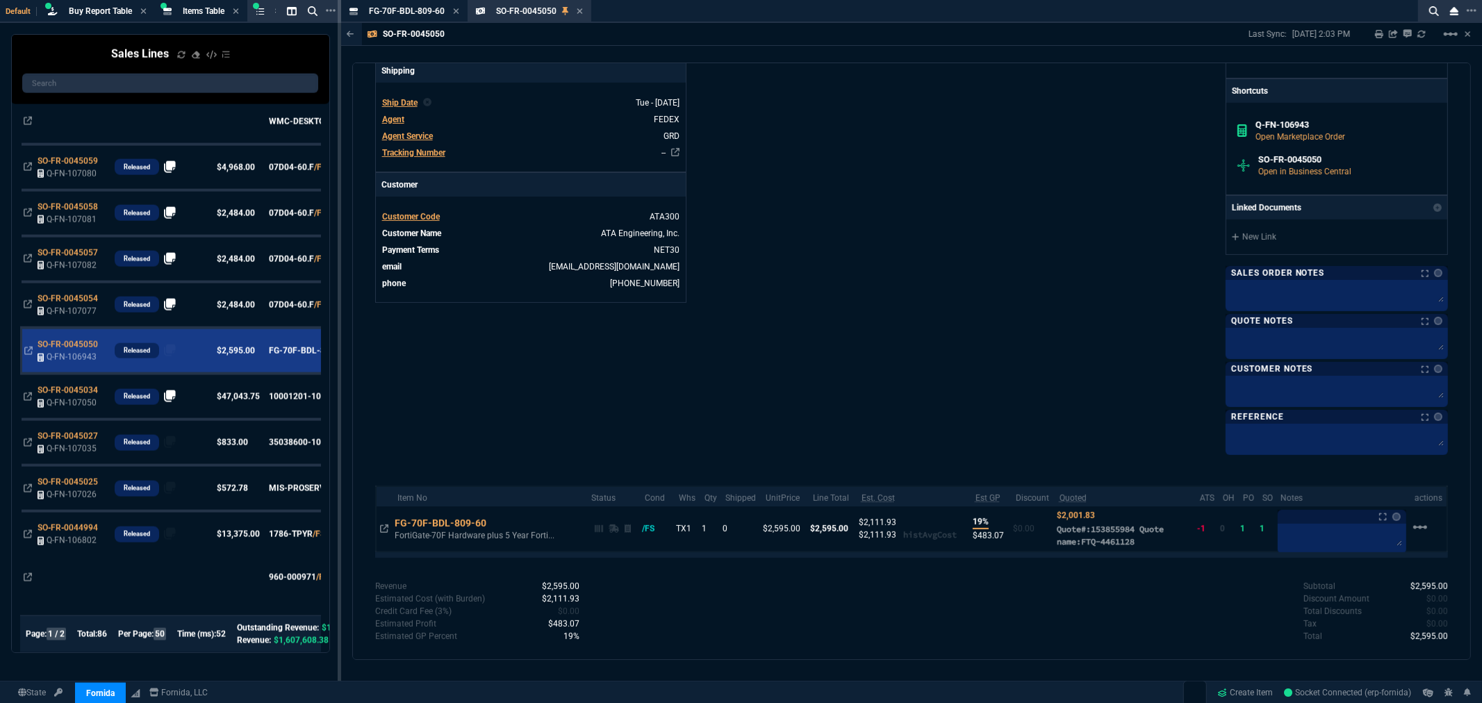
scroll to position [449, 0]
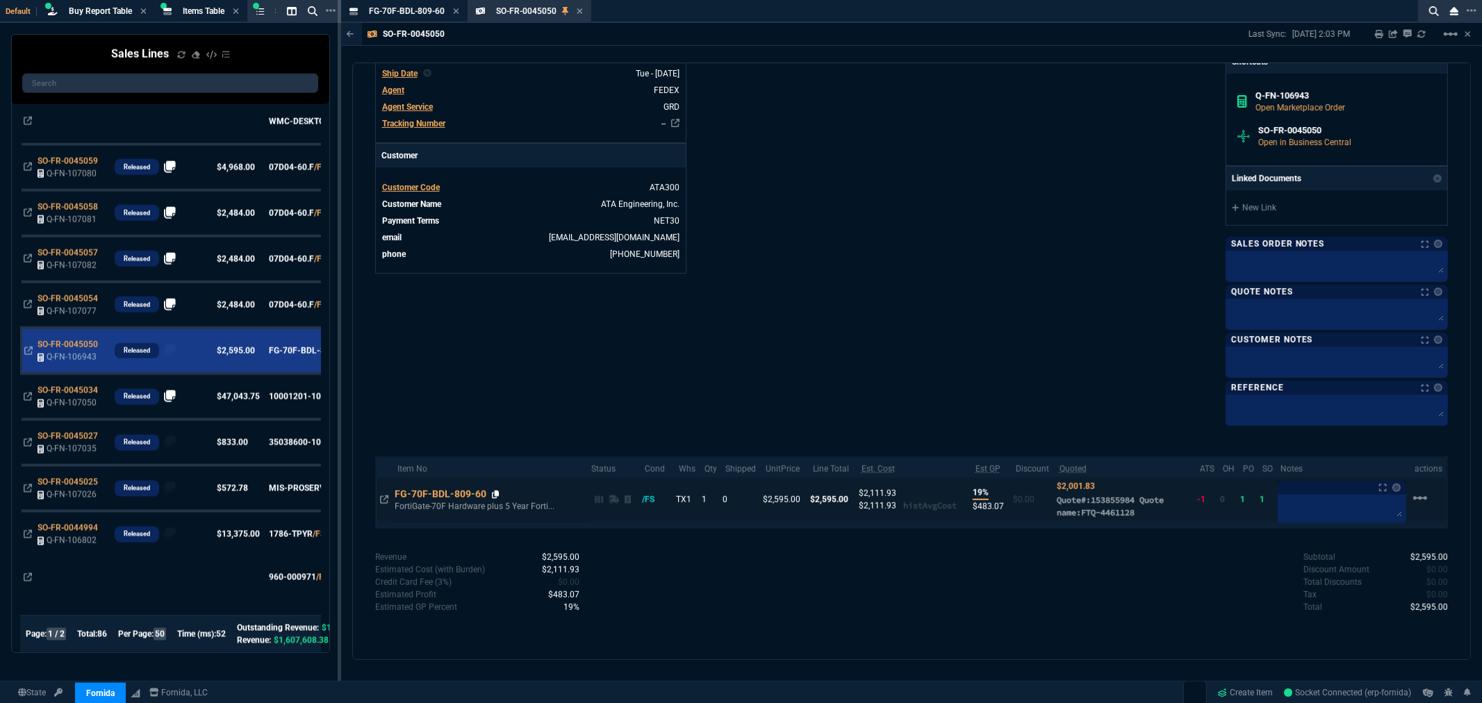
click at [495, 494] on icon at bounding box center [496, 495] width 8 height 8
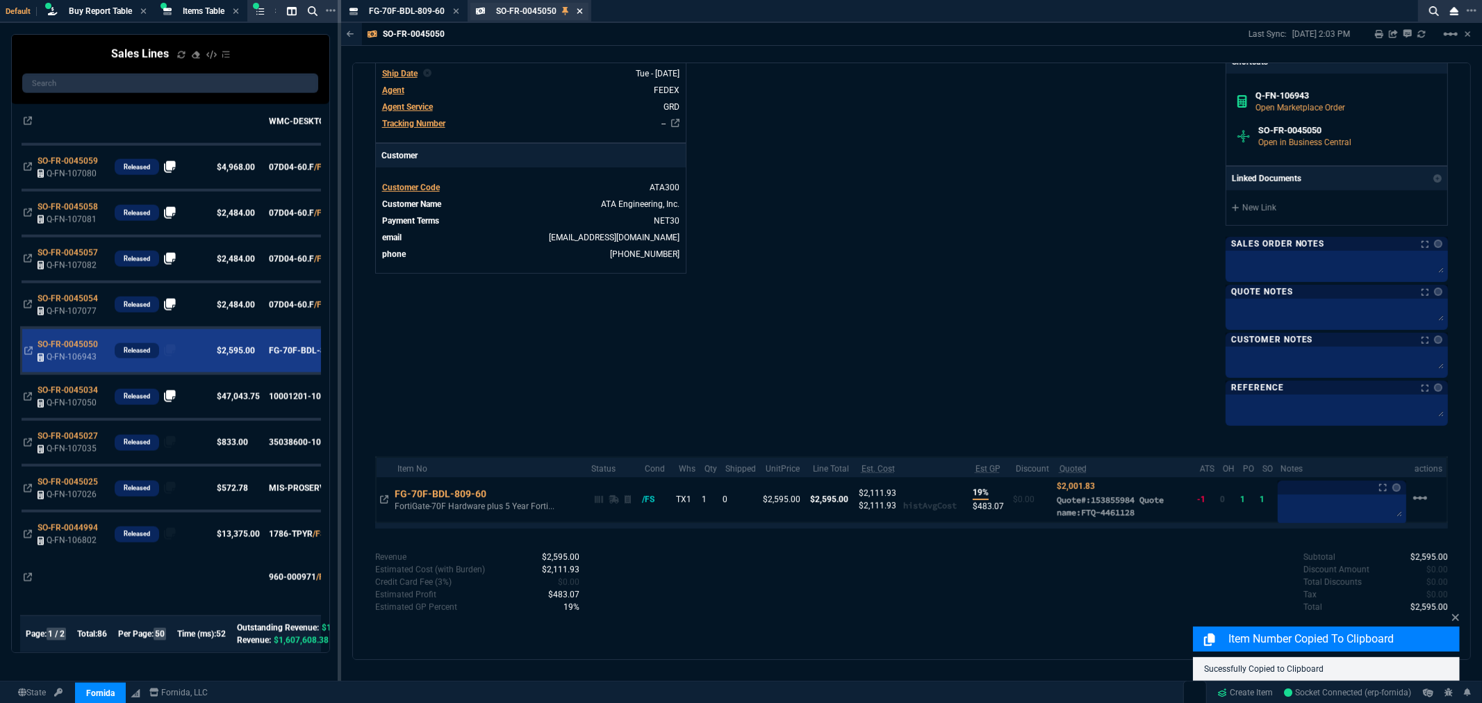
click at [578, 10] on icon at bounding box center [580, 11] width 6 height 8
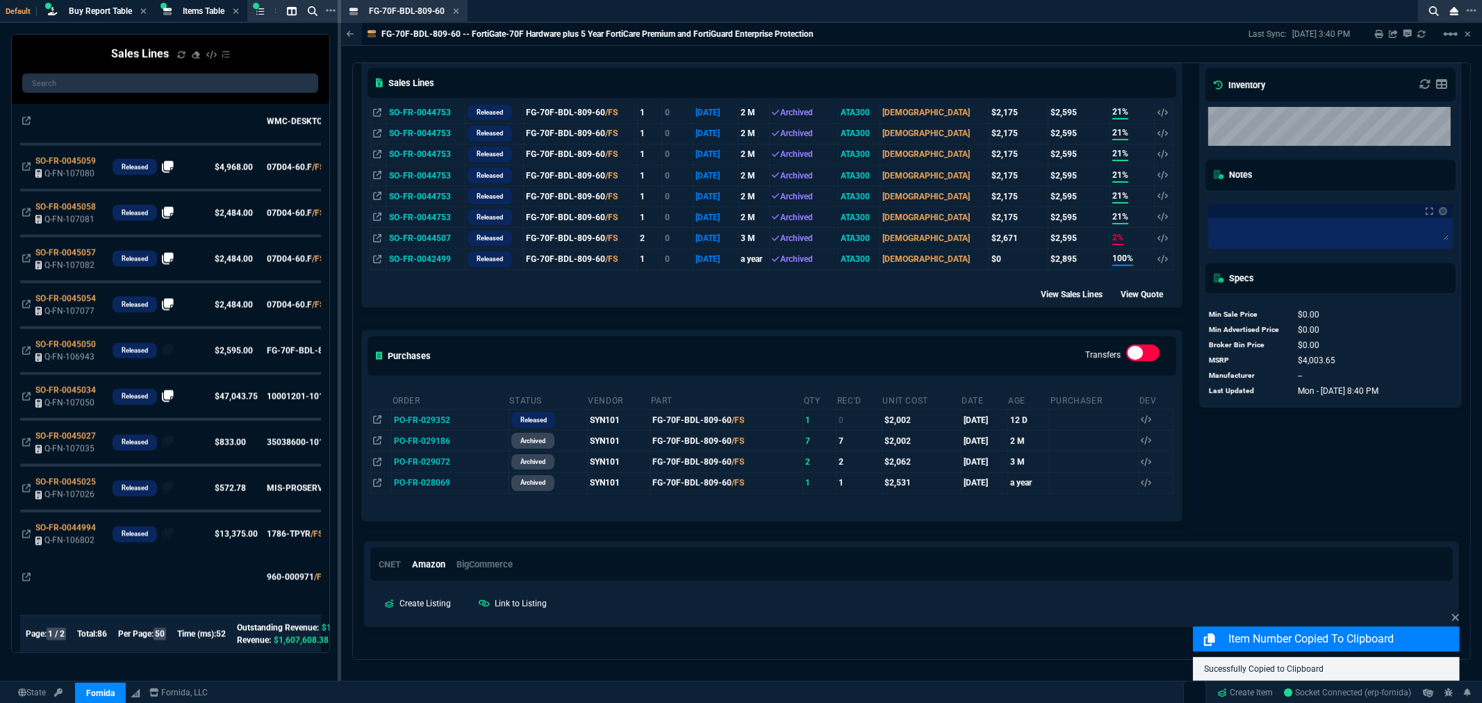
scroll to position [308, 0]
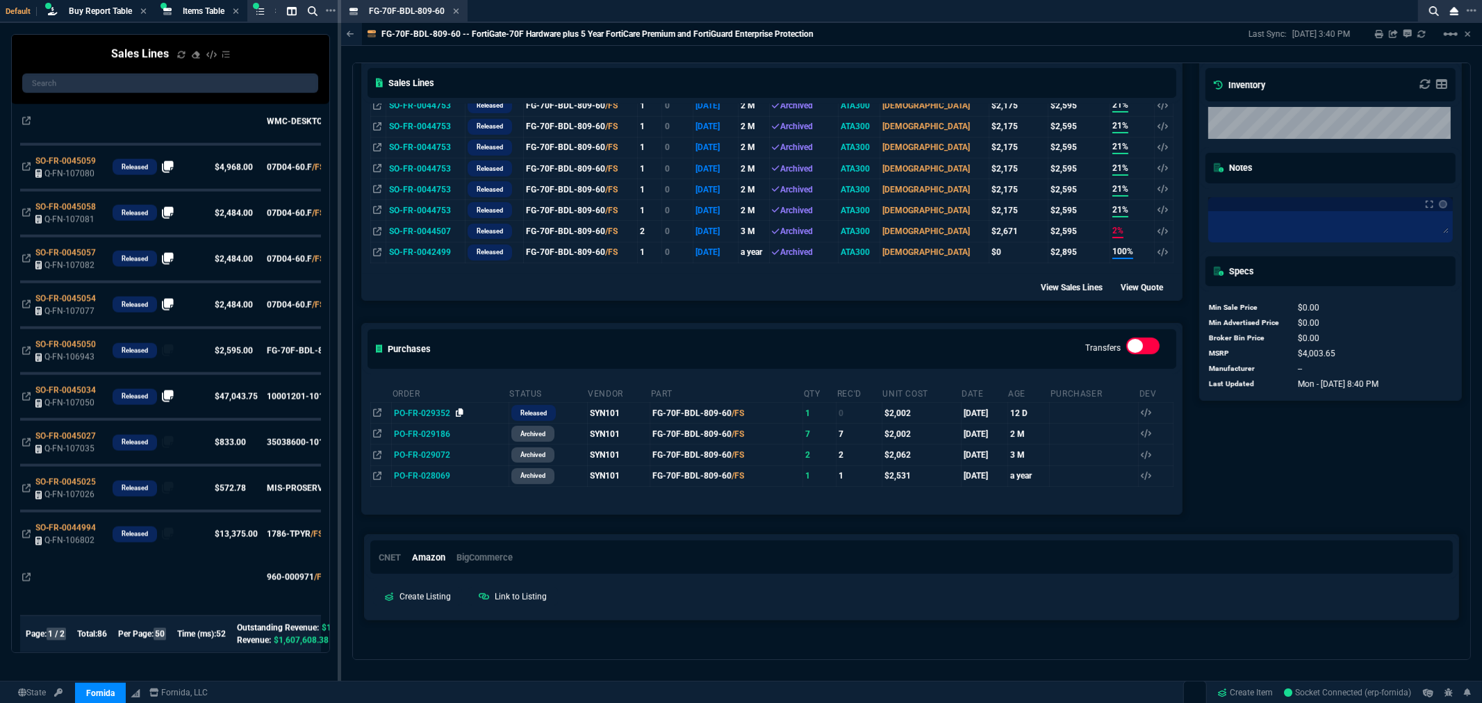
click at [459, 413] on icon at bounding box center [460, 413] width 8 height 8
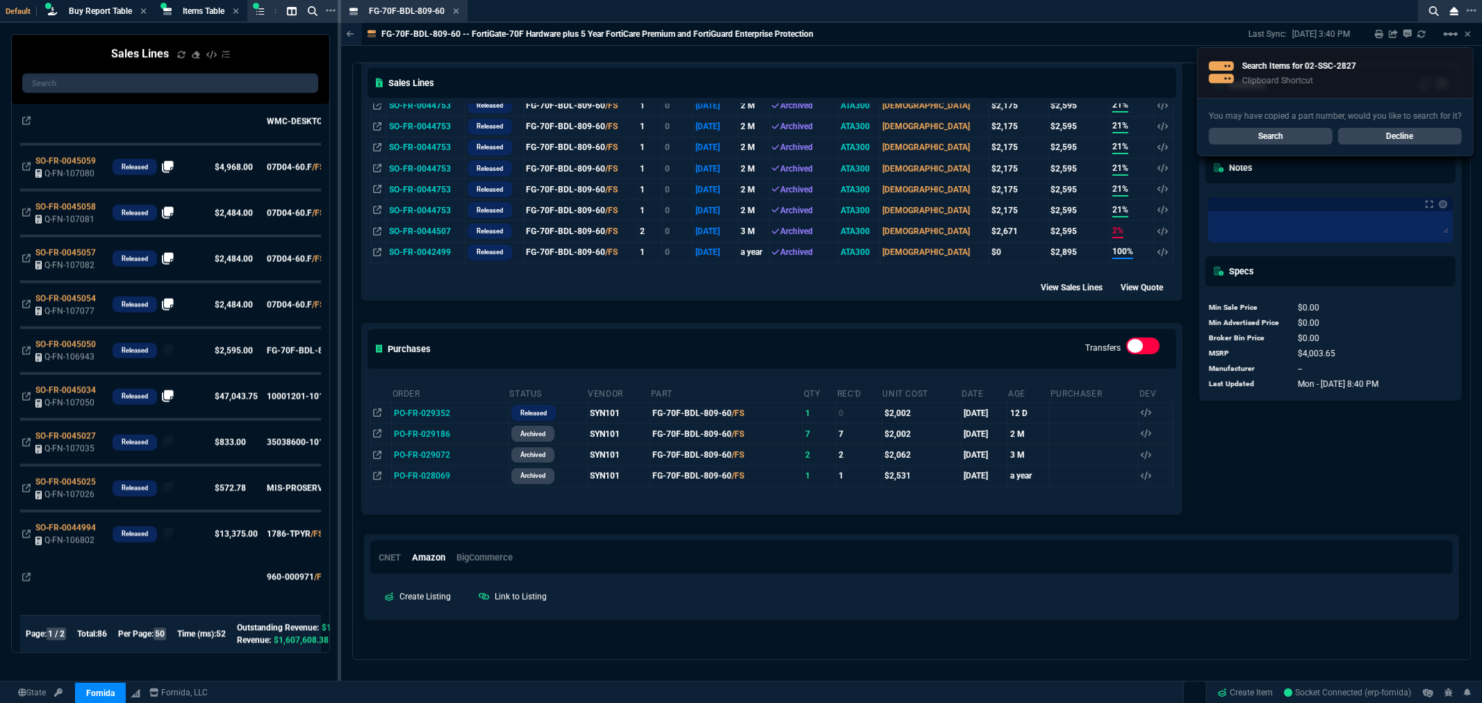
click at [1285, 143] on link "Search" at bounding box center [1271, 136] width 124 height 17
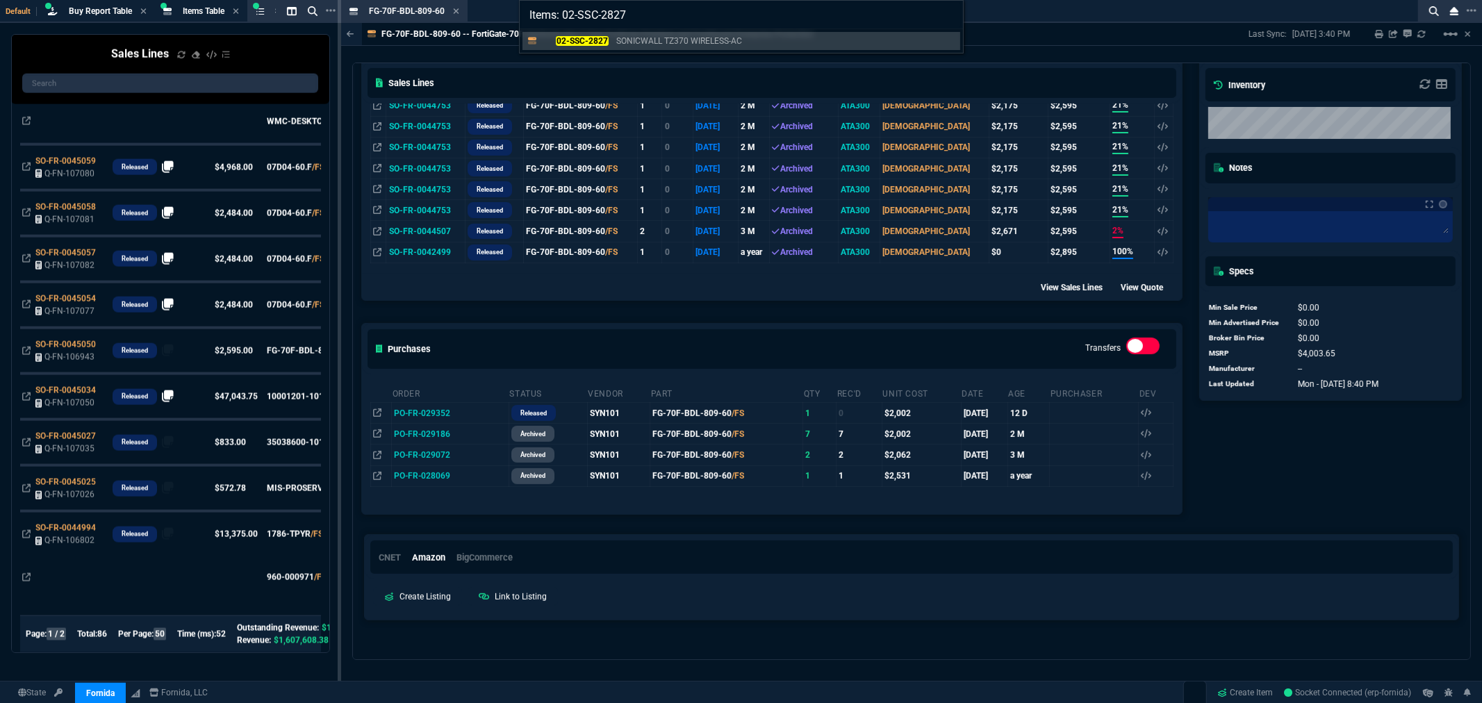
click at [570, 29] on div "02-SSC-2827 SONICWALL TZ370 WIRELESS-AC" at bounding box center [741, 41] width 443 height 24
click at [572, 36] on mark "02-SSC-2827" at bounding box center [582, 41] width 52 height 10
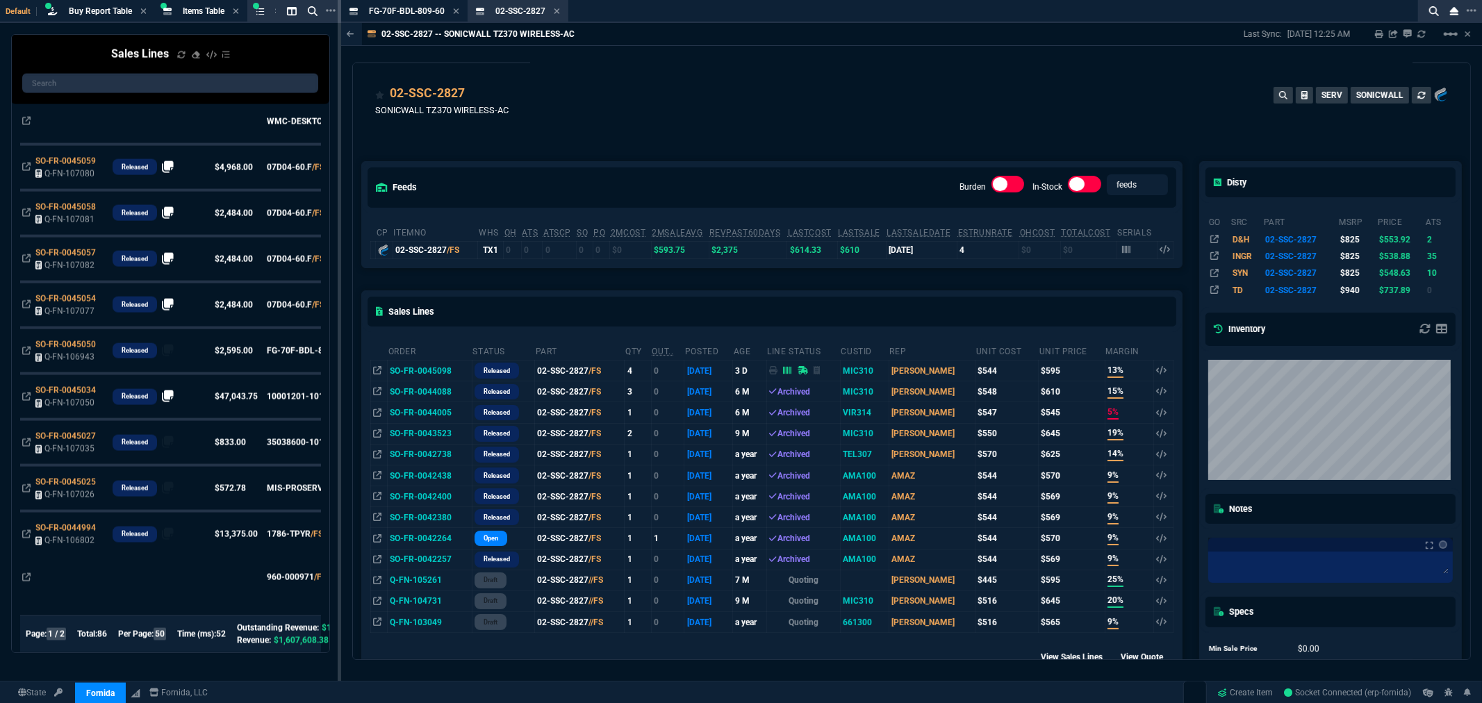
scroll to position [0, 0]
click at [556, 8] on icon at bounding box center [557, 11] width 6 height 8
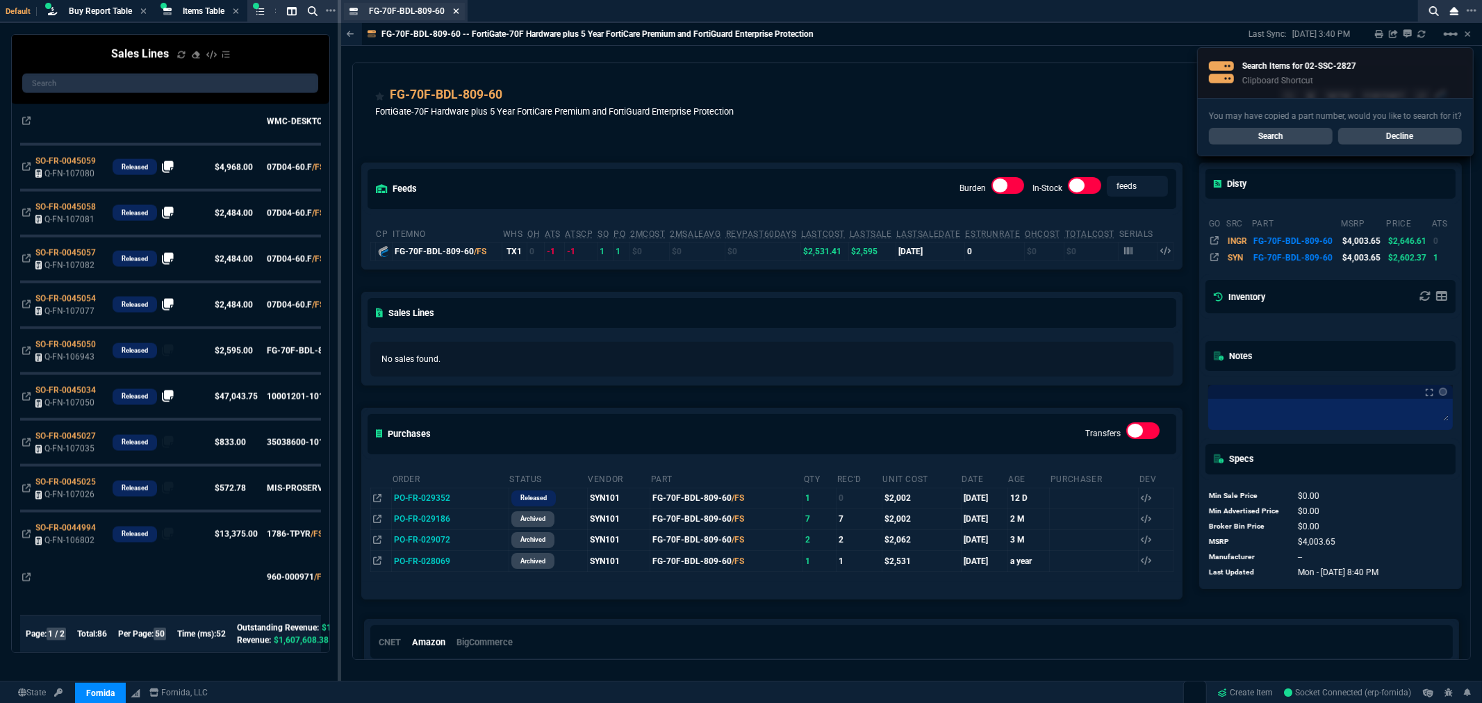
click at [455, 9] on icon at bounding box center [456, 11] width 6 height 6
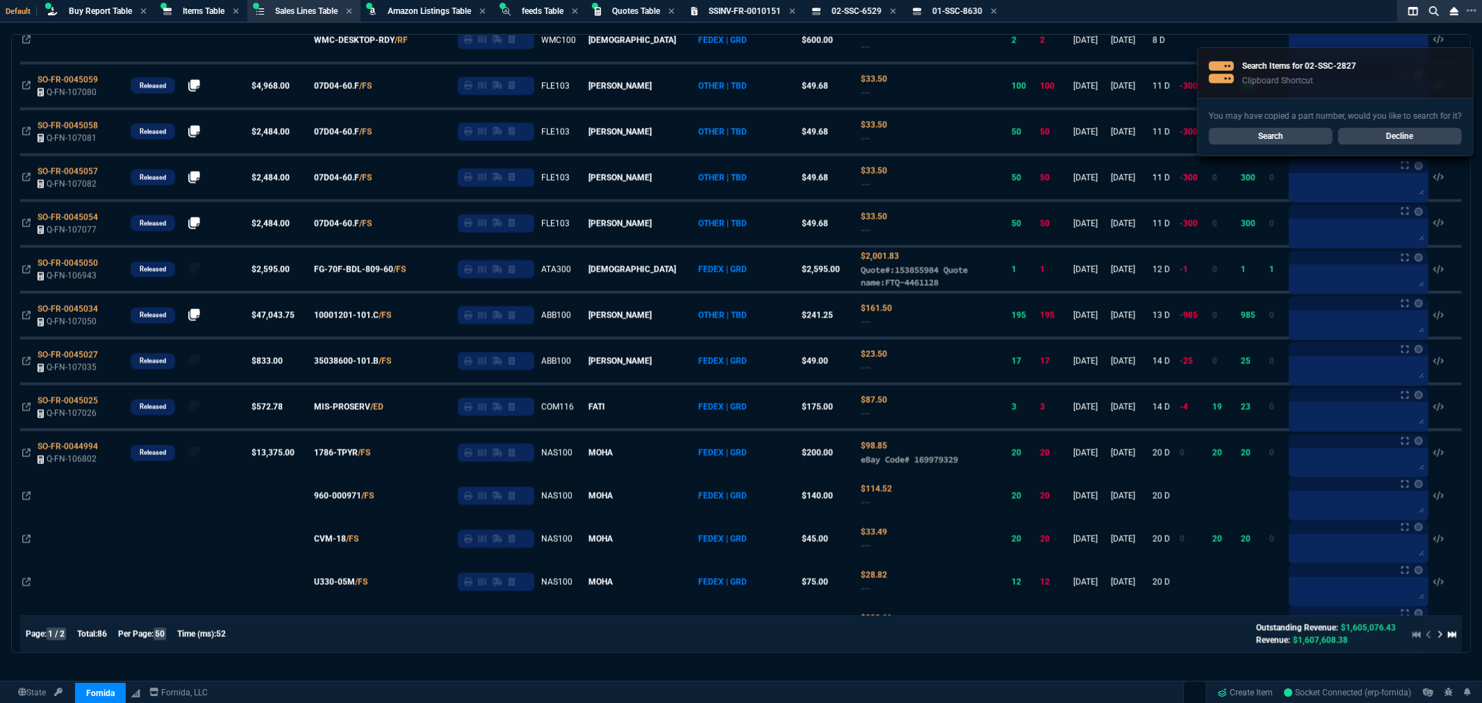
scroll to position [1544, 0]
